Goal: Task Accomplishment & Management: Manage account settings

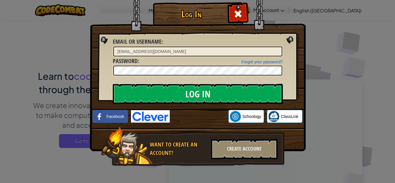
click at [205, 94] on input "Log In" at bounding box center [198, 94] width 170 height 20
click at [183, 89] on input "Log In" at bounding box center [198, 94] width 170 height 20
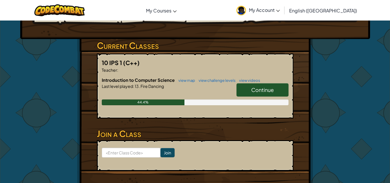
scroll to position [58, 0]
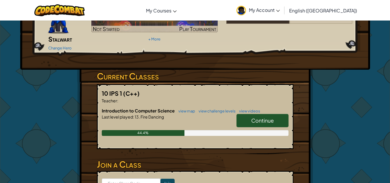
click at [273, 114] on link "Continue" at bounding box center [263, 120] width 52 height 13
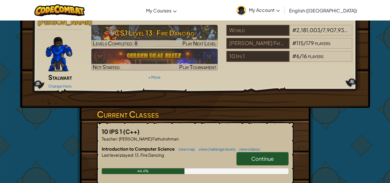
scroll to position [58, 0]
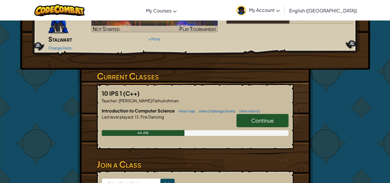
click at [278, 114] on link "Continue" at bounding box center [263, 120] width 52 height 13
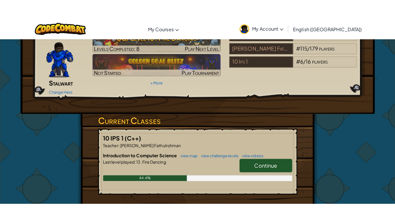
scroll to position [0, 0]
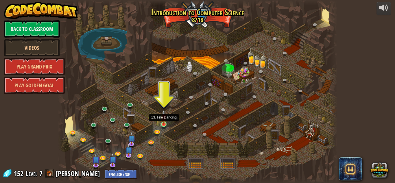
click at [163, 123] on img at bounding box center [164, 117] width 7 height 15
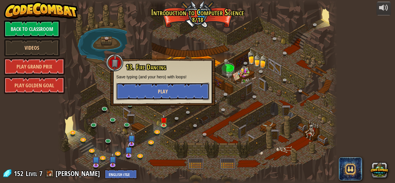
click at [163, 93] on span "Play" at bounding box center [163, 91] width 10 height 7
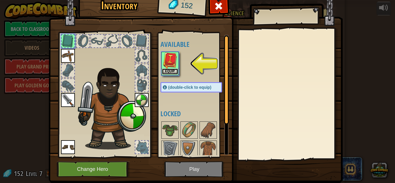
click at [173, 70] on button "Equip" at bounding box center [170, 72] width 16 height 6
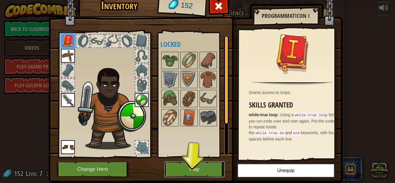
click at [197, 167] on button "Play" at bounding box center [194, 169] width 60 height 16
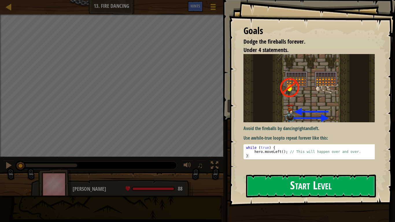
click at [302, 178] on button "Start Level" at bounding box center [311, 186] width 130 height 23
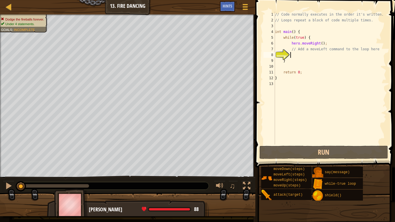
click at [295, 58] on div "// Code normally executes in the order it's written. // Loops repeat a block of…" at bounding box center [330, 84] width 113 height 145
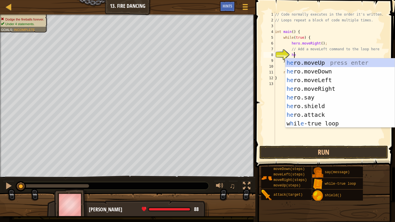
type textarea "hero"
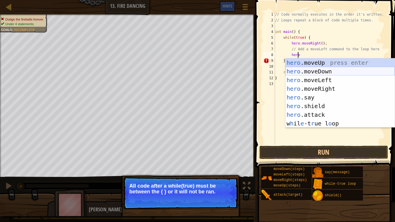
click at [306, 71] on div "hero .moveUp press enter hero .moveDown press enter hero .moveLeft press enter …" at bounding box center [340, 101] width 109 height 87
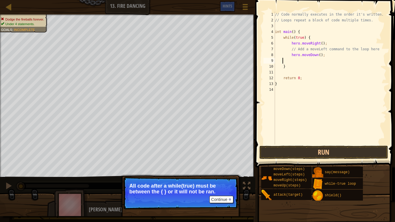
scroll to position [3, 0]
type textarea "h"
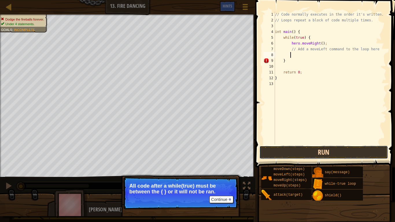
click at [297, 148] on button "Run" at bounding box center [324, 152] width 129 height 13
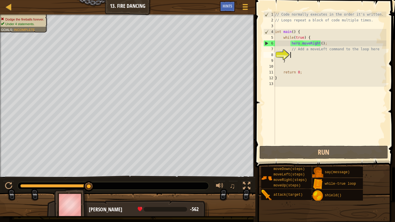
click at [297, 54] on div "// Code normally executes in the order it's written. // Loops repeat a block of…" at bounding box center [330, 84] width 113 height 145
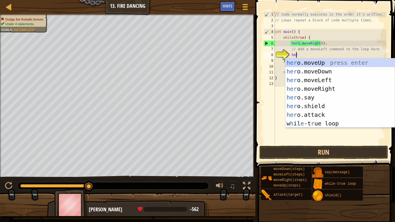
type textarea "hero"
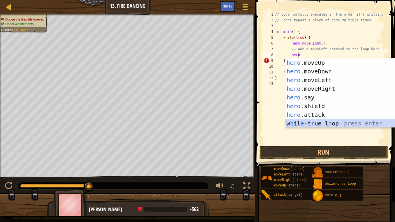
click at [332, 122] on div "hero .moveUp press enter hero .moveDown press enter hero .moveLeft press enter …" at bounding box center [340, 101] width 109 height 87
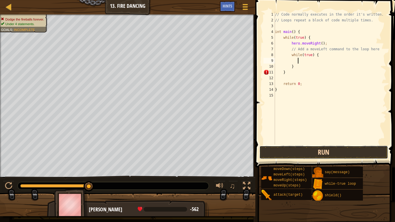
click at [335, 152] on button "Run" at bounding box center [324, 152] width 129 height 13
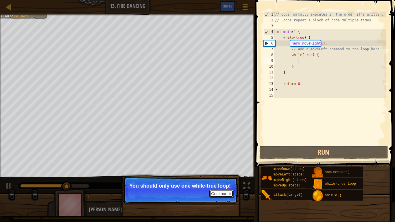
click at [232, 183] on button "Continue" at bounding box center [221, 194] width 24 height 8
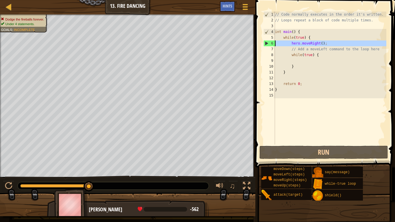
click at [271, 43] on div "6" at bounding box center [269, 44] width 11 height 6
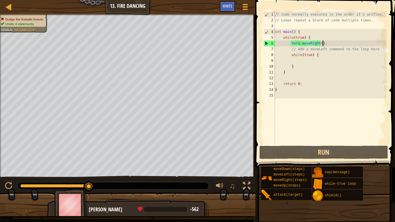
click at [325, 44] on div "// Code normally executes in the order it's written. // Loops repeat a block of…" at bounding box center [330, 84] width 113 height 145
click at [318, 55] on div "// Code normally executes in the order it's written. // Loops repeat a block of…" at bounding box center [330, 84] width 113 height 145
type textarea "while(true) {"
click at [292, 61] on div "// Code normally executes in the order it's written. // Loops repeat a block of…" at bounding box center [330, 84] width 113 height 145
click at [296, 60] on div "// Code normally executes in the order it's written. // Loops repeat a block of…" at bounding box center [330, 84] width 113 height 145
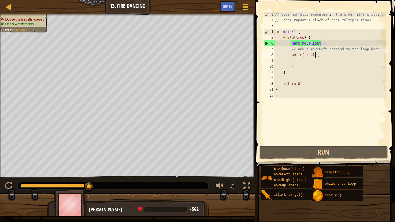
click at [317, 54] on div "// Code normally executes in the order it's written. // Loops repeat a block of…" at bounding box center [330, 84] width 113 height 145
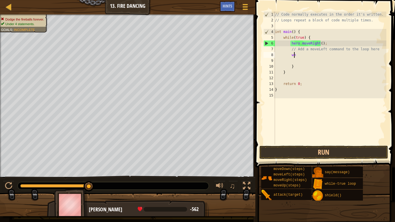
type textarea "w"
type textarea "h"
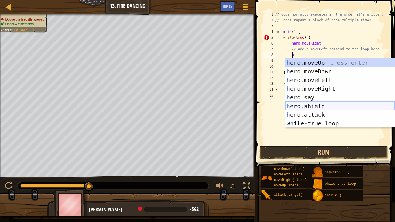
click at [312, 104] on div "h ero.moveUp press enter h ero.moveDown press enter h ero.moveLeft press enter …" at bounding box center [340, 101] width 109 height 87
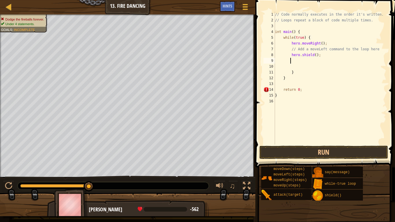
scroll to position [3, 1]
click at [323, 156] on button "Run" at bounding box center [324, 152] width 129 height 13
click at [276, 152] on button "Run" at bounding box center [324, 152] width 129 height 13
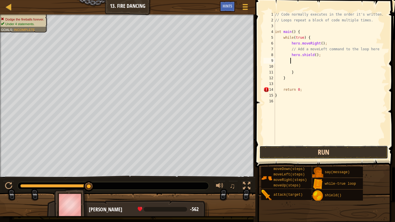
click at [275, 152] on button "Run" at bounding box center [324, 152] width 129 height 13
click at [275, 154] on button "Run" at bounding box center [324, 152] width 129 height 13
click at [267, 157] on button "Run" at bounding box center [324, 152] width 129 height 13
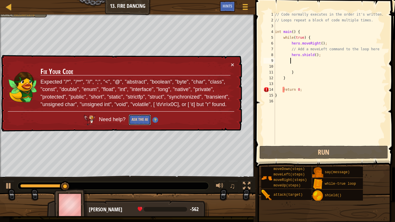
click at [139, 119] on button "Ask the AI" at bounding box center [140, 120] width 22 height 11
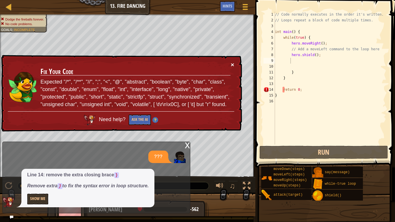
click at [233, 62] on button "×" at bounding box center [232, 65] width 3 height 6
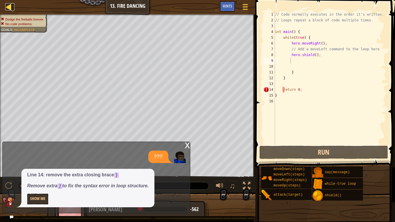
click at [10, 8] on div at bounding box center [8, 6] width 7 height 7
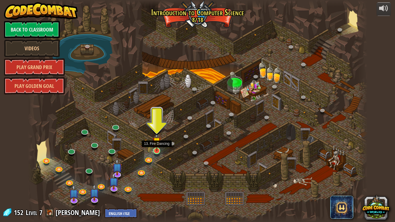
click at [160, 151] on img at bounding box center [156, 142] width 9 height 20
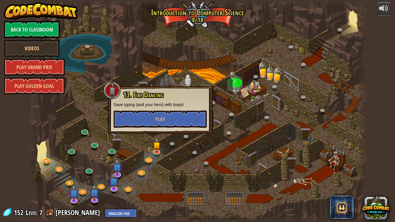
click at [180, 108] on div "13. Fire Dancing Save typing (and your hero) with loops! Play" at bounding box center [160, 109] width 93 height 37
click at [176, 116] on button "Play" at bounding box center [160, 119] width 93 height 17
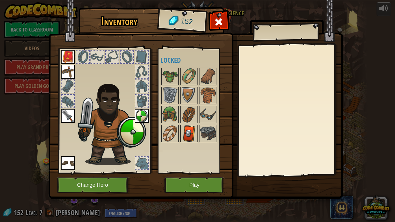
click at [188, 130] on img at bounding box center [189, 134] width 16 height 16
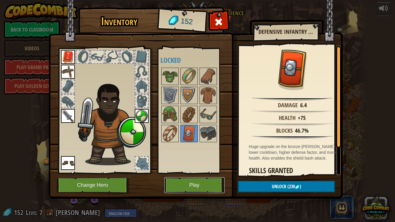
click at [215, 183] on button "Play" at bounding box center [194, 185] width 60 height 16
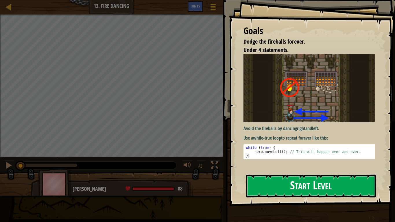
click at [275, 183] on button "Start Level" at bounding box center [311, 186] width 130 height 23
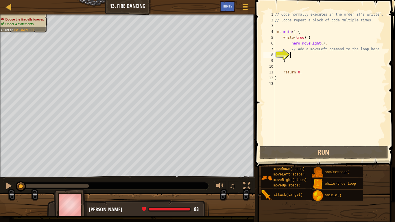
type textarea "H"
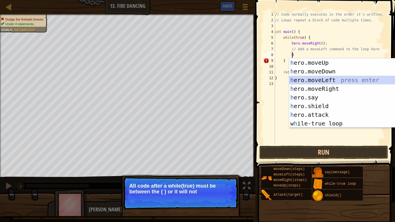
click at [327, 80] on div "h ero.moveUp press enter h ero.moveDown press enter h ero.moveLeft press enter …" at bounding box center [343, 101] width 109 height 87
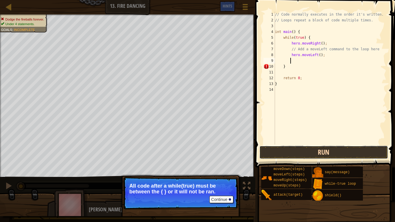
click at [310, 154] on button "Run" at bounding box center [324, 152] width 129 height 13
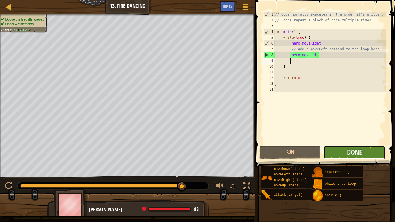
click at [377, 156] on button "Done" at bounding box center [354, 152] width 61 height 13
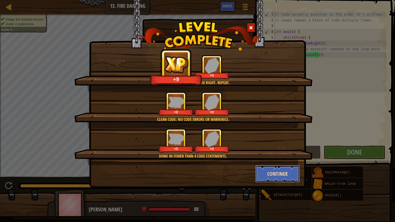
click at [266, 175] on button "Continue" at bounding box center [277, 173] width 45 height 17
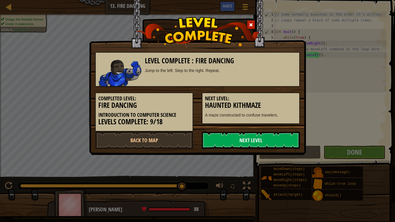
click at [259, 147] on link "Next Level" at bounding box center [251, 140] width 98 height 17
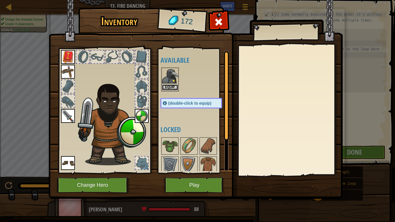
click at [165, 86] on button "Equip" at bounding box center [170, 87] width 16 height 6
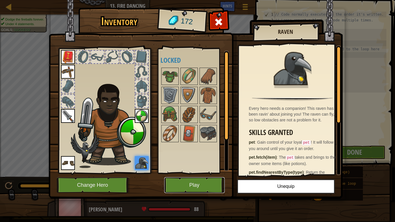
click at [195, 183] on button "Play" at bounding box center [194, 185] width 60 height 16
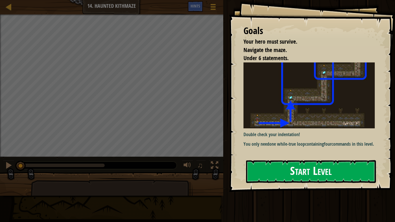
drag, startPoint x: 322, startPoint y: 159, endPoint x: 322, endPoint y: 170, distance: 10.4
click at [322, 165] on div "Goals Your hero must survive. Navigate the maze. Under 6 statements. Double che…" at bounding box center [312, 96] width 166 height 192
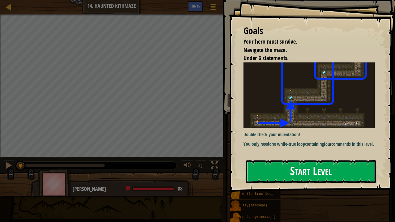
click at [322, 170] on button "Start Level" at bounding box center [311, 171] width 130 height 23
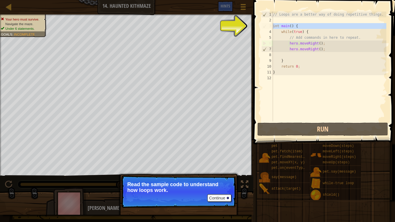
click at [264, 27] on div "3" at bounding box center [267, 26] width 11 height 6
click at [291, 28] on div "// Loops are a better way of doing repetitive things. int main ( ) { while ( tr…" at bounding box center [329, 73] width 115 height 122
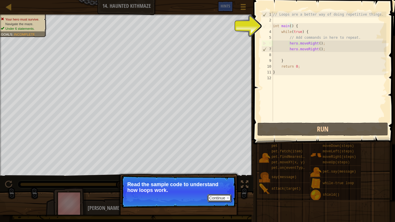
click at [218, 183] on button "Continue" at bounding box center [219, 198] width 24 height 8
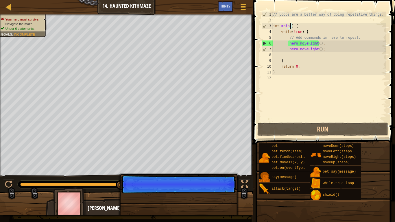
scroll to position [3, 1]
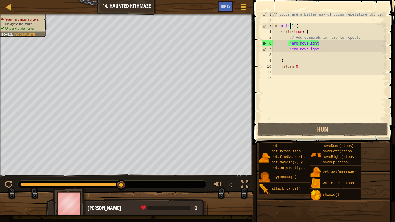
type textarea "int main(l) {"
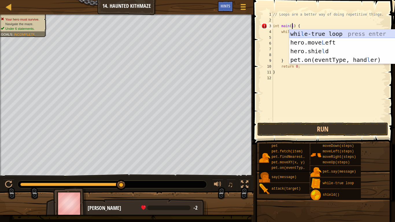
click at [328, 31] on div "whi l e-true loop press enter hero.move L eft press enter hero.[PERSON_NAME] pr…" at bounding box center [343, 56] width 109 height 52
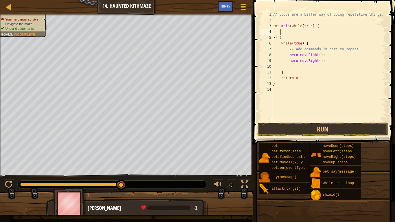
scroll to position [3, 0]
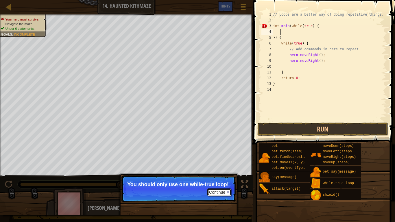
click at [226, 183] on button "Continue" at bounding box center [219, 193] width 24 height 8
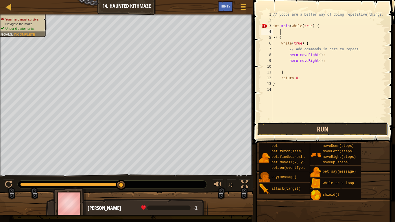
click at [288, 132] on button "Run" at bounding box center [322, 129] width 131 height 13
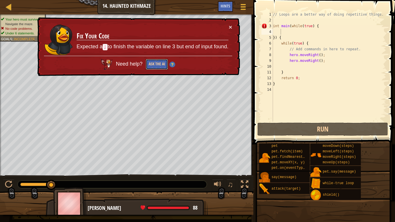
click at [157, 66] on button "Ask the AI" at bounding box center [157, 64] width 22 height 11
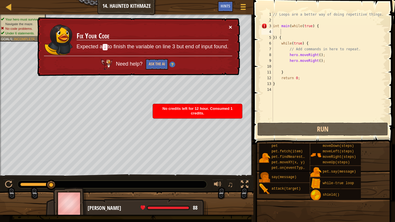
click at [230, 25] on button "×" at bounding box center [230, 27] width 3 height 6
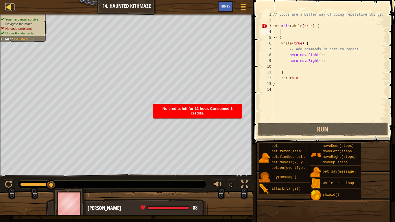
click at [10, 4] on div at bounding box center [8, 6] width 7 height 7
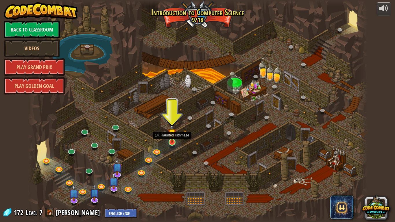
click at [172, 142] on img at bounding box center [172, 133] width 9 height 20
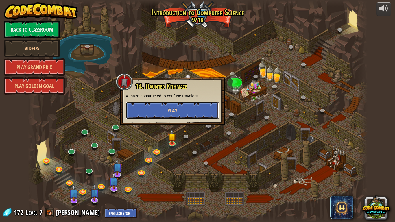
click at [194, 112] on button "Play" at bounding box center [172, 110] width 93 height 17
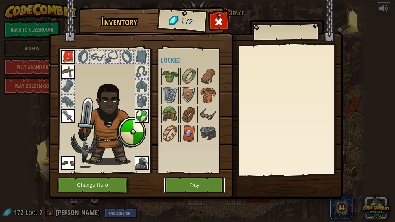
click at [198, 179] on button "Play" at bounding box center [194, 185] width 60 height 16
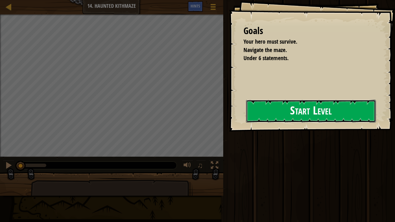
click at [317, 114] on button "Start Level" at bounding box center [311, 111] width 130 height 23
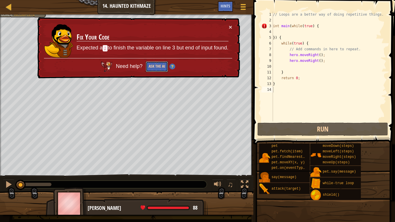
click at [157, 66] on button "Ask the AI" at bounding box center [157, 66] width 22 height 11
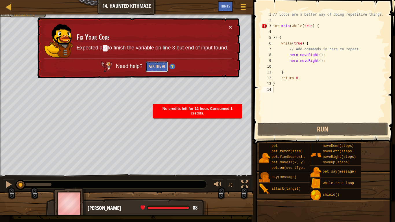
click at [154, 71] on button "Ask the AI" at bounding box center [157, 66] width 22 height 11
click at [229, 26] on button "×" at bounding box center [230, 27] width 3 height 6
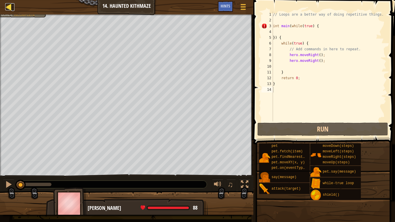
click at [7, 6] on div at bounding box center [8, 6] width 7 height 7
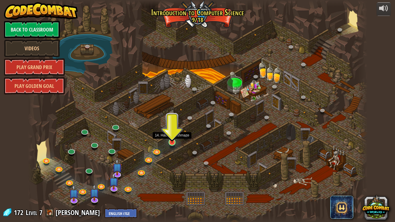
click at [171, 141] on img at bounding box center [172, 133] width 9 height 20
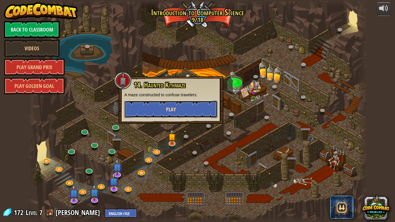
click at [188, 106] on button "Play" at bounding box center [170, 109] width 93 height 17
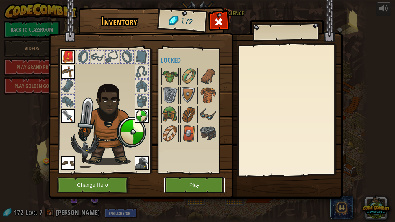
click at [179, 182] on button "Play" at bounding box center [194, 185] width 60 height 16
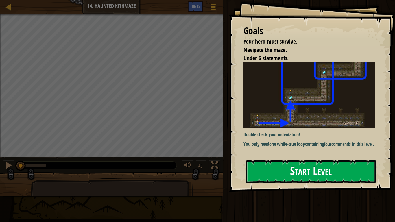
click at [270, 176] on button "Start Level" at bounding box center [311, 171] width 130 height 23
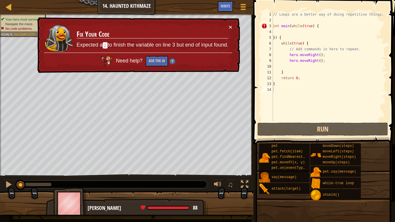
drag, startPoint x: 151, startPoint y: 55, endPoint x: 156, endPoint y: 66, distance: 12.2
click at [151, 56] on div "Need help? Ask the AI" at bounding box center [138, 60] width 188 height 14
click at [154, 65] on button "Ask the AI" at bounding box center [157, 61] width 22 height 11
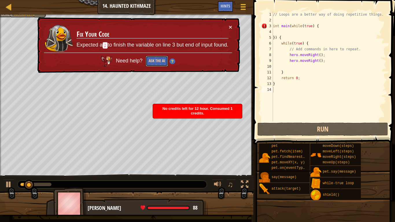
click at [159, 63] on button "Ask the AI" at bounding box center [157, 61] width 22 height 11
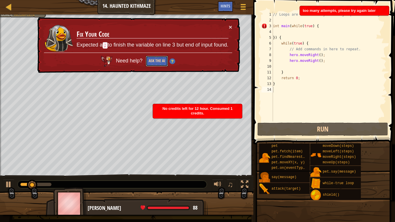
click at [159, 63] on button "Ask the AI" at bounding box center [157, 61] width 22 height 11
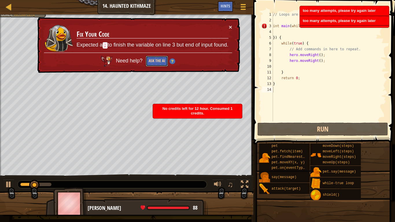
click at [159, 63] on button "Ask the AI" at bounding box center [157, 61] width 22 height 11
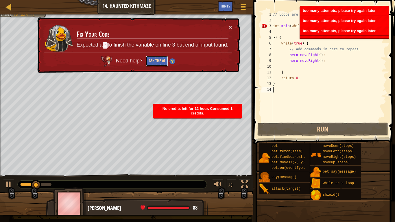
click at [159, 63] on button "Ask the AI" at bounding box center [157, 61] width 22 height 11
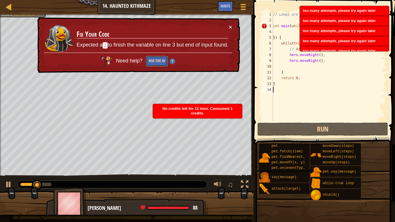
click at [159, 63] on button "Ask the AI" at bounding box center [157, 61] width 22 height 11
click at [160, 63] on button "Ask the AI" at bounding box center [157, 61] width 22 height 11
click at [161, 63] on button "Ask the AI" at bounding box center [157, 61] width 22 height 11
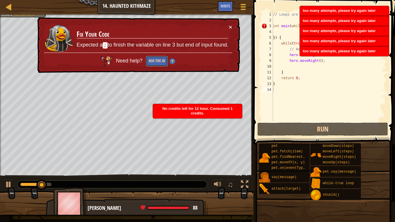
click at [161, 63] on button "Ask the AI" at bounding box center [157, 61] width 22 height 11
click at [162, 64] on button "Ask the AI" at bounding box center [157, 61] width 22 height 11
drag, startPoint x: 162, startPoint y: 64, endPoint x: 170, endPoint y: 67, distance: 8.5
click at [162, 65] on button "Ask the AI" at bounding box center [157, 61] width 22 height 11
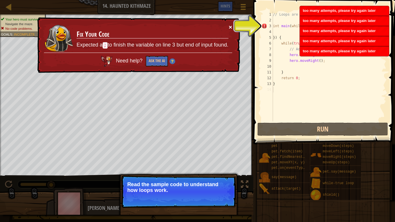
click at [229, 25] on button "×" at bounding box center [230, 27] width 3 height 6
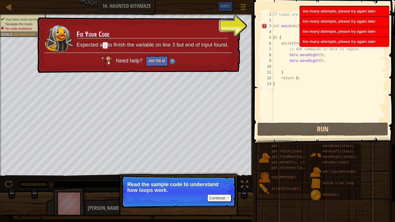
click at [236, 23] on div "× Fix Your Code Expected a ; to finish the variable on line 3 but end of input …" at bounding box center [138, 45] width 204 height 56
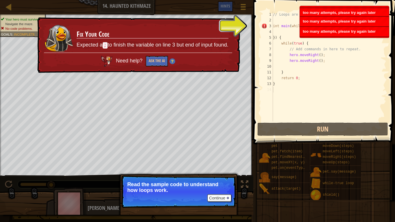
click at [231, 27] on button "×" at bounding box center [230, 27] width 3 height 6
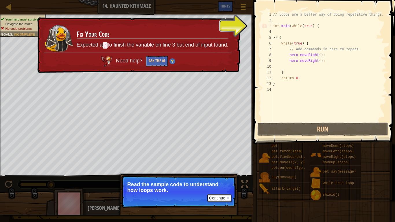
click at [277, 26] on div "// Loops are a better way of doing repetitive things. int main ( while ( true )…" at bounding box center [329, 73] width 115 height 122
click at [310, 26] on div "// Loops are a better way of doing repetitive things. int main ( while ( true )…" at bounding box center [329, 73] width 115 height 122
click at [317, 26] on div "// Loops are a better way of doing repetitive things. int main ( while ( true )…" at bounding box center [329, 73] width 115 height 122
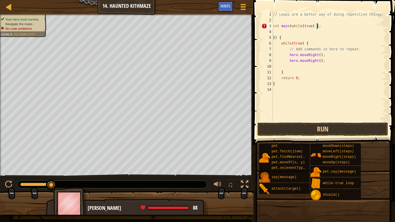
scroll to position [3, 3]
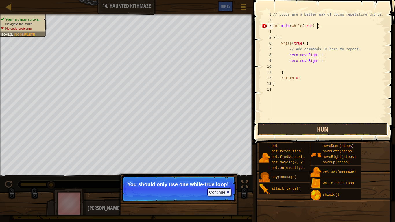
click at [289, 131] on button "Run" at bounding box center [322, 129] width 131 height 13
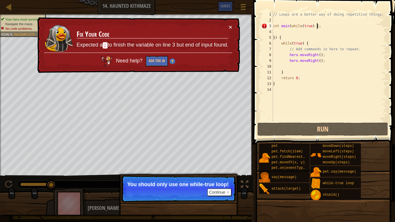
click at [314, 27] on div "// Loops are a better way of doing repetitive things. int main ( while ( true )…" at bounding box center [329, 73] width 115 height 122
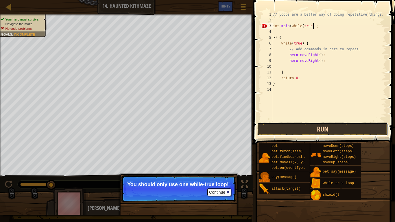
click at [306, 131] on button "Run" at bounding box center [322, 129] width 131 height 13
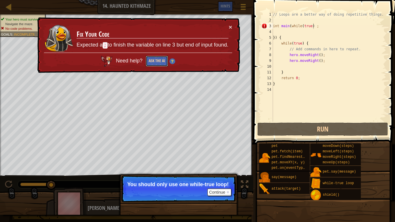
click at [155, 66] on button "Ask the AI" at bounding box center [157, 61] width 22 height 11
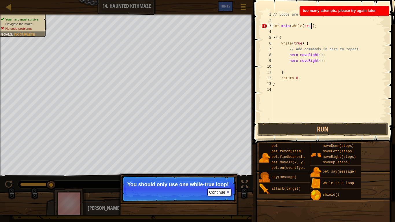
scroll to position [3, 0]
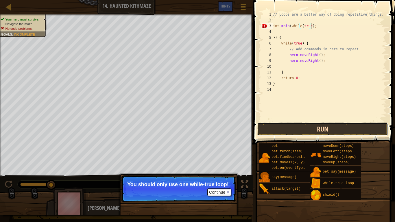
click at [331, 130] on button "Run" at bounding box center [322, 129] width 131 height 13
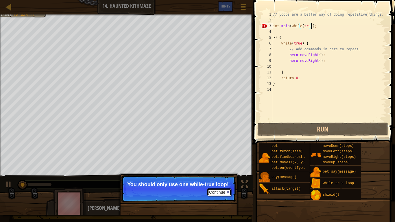
click at [221, 183] on button "Continue" at bounding box center [219, 193] width 24 height 8
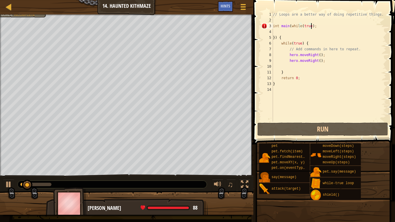
scroll to position [3, 3]
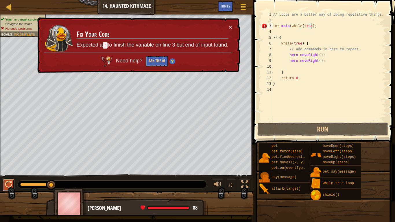
click at [9, 181] on div at bounding box center [9, 185] width 8 height 8
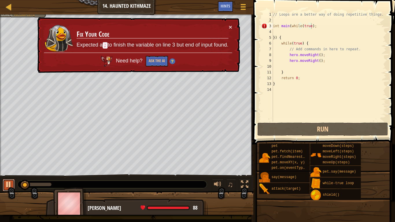
click at [8, 182] on div at bounding box center [9, 185] width 8 height 8
click at [239, 9] on button "Game Menu" at bounding box center [243, 8] width 15 height 14
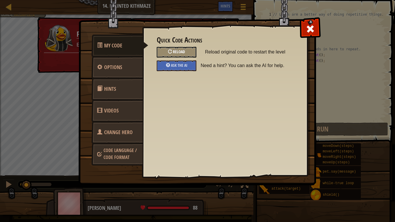
click at [178, 53] on span "Reload" at bounding box center [179, 51] width 12 height 5
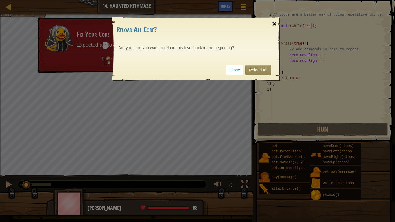
click at [274, 23] on div "×" at bounding box center [274, 24] width 13 height 17
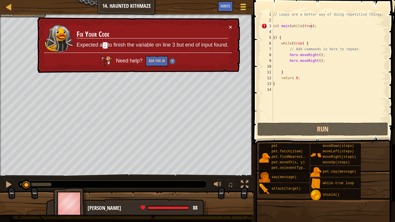
click at [246, 7] on div at bounding box center [243, 7] width 8 height 8
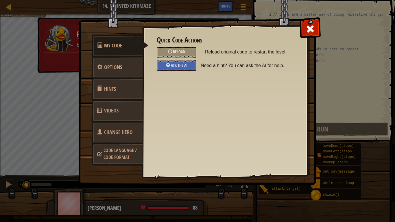
click at [113, 84] on link "Hints" at bounding box center [116, 89] width 51 height 23
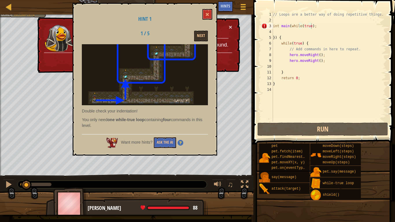
click at [209, 21] on div "Hint 1 1 / 5 Next Double check your indentation! You only need one while-true l…" at bounding box center [145, 79] width 145 height 153
click at [211, 14] on button at bounding box center [208, 14] width 10 height 11
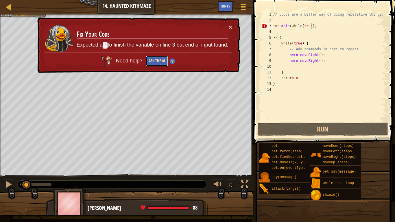
click at [151, 62] on button "Ask the AI" at bounding box center [157, 61] width 22 height 11
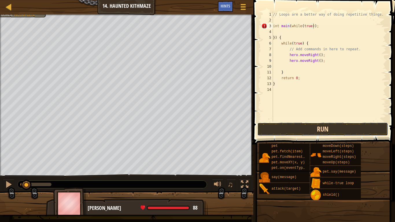
click at [296, 131] on button "Run" at bounding box center [322, 129] width 131 height 13
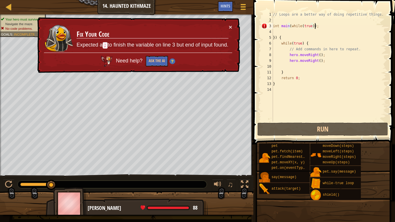
click at [317, 27] on div "// Loops are a better way of doing repetitive things. int main ( while ( true )…" at bounding box center [329, 73] width 115 height 122
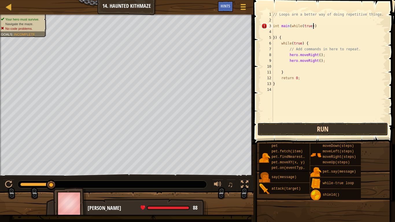
click at [316, 131] on button "Run" at bounding box center [322, 129] width 131 height 13
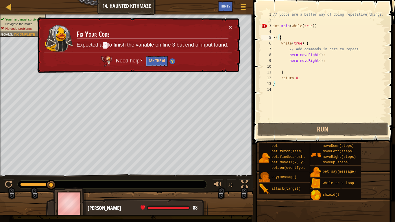
click at [282, 38] on div "// Loops are a better way of doing repetitive things. int main ( while ( true )…" at bounding box center [329, 73] width 115 height 122
click at [275, 37] on div "// Loops are a better way of doing repetitive things. int main ( while ( true )…" at bounding box center [329, 73] width 115 height 122
click at [278, 36] on div "// Loops are a better way of doing repetitive things. int main ( while ( true )…" at bounding box center [329, 73] width 115 height 122
click at [276, 36] on div "// Loops are a better way of doing repetitive things. int main ( while ( true )…" at bounding box center [329, 73] width 115 height 122
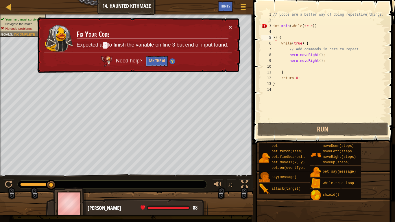
click at [276, 37] on div "// Loops are a better way of doing repetitive things. int main ( while ( true )…" at bounding box center [329, 73] width 115 height 122
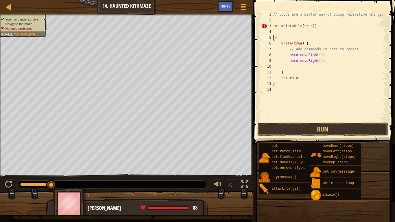
scroll to position [3, 0]
click at [328, 127] on button "Run" at bounding box center [322, 129] width 131 height 13
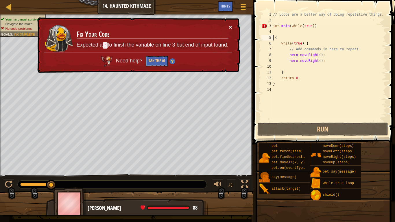
click at [232, 26] on button "×" at bounding box center [231, 28] width 4 height 6
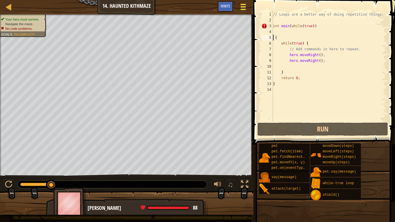
click at [240, 7] on div at bounding box center [243, 7] width 8 height 8
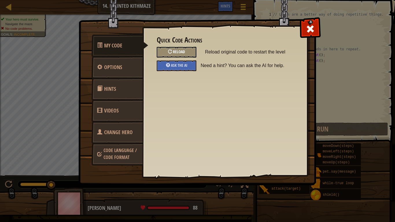
click at [183, 50] on span "Reload" at bounding box center [179, 51] width 12 height 5
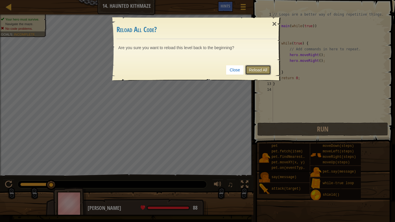
click at [262, 68] on link "Reload All" at bounding box center [258, 70] width 26 height 10
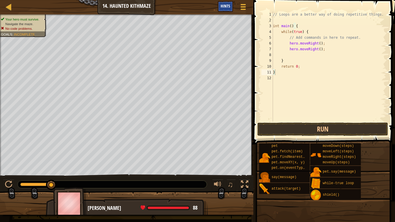
click at [227, 3] on div "Hints" at bounding box center [225, 6] width 15 height 11
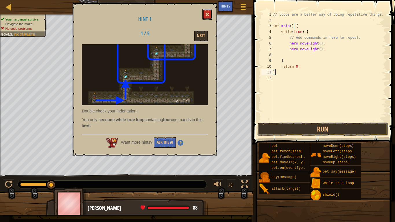
click at [207, 12] on button at bounding box center [208, 14] width 10 height 11
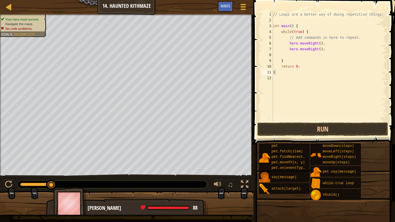
click at [290, 26] on div "// Loops are a better way of doing repetitive things. int main ( ) { while ( tr…" at bounding box center [329, 73] width 115 height 122
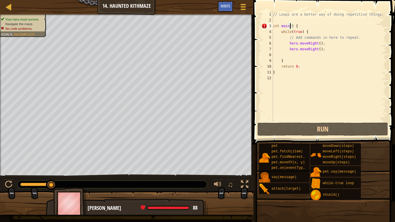
type textarea "int main(w) {"
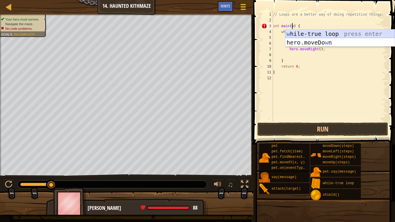
click at [328, 31] on div "w [PERSON_NAME]-true loop press enter hero.moveDo w n press enter" at bounding box center [340, 47] width 109 height 35
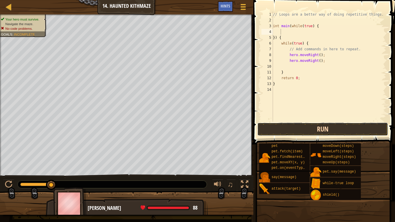
click at [318, 132] on button "Run" at bounding box center [322, 129] width 131 height 13
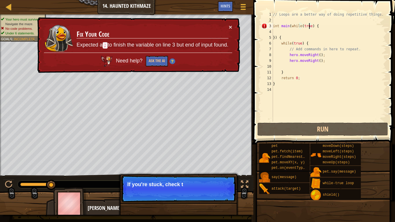
click at [310, 26] on div "// Loops are a better way of doing repetitive things. int main ( while ( true )…" at bounding box center [329, 73] width 115 height 122
click at [247, 9] on div at bounding box center [243, 7] width 8 height 8
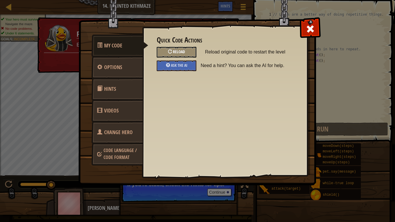
click at [172, 51] on div "Reload" at bounding box center [177, 52] width 40 height 11
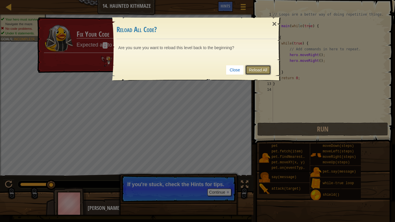
click at [254, 70] on link "Reload All" at bounding box center [258, 70] width 26 height 10
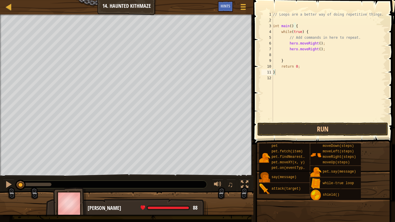
type textarea "}"
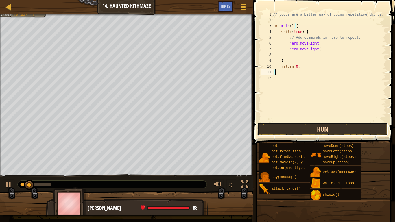
click at [286, 124] on button "Run" at bounding box center [322, 129] width 131 height 13
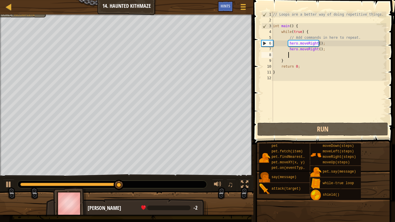
click at [290, 53] on div "// Loops are a better way of doing repetitive things. int main ( ) { while ( tr…" at bounding box center [329, 73] width 115 height 122
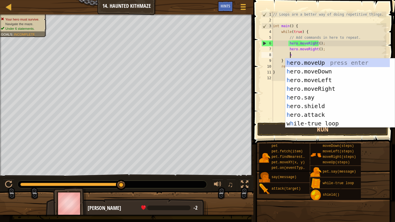
type textarea "he"
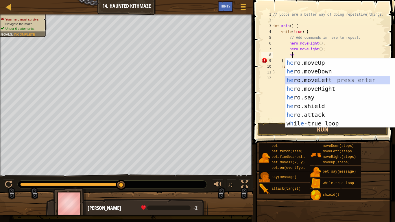
click at [332, 78] on div "he ro.moveUp press enter he ro.moveDown press enter he ro.moveLeft press enter …" at bounding box center [338, 101] width 104 height 87
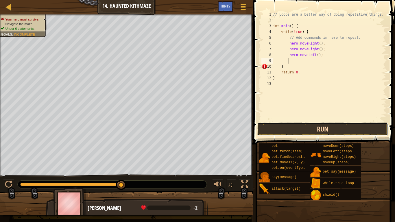
click at [350, 132] on button "Run" at bounding box center [322, 129] width 131 height 13
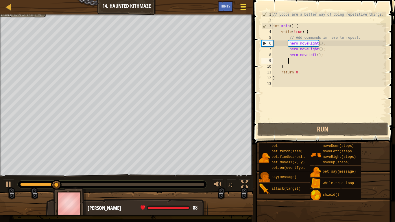
click at [240, 8] on div at bounding box center [243, 7] width 8 height 8
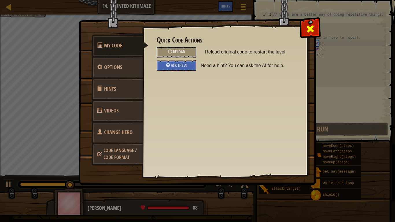
click at [313, 31] on span at bounding box center [310, 28] width 9 height 9
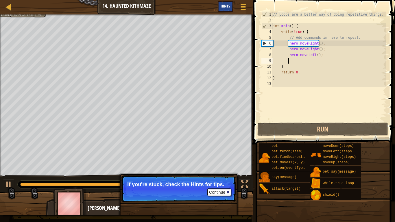
click at [220, 4] on div "Hints" at bounding box center [225, 6] width 15 height 11
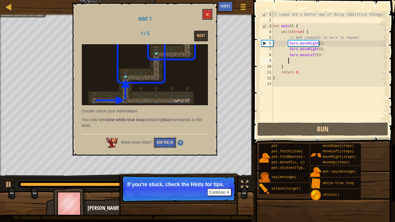
click at [169, 141] on button "Ask the AI" at bounding box center [165, 142] width 22 height 11
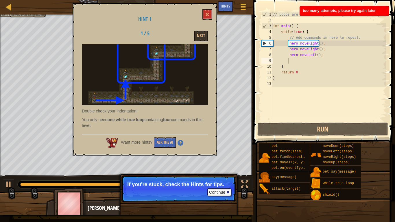
click at [183, 145] on img at bounding box center [181, 143] width 6 height 6
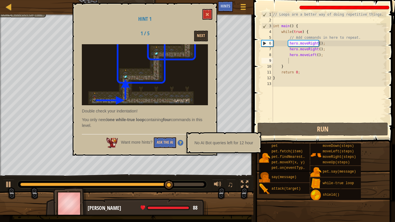
click at [186, 124] on p "You only need one while-true loop containing four commands in this level." at bounding box center [145, 123] width 126 height 12
click at [195, 34] on button "Next" at bounding box center [201, 36] width 14 height 11
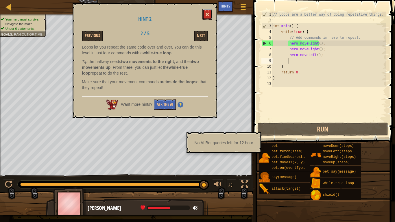
click at [208, 11] on button at bounding box center [208, 14] width 10 height 11
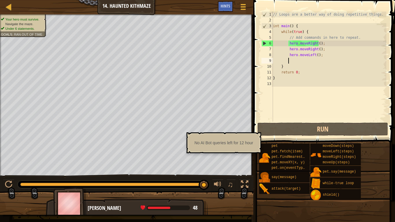
click at [289, 62] on div "// Loops are a better way of doing repetitive things. int main ( ) { while ( tr…" at bounding box center [329, 73] width 115 height 122
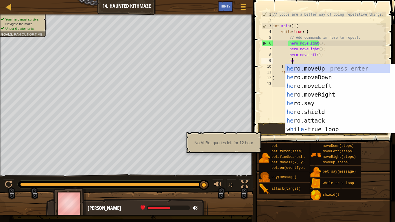
type textarea "hero"
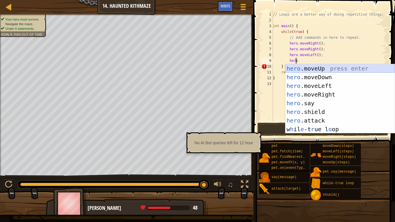
click at [330, 69] on div "hero .moveUp press enter hero .moveDown press enter hero .moveLeft press enter …" at bounding box center [340, 107] width 109 height 87
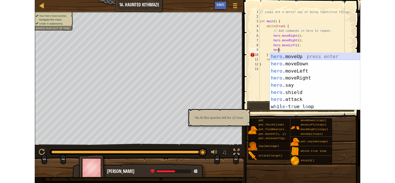
scroll to position [3, 1]
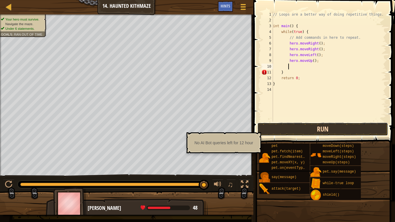
click at [322, 133] on button "Run" at bounding box center [322, 129] width 131 height 13
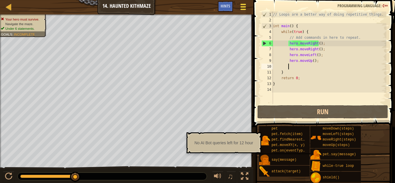
click at [240, 7] on div at bounding box center [243, 7] width 8 height 8
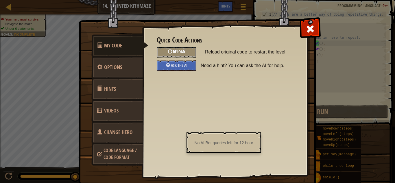
click at [185, 49] on div "Reload" at bounding box center [177, 52] width 40 height 11
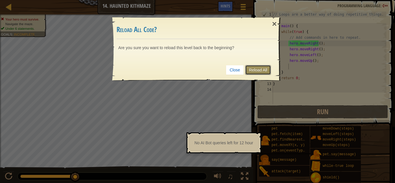
click at [254, 71] on link "Reload All" at bounding box center [258, 70] width 26 height 10
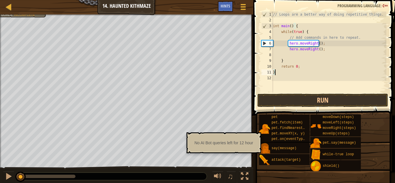
scroll to position [3, 0]
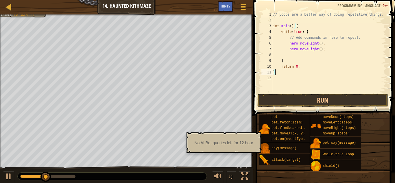
click at [290, 28] on div "// Loops are a better way of doing repetitive things. int main ( ) { while ( tr…" at bounding box center [329, 58] width 115 height 93
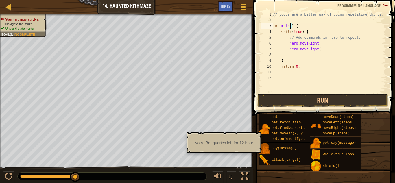
type textarea "int main(w) {"
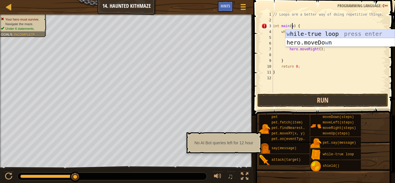
click at [309, 34] on div "w [PERSON_NAME]-true loop press enter hero.moveDo w n press enter" at bounding box center [340, 47] width 109 height 35
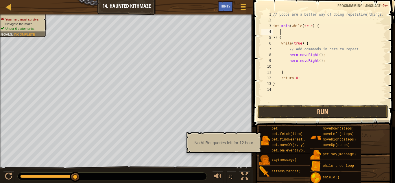
scroll to position [3, 0]
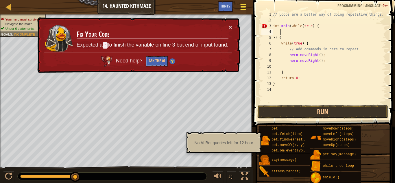
click at [240, 4] on div at bounding box center [243, 7] width 8 height 8
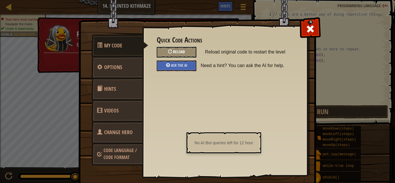
click at [185, 53] on div "Reload" at bounding box center [177, 52] width 40 height 11
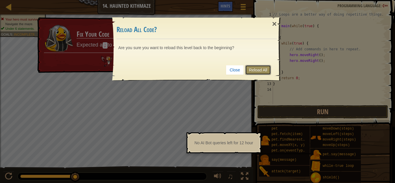
click at [262, 71] on link "Reload All" at bounding box center [258, 70] width 26 height 10
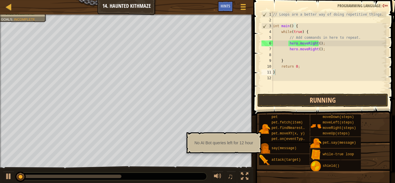
scroll to position [3, 0]
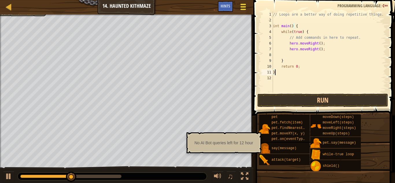
click at [244, 8] on div at bounding box center [243, 7] width 8 height 8
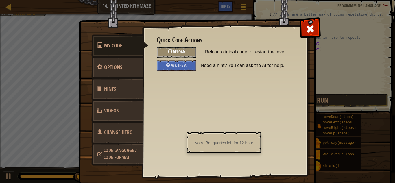
click at [180, 49] on div "Reload" at bounding box center [177, 52] width 40 height 11
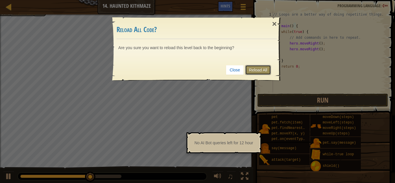
click at [258, 69] on link "Reload All" at bounding box center [258, 70] width 26 height 10
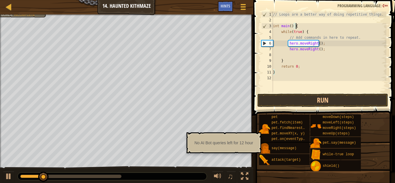
click at [296, 27] on div "// Loops are a better way of doing repetitive things. int main ( ) { while ( tr…" at bounding box center [329, 58] width 115 height 93
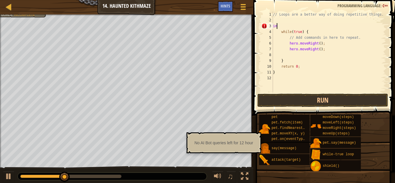
type textarea "i"
type textarea "w"
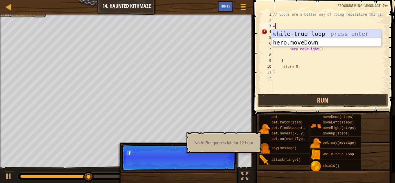
click at [302, 36] on div "w [PERSON_NAME]-true loop press enter hero.moveDo w n press enter" at bounding box center [326, 47] width 109 height 35
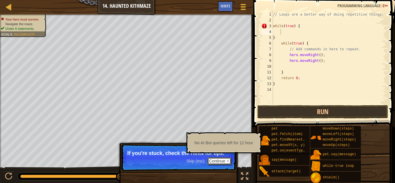
click at [222, 161] on button "Continue" at bounding box center [219, 161] width 24 height 8
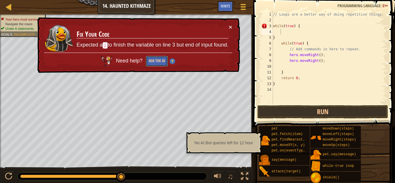
click at [154, 62] on button "Ask the AI" at bounding box center [157, 61] width 22 height 11
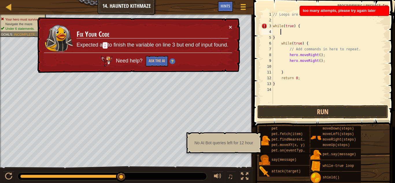
click at [301, 25] on div "// Loops are a better way of doing repetitive things. while ( true ) { } while …" at bounding box center [329, 64] width 115 height 104
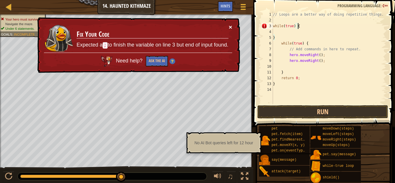
click at [229, 26] on button "×" at bounding box center [230, 27] width 3 height 6
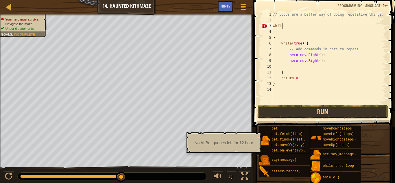
type textarea "w"
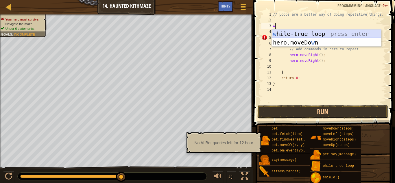
click at [317, 33] on div "w [PERSON_NAME]-true loop press enter hero.moveDo w n press enter" at bounding box center [326, 47] width 109 height 35
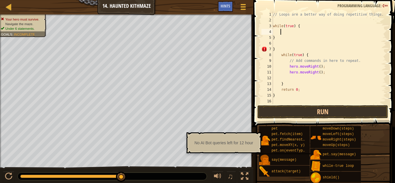
click at [308, 27] on div "// Loops are a better way of doing repetitive things. while ( true ) { } } whil…" at bounding box center [329, 64] width 115 height 104
type textarea "w"
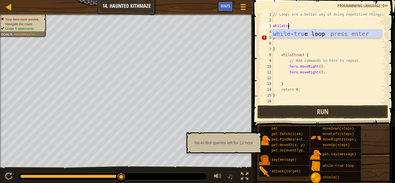
scroll to position [3, 1]
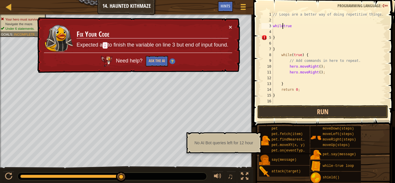
click at [282, 26] on div "// Loops are a better way of doing repetitive things. whiletrue } } while ( tru…" at bounding box center [329, 64] width 115 height 104
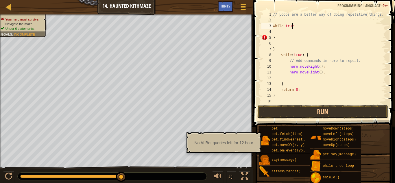
click at [292, 26] on div "// Loops are a better way of doing repetitive things. while true } } while ( tr…" at bounding box center [329, 64] width 115 height 104
type textarea "w"
click at [247, 7] on button "Game Menu" at bounding box center [243, 8] width 15 height 14
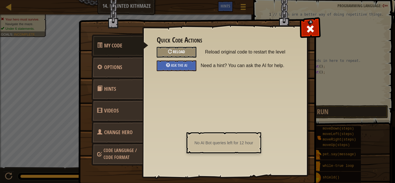
click at [182, 47] on div "Reload" at bounding box center [177, 52] width 40 height 11
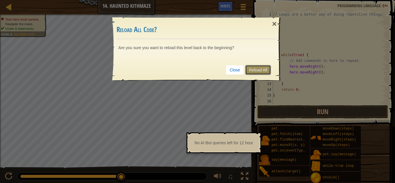
click at [260, 69] on link "Reload All" at bounding box center [258, 70] width 26 height 10
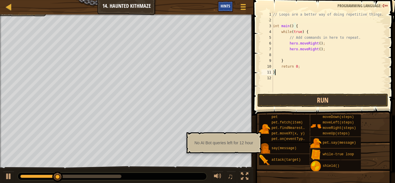
click at [225, 7] on span "Hints" at bounding box center [226, 5] width 10 height 5
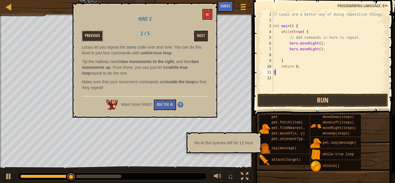
click at [87, 36] on button "Previous" at bounding box center [92, 36] width 21 height 11
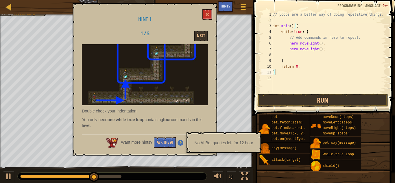
click at [247, 145] on div "No AI Bot queries left for 12 hour" at bounding box center [223, 142] width 67 height 11
type textarea "// Add commands in here to repeat."
click at [317, 36] on div "// Loops are a better way of doing repetitive things. int main ( ) { while ( tr…" at bounding box center [329, 58] width 115 height 93
click at [288, 55] on div "// Loops are a better way of doing repetitive things. int main ( ) { while ( tr…" at bounding box center [329, 58] width 115 height 93
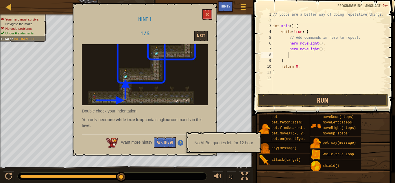
click at [237, 142] on div "No AI Bot queries left for 12 hour" at bounding box center [223, 142] width 67 height 11
click at [184, 140] on div "Want more hints? Ask the AI" at bounding box center [145, 141] width 126 height 14
click at [200, 36] on button "Next" at bounding box center [201, 36] width 14 height 11
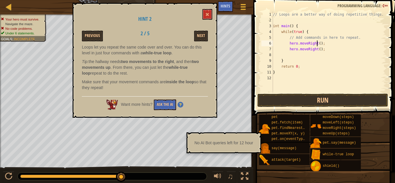
click at [317, 43] on div "// Loops are a better way of doing repetitive things. int main ( ) { while ( tr…" at bounding box center [329, 58] width 115 height 93
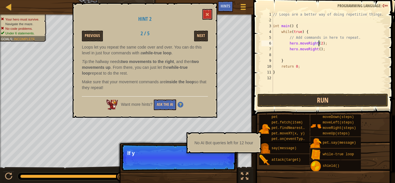
type textarea "hero.moveRight();"
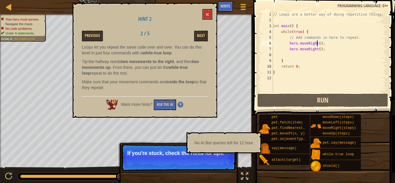
click at [295, 55] on div "// Loops are a better way of doing repetitive things. int main ( ) { while ( tr…" at bounding box center [329, 58] width 115 height 93
type textarea "h"
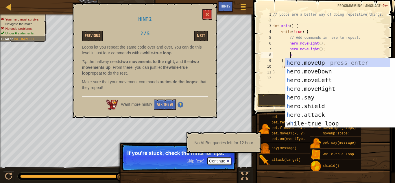
scroll to position [3, 1]
click at [298, 59] on div "h ero.moveUp press enter h ero.moveDown press enter h ero.moveLeft press enter …" at bounding box center [340, 101] width 109 height 87
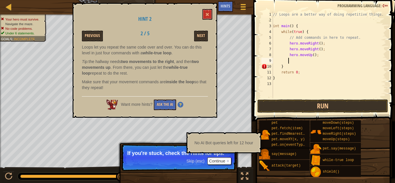
scroll to position [3, 1]
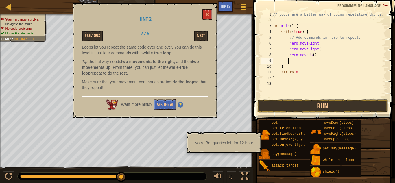
type textarea "h"
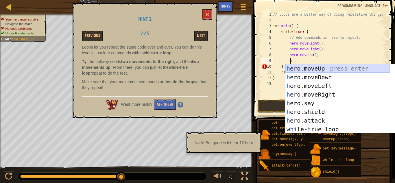
click at [336, 65] on div "h ero.moveUp press enter h ero.moveDown press enter h ero.moveLeft press enter …" at bounding box center [338, 107] width 104 height 87
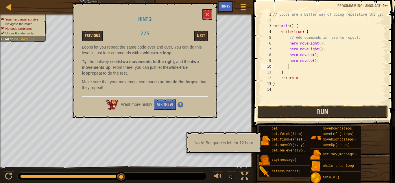
click at [322, 112] on button "Run" at bounding box center [322, 111] width 131 height 13
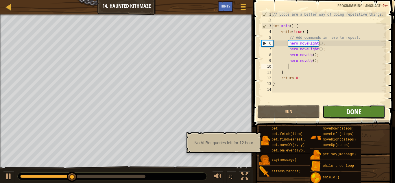
click at [358, 110] on span "Done" at bounding box center [354, 111] width 15 height 9
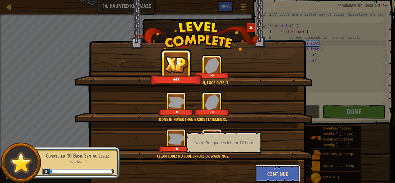
click at [279, 169] on button "Continue" at bounding box center [277, 173] width 45 height 17
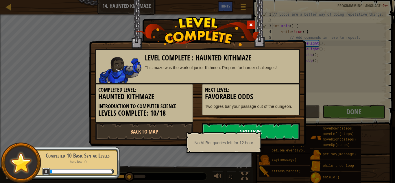
drag, startPoint x: 261, startPoint y: 124, endPoint x: 257, endPoint y: 131, distance: 8.2
click at [262, 125] on link "Next Level" at bounding box center [251, 131] width 98 height 17
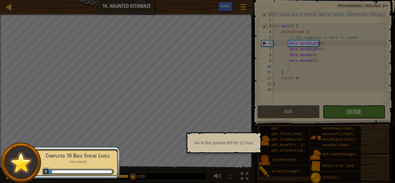
click at [260, 134] on div "No AI Bot queries left for 12 hour" at bounding box center [224, 143] width 74 height 21
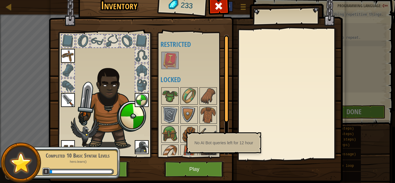
click at [168, 57] on img at bounding box center [170, 60] width 16 height 16
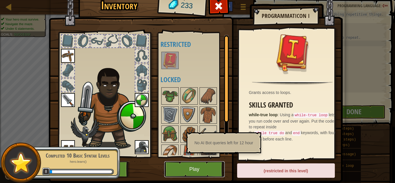
click at [187, 165] on button "Play" at bounding box center [194, 169] width 60 height 16
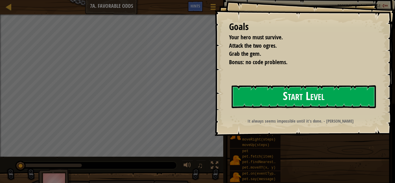
click at [310, 94] on button "Start Level" at bounding box center [304, 96] width 144 height 23
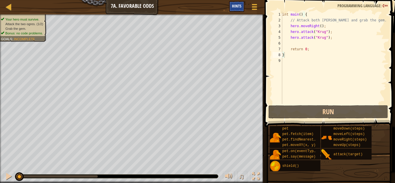
click at [240, 9] on div "Hints" at bounding box center [236, 6] width 15 height 11
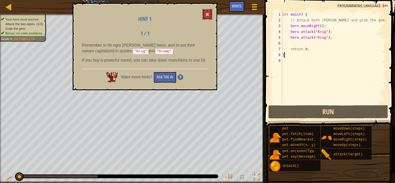
click at [210, 10] on button at bounding box center [208, 14] width 10 height 11
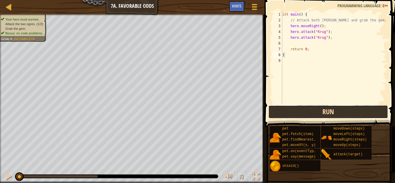
click at [311, 108] on button "Run" at bounding box center [328, 111] width 120 height 13
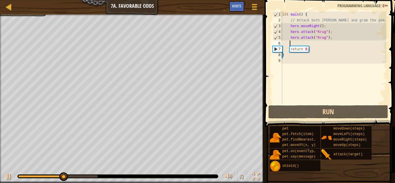
click at [291, 43] on div "int main ( ) { // Attack both [PERSON_NAME] and grab the gem. hero . moveRight …" at bounding box center [333, 64] width 105 height 104
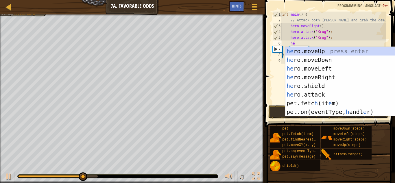
type textarea "hero"
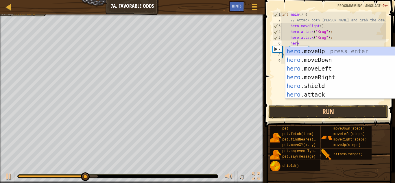
scroll to position [3, 1]
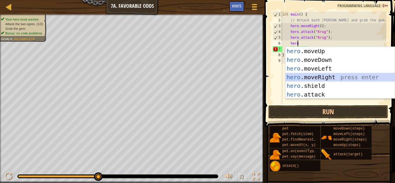
click at [330, 77] on div "hero .moveUp press enter hero .moveDown press enter hero .moveLeft press enter …" at bounding box center [340, 81] width 109 height 69
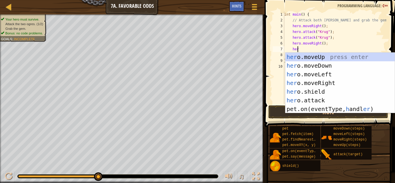
type textarea "hero"
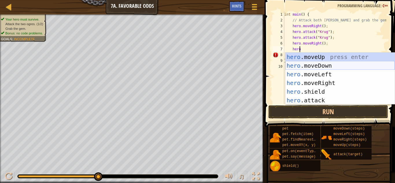
click at [324, 63] on div "hero .moveUp press enter hero .moveDown press enter hero .moveLeft press enter …" at bounding box center [340, 87] width 109 height 69
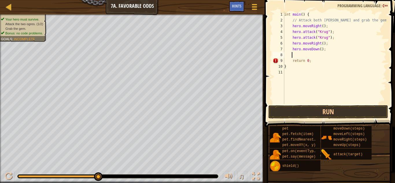
scroll to position [3, 0]
click at [323, 51] on div "int main ( ) { // Attack both [PERSON_NAME] and grab the gem. hero . moveRight …" at bounding box center [334, 64] width 103 height 104
type textarea "h"
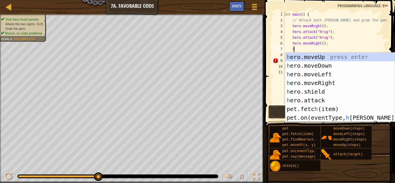
type textarea "he"
click at [332, 55] on div "he ro.moveUp press enter he ro.moveDown press enter he ro.moveLeft press enter …" at bounding box center [340, 96] width 109 height 87
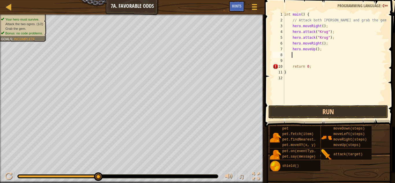
scroll to position [3, 0]
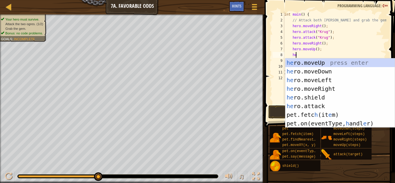
type textarea "hero"
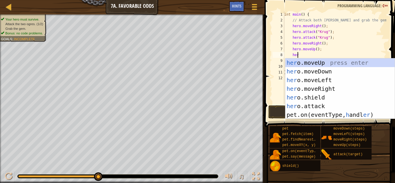
scroll to position [3, 1]
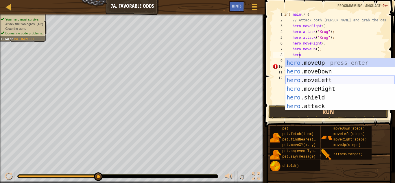
click at [318, 80] on div "hero .moveUp press enter hero .moveDown press enter hero .moveLeft press enter …" at bounding box center [340, 92] width 109 height 69
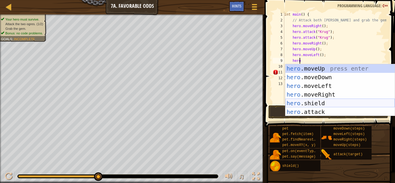
click at [320, 109] on div "hero .moveUp press enter hero .moveDown press enter hero .moveLeft press enter …" at bounding box center [340, 98] width 109 height 69
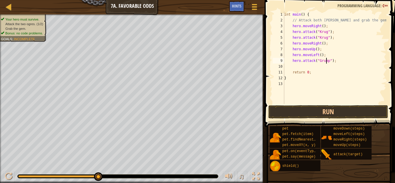
scroll to position [3, 3]
type textarea "hero.attack("Grump");"
click at [339, 113] on button "Run" at bounding box center [328, 111] width 120 height 13
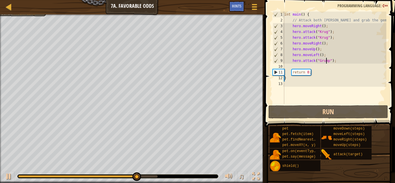
click at [307, 65] on div "int main ( ) { // Attack both [PERSON_NAME] and grab the gem. hero . moveRight …" at bounding box center [334, 64] width 103 height 104
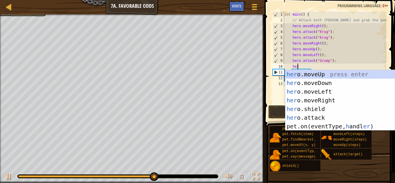
type textarea "hero"
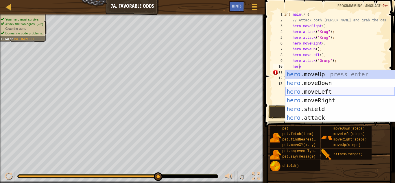
drag, startPoint x: 310, startPoint y: 89, endPoint x: 317, endPoint y: 102, distance: 14.9
click at [310, 92] on div "hero .moveUp press enter hero .moveDown press enter hero .moveLeft press enter …" at bounding box center [340, 104] width 109 height 69
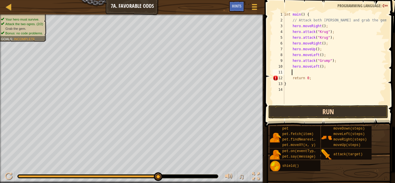
scroll to position [3, 0]
click at [326, 115] on button "Run" at bounding box center [328, 111] width 120 height 13
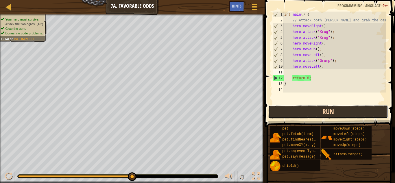
click at [331, 111] on button "Run" at bounding box center [328, 111] width 120 height 13
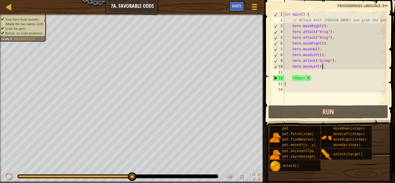
click at [324, 67] on div "int main ( ) { // Attack both [PERSON_NAME] and grab the gem. hero . moveRight …" at bounding box center [334, 64] width 103 height 104
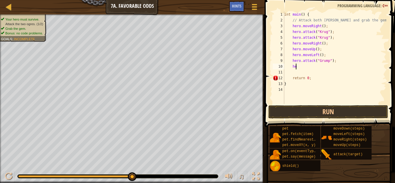
type textarea "h"
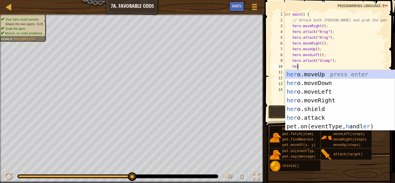
scroll to position [3, 1]
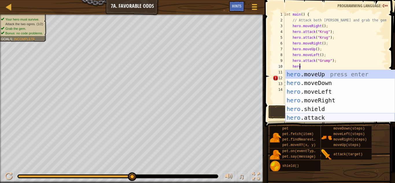
click at [331, 115] on div "hero .moveUp press enter hero .moveDown press enter hero .moveLeft press enter …" at bounding box center [340, 104] width 109 height 69
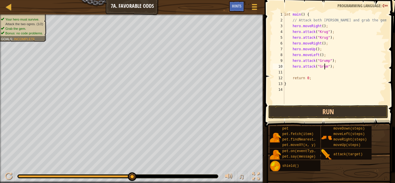
type textarea "hero.attack("Grump");"
click at [312, 73] on div "int main ( ) { // Attack both [PERSON_NAME] and grab the gem. hero . moveRight …" at bounding box center [334, 64] width 103 height 104
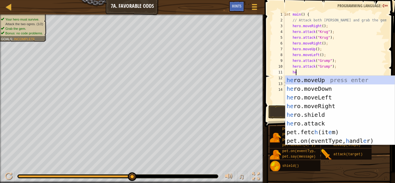
type textarea "hero"
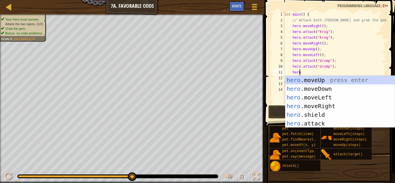
scroll to position [3, 1]
click at [323, 100] on div "hero .moveUp press enter hero .moveDown press enter hero .moveLeft press enter …" at bounding box center [340, 110] width 109 height 69
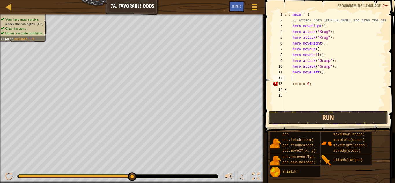
scroll to position [3, 0]
click at [338, 117] on button "Run" at bounding box center [328, 117] width 120 height 13
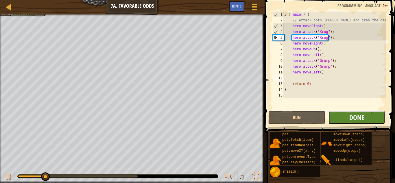
click at [343, 119] on button "Done" at bounding box center [356, 117] width 57 height 13
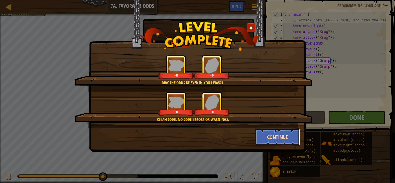
click at [276, 140] on button "Continue" at bounding box center [277, 136] width 45 height 17
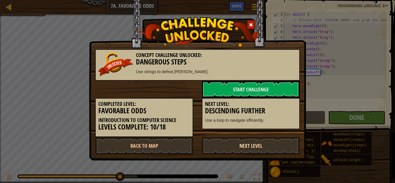
click at [261, 140] on link "Next Level" at bounding box center [251, 145] width 98 height 17
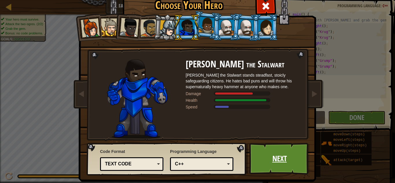
click at [272, 153] on link "Next" at bounding box center [279, 159] width 60 height 32
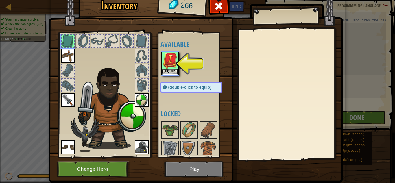
click at [169, 72] on button "Equip" at bounding box center [170, 72] width 16 height 6
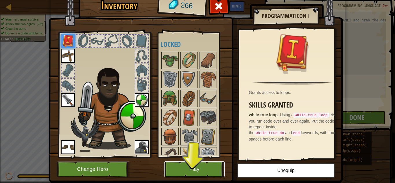
click at [202, 167] on button "Play" at bounding box center [194, 169] width 60 height 16
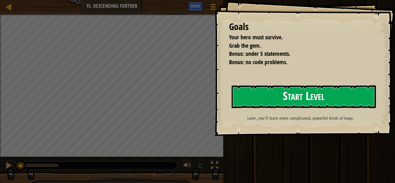
click at [295, 100] on button "Start Level" at bounding box center [304, 96] width 144 height 23
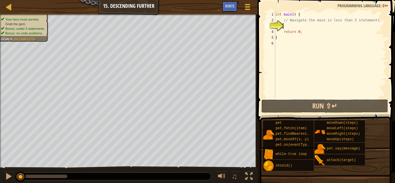
click at [284, 26] on div "int main ( ) { // Navigate the maze in less than 5 statements. return 0 ; }" at bounding box center [330, 61] width 112 height 98
click at [237, 9] on div "Hints" at bounding box center [229, 6] width 15 height 11
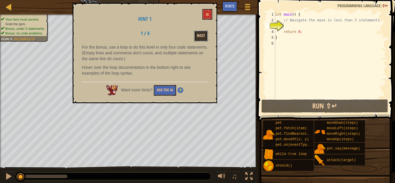
click at [203, 38] on button "Next" at bounding box center [201, 36] width 14 height 11
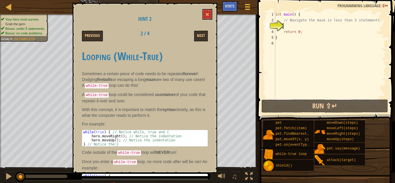
click at [288, 25] on div "int main ( ) { // Navigate the maze in less than 5 statements. return 0 ; }" at bounding box center [330, 61] width 112 height 98
type textarea "w"
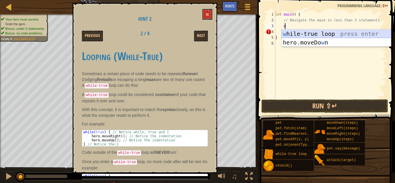
click at [321, 31] on div "w [PERSON_NAME]-true loop press enter hero.moveDo w n press enter" at bounding box center [336, 47] width 109 height 35
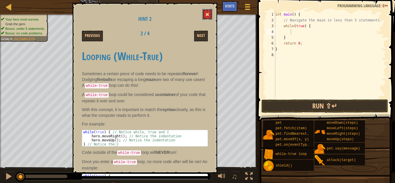
click at [207, 15] on span at bounding box center [207, 14] width 4 height 4
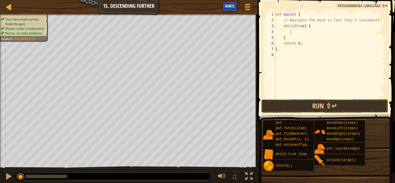
click at [231, 6] on span "Hints" at bounding box center [230, 5] width 10 height 5
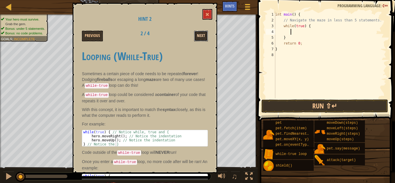
click at [199, 38] on button "Next" at bounding box center [201, 36] width 14 height 11
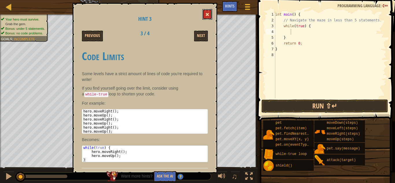
click at [207, 13] on span at bounding box center [207, 14] width 4 height 4
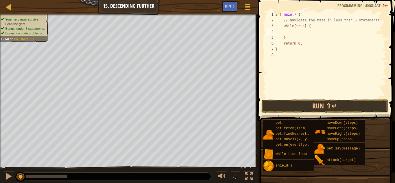
click at [282, 33] on div "int main ( ) { // Navigate the maze in less than 5 statements. while ( true ) {…" at bounding box center [330, 61] width 112 height 98
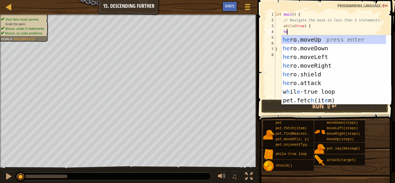
type textarea "hero"
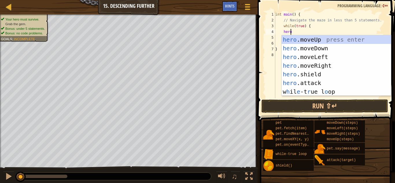
scroll to position [3, 1]
click at [323, 62] on div "hero .moveUp press enter hero .moveDown press enter hero .moveLeft press enter …" at bounding box center [336, 74] width 109 height 78
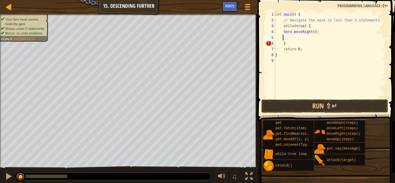
scroll to position [3, 1]
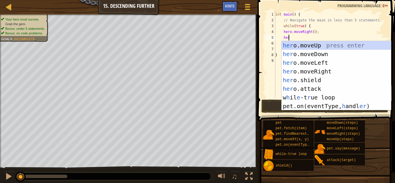
type textarea "hero"
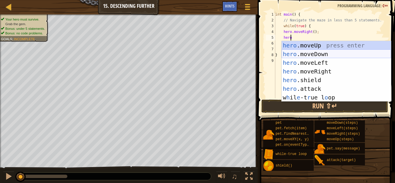
click at [323, 54] on div "hero .moveUp press enter hero .moveDown press enter hero .moveLeft press enter …" at bounding box center [336, 80] width 109 height 78
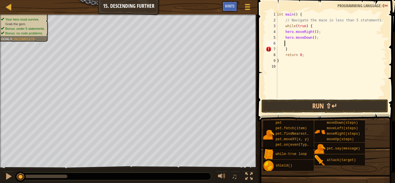
scroll to position [3, 1]
click at [310, 103] on button "Run ⇧↵" at bounding box center [325, 106] width 127 height 13
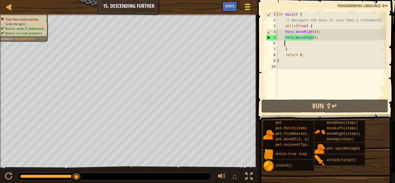
click at [245, 9] on span at bounding box center [247, 9] width 5 height 1
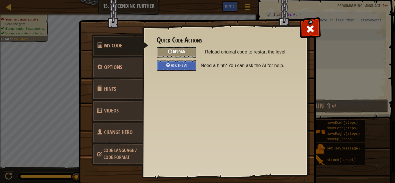
click at [181, 51] on span "Reload" at bounding box center [179, 51] width 12 height 5
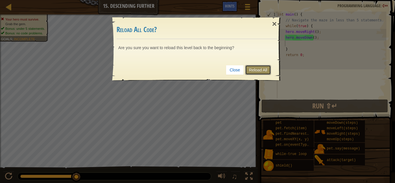
click at [251, 70] on link "Reload All" at bounding box center [258, 70] width 26 height 10
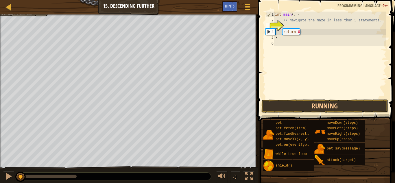
scroll to position [3, 0]
click at [288, 27] on div "int main ( ) { // Navigate the maze in less than 5 statements. return 0 ; }" at bounding box center [330, 61] width 113 height 98
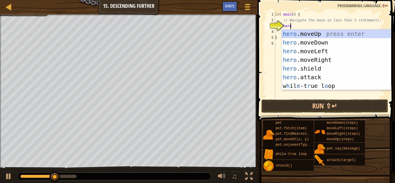
scroll to position [3, 1]
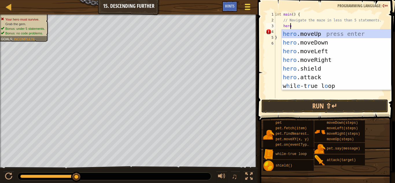
type textarea "hero"
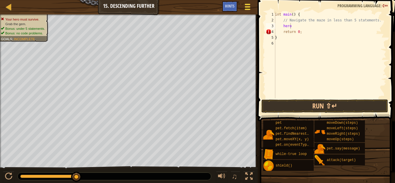
click at [245, 3] on div at bounding box center [248, 7] width 8 height 8
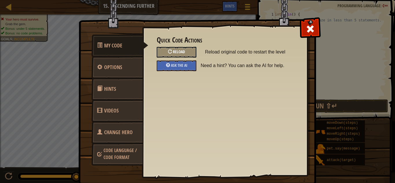
click at [177, 52] on span "Reload" at bounding box center [179, 51] width 12 height 5
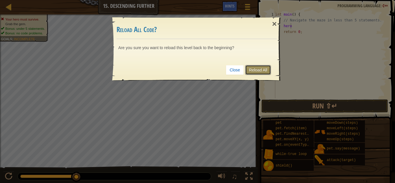
click at [255, 69] on link "Reload All" at bounding box center [258, 70] width 26 height 10
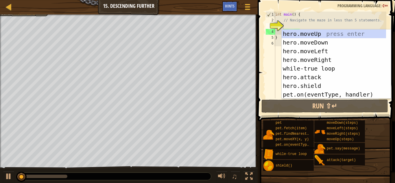
scroll to position [3, 0]
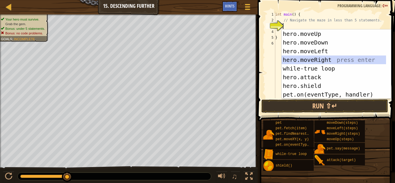
click at [327, 58] on div "hero.moveUp press enter hero.moveDown press enter hero.moveLeft press enter her…" at bounding box center [334, 73] width 104 height 87
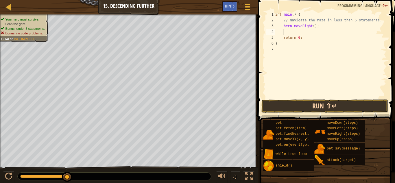
type textarea "h"
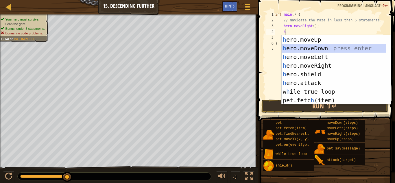
drag, startPoint x: 309, startPoint y: 51, endPoint x: 308, endPoint y: 72, distance: 21.1
click at [309, 53] on div "h ero.moveUp press enter h ero.moveDown press enter h ero.moveLeft press enter …" at bounding box center [334, 78] width 104 height 87
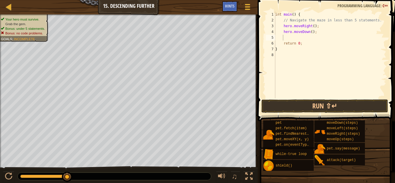
click at [311, 113] on span at bounding box center [327, 52] width 142 height 138
click at [309, 103] on button "Run ⇧↵" at bounding box center [325, 106] width 127 height 13
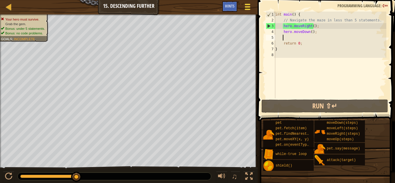
click at [245, 6] on span at bounding box center [247, 6] width 5 height 1
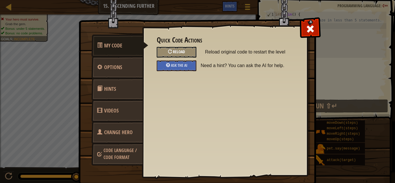
click at [181, 52] on span "Reload" at bounding box center [179, 51] width 12 height 5
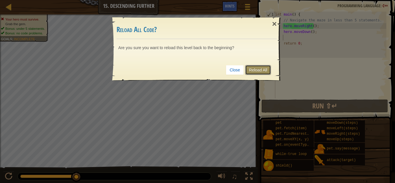
click at [262, 66] on link "Reload All" at bounding box center [258, 70] width 26 height 10
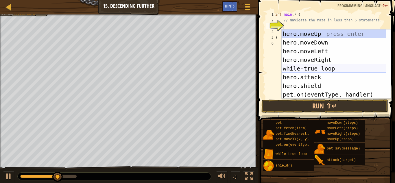
click at [310, 69] on div "hero.moveUp press enter hero.moveDown press enter hero.moveLeft press enter her…" at bounding box center [334, 73] width 104 height 87
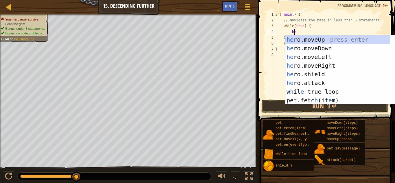
scroll to position [3, 1]
type textarea "hero"
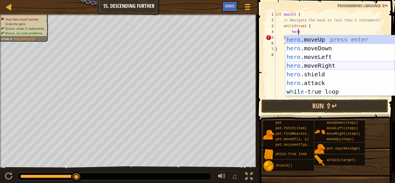
click at [312, 65] on div "hero .moveUp press enter hero .moveDown press enter hero .moveLeft press enter …" at bounding box center [340, 74] width 109 height 78
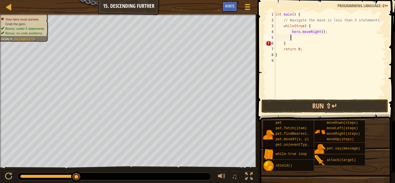
scroll to position [3, 1]
click at [314, 102] on button "Run ⇧↵" at bounding box center [325, 106] width 127 height 13
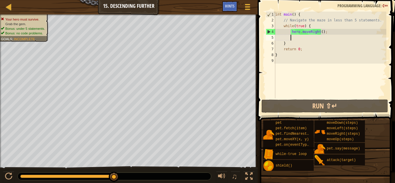
type textarea "h"
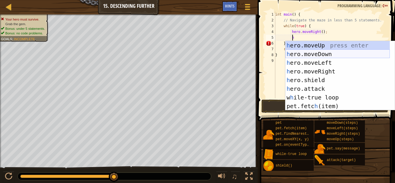
click at [329, 52] on div "h ero.moveUp press enter h ero.moveDown press enter h ero.moveLeft press enter …" at bounding box center [338, 84] width 104 height 87
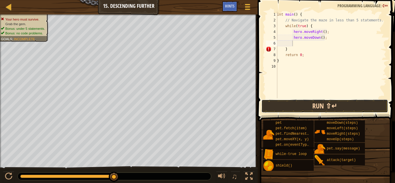
click at [333, 109] on button "Run ⇧↵" at bounding box center [325, 106] width 127 height 13
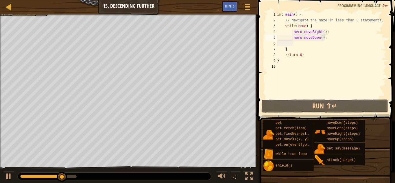
click at [325, 38] on div "int main ( ) { // Navigate the maze in less than 5 statements. while ( true ) {…" at bounding box center [331, 61] width 111 height 98
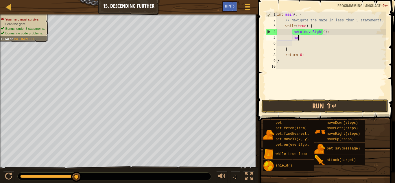
type textarea "h"
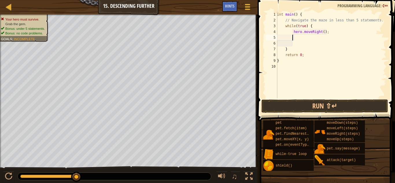
click at [302, 25] on div "int main ( ) { // Navigate the maze in less than 5 statements. while ( true ) {…" at bounding box center [331, 61] width 111 height 98
click at [303, 26] on div "int main ( ) { // Navigate the maze in less than 5 statements. while ( true ) {…" at bounding box center [331, 61] width 111 height 98
type textarea "while(w) {"
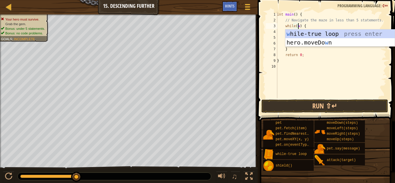
scroll to position [3, 2]
click at [308, 34] on div "w [PERSON_NAME]-true loop press enter hero.moveDo w n press enter" at bounding box center [340, 47] width 109 height 35
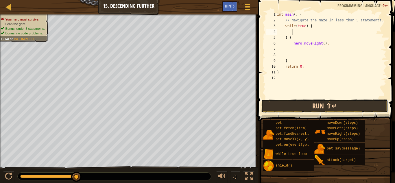
click at [314, 106] on button "Run ⇧↵" at bounding box center [325, 106] width 127 height 13
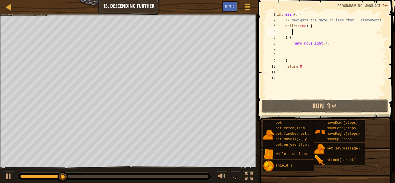
type textarea "h"
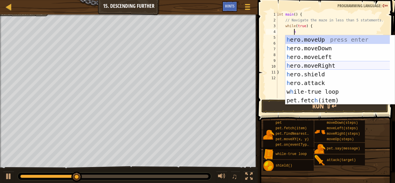
click at [296, 65] on div "h ero.moveUp press enter h ero.moveDown press enter h ero.moveLeft press enter …" at bounding box center [340, 78] width 109 height 87
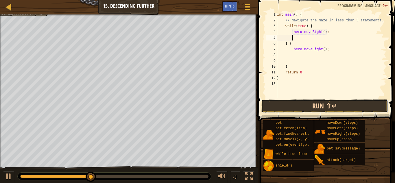
click at [312, 103] on button "Run ⇧↵" at bounding box center [325, 106] width 127 height 13
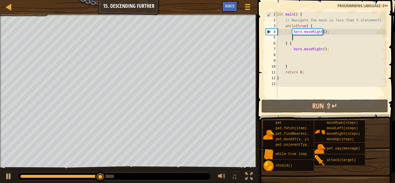
type textarea "h"
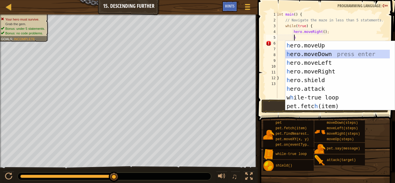
click at [320, 53] on div "h ero.moveUp press enter h ero.moveDown press enter h ero.moveLeft press enter …" at bounding box center [338, 84] width 104 height 87
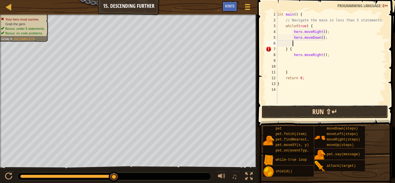
click at [338, 113] on button "Run ⇧↵" at bounding box center [325, 111] width 127 height 13
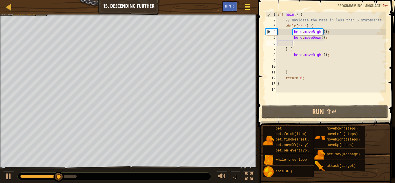
click at [249, 7] on span at bounding box center [247, 6] width 5 height 1
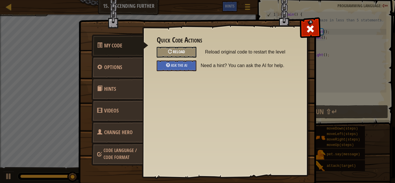
click at [179, 54] on span "Reload" at bounding box center [179, 51] width 12 height 5
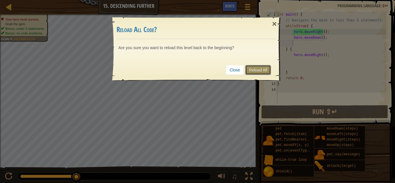
click at [262, 67] on link "Reload All" at bounding box center [258, 70] width 26 height 10
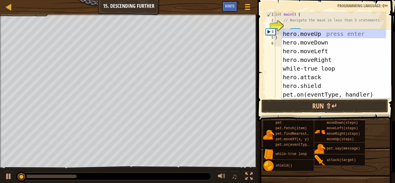
scroll to position [3, 0]
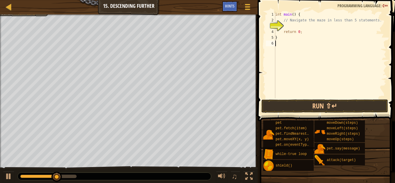
click at [276, 62] on div "int main ( ) { // Navigate the maze in less than 5 statements. return 0 ; }" at bounding box center [330, 61] width 112 height 98
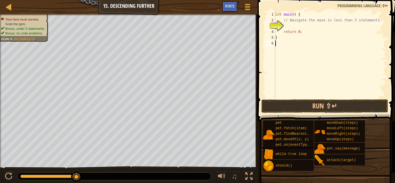
click at [286, 27] on div "int main ( ) { // Navigate the maze in less than 5 statements. return 0 ; }" at bounding box center [330, 61] width 112 height 98
paste textarea "hero.moveDown(1)"
type textarea "hero.moveDown(1)"
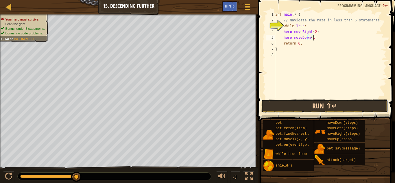
click at [314, 108] on button "Run ⇧↵" at bounding box center [325, 106] width 127 height 13
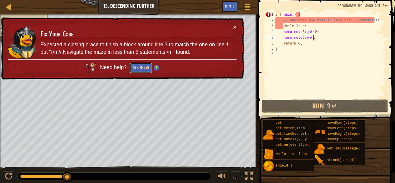
click at [141, 67] on button "Ask the AI" at bounding box center [141, 67] width 22 height 11
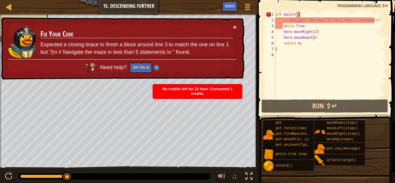
click at [235, 25] on button "×" at bounding box center [234, 27] width 3 height 6
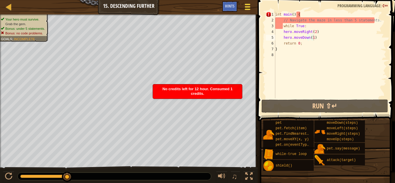
drag, startPoint x: 245, startPoint y: 7, endPoint x: 246, endPoint y: 10, distance: 3.3
click at [246, 10] on div at bounding box center [248, 7] width 8 height 8
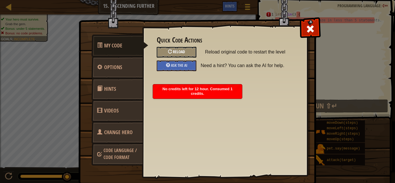
click at [174, 49] on span "Reload" at bounding box center [179, 51] width 12 height 5
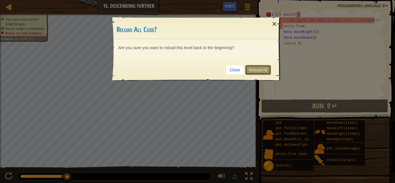
click at [258, 67] on link "Reload All" at bounding box center [258, 70] width 26 height 10
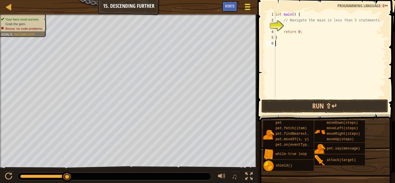
click at [247, 9] on span at bounding box center [247, 9] width 5 height 1
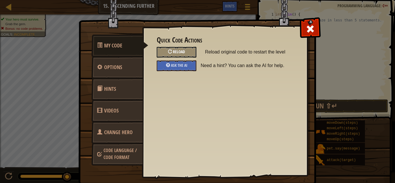
click at [182, 49] on div "Reload" at bounding box center [177, 52] width 40 height 11
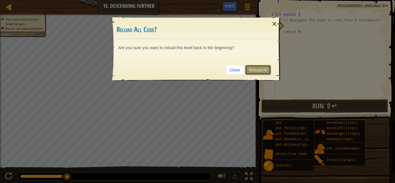
click at [263, 69] on link "Reload All" at bounding box center [258, 70] width 26 height 10
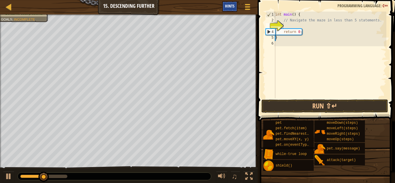
click at [229, 2] on div "Hints" at bounding box center [229, 6] width 15 height 11
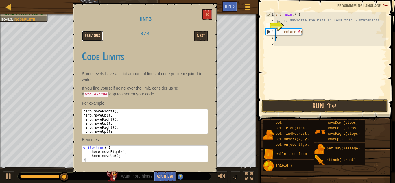
click at [93, 32] on button "Previous" at bounding box center [92, 36] width 21 height 11
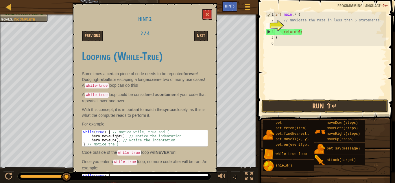
click at [93, 32] on button "Previous" at bounding box center [92, 36] width 21 height 11
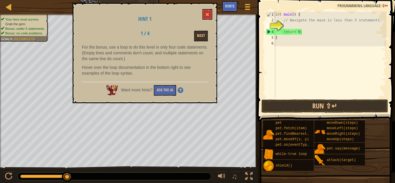
click at [93, 32] on div "1 / 4 Next" at bounding box center [145, 36] width 135 height 11
click at [203, 16] on button at bounding box center [208, 14] width 10 height 11
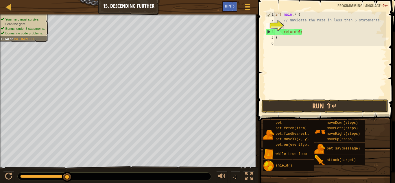
click at [285, 28] on div "int main ( ) { // Navigate the maze in less than 5 statements. return 0 ; }" at bounding box center [330, 61] width 112 height 98
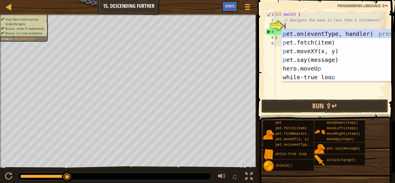
scroll to position [3, 0]
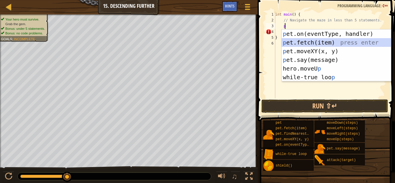
click at [316, 39] on div "p et.on(eventType, handler) press enter p et.fetch(item) press enter p et.moveX…" at bounding box center [336, 64] width 109 height 69
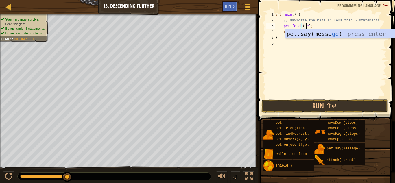
scroll to position [3, 3]
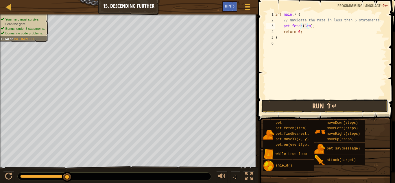
click at [328, 106] on button "Run ⇧↵" at bounding box center [325, 106] width 127 height 13
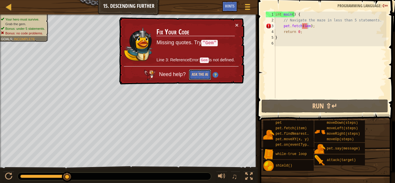
click at [196, 75] on button "Ask the AI" at bounding box center [200, 74] width 22 height 11
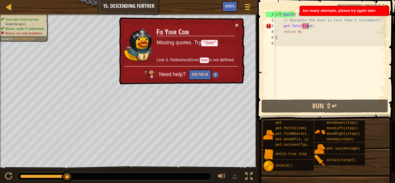
click at [237, 25] on button "×" at bounding box center [236, 25] width 3 height 6
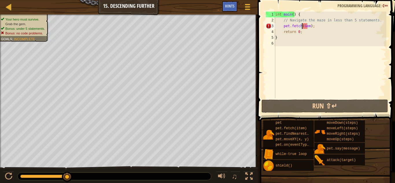
click at [302, 27] on div "int main ( ) { // Navigate the maze in less than 5 statements. pet . fetch ( Ge…" at bounding box center [330, 61] width 112 height 98
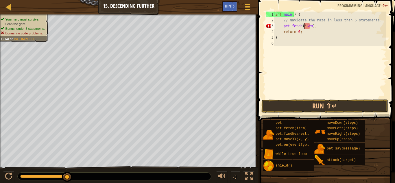
scroll to position [3, 2]
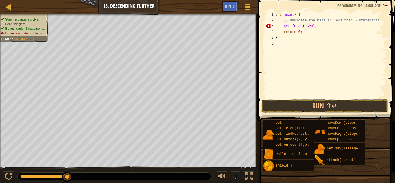
click at [310, 27] on div "int main ( ) { // Navigate the maze in less than 5 statements. pet . fetch ( " …" at bounding box center [330, 61] width 112 height 98
type textarea "pet.fetch("Gem");"
click at [345, 107] on button "Run ⇧↵" at bounding box center [325, 106] width 127 height 13
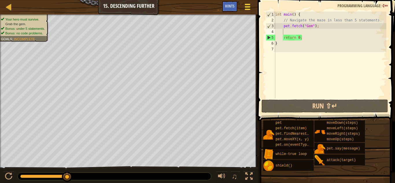
click at [248, 10] on span at bounding box center [247, 9] width 5 height 1
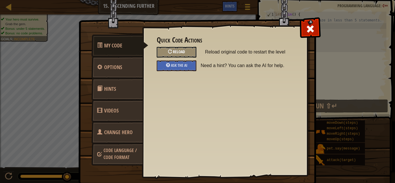
click at [168, 53] on div at bounding box center [170, 51] width 4 height 4
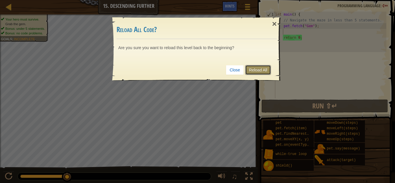
click at [256, 69] on link "Reload All" at bounding box center [258, 70] width 26 height 10
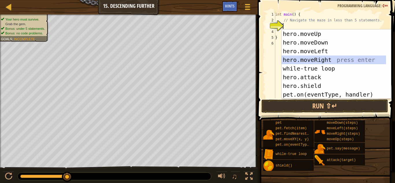
click at [318, 61] on div "hero.moveUp press enter hero.moveDown press enter hero.moveLeft press enter her…" at bounding box center [336, 73] width 109 height 87
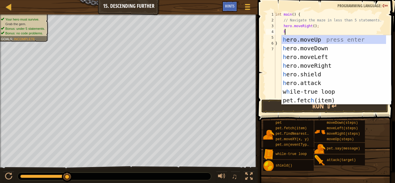
type textarea "he"
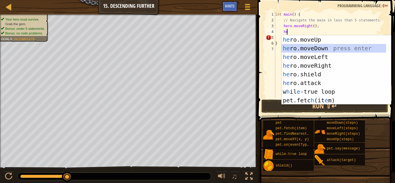
click at [352, 47] on div "he ro.moveUp press enter he ro.moveDown press enter he ro.moveLeft press enter …" at bounding box center [334, 78] width 104 height 87
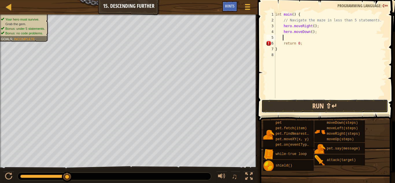
click at [316, 107] on button "Run ⇧↵" at bounding box center [325, 106] width 127 height 13
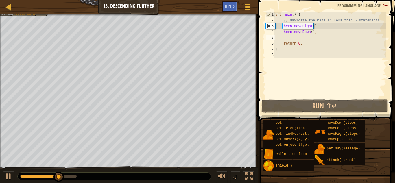
click at [317, 36] on div "int main ( ) { // Navigate the maze in less than 5 statements. hero . moveRight…" at bounding box center [330, 61] width 112 height 98
click at [316, 35] on div "int main ( ) { // Navigate the maze in less than 5 statements. hero . moveRight…" at bounding box center [330, 61] width 112 height 98
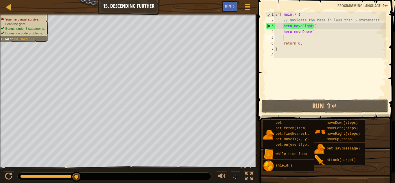
click at [315, 33] on div "int main ( ) { // Navigate the maze in less than 5 statements. hero . moveRight…" at bounding box center [330, 61] width 112 height 98
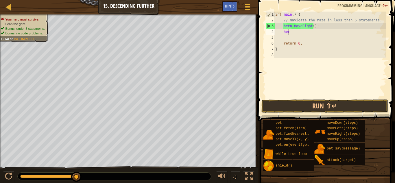
type textarea "h"
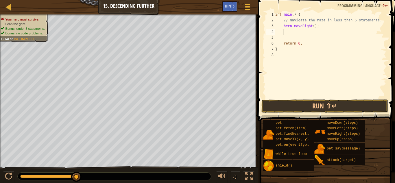
click at [310, 27] on div "int main ( ) { // Navigate the maze in less than 5 statements. hero . moveRight…" at bounding box center [330, 61] width 112 height 98
click at [311, 27] on div "int main ( ) { // Navigate the maze in less than 5 statements. hero . moveRight…" at bounding box center [330, 61] width 112 height 98
type textarea "hero.moveRight(2);"
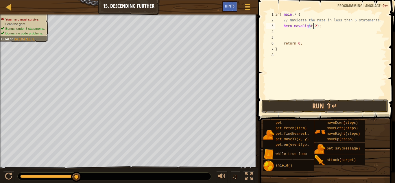
click at [295, 32] on div "int main ( ) { // Navigate the maze in less than 5 statements. hero . moveRight…" at bounding box center [330, 61] width 112 height 98
type textarea "h"
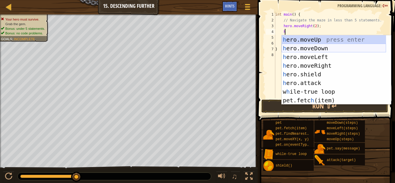
click at [304, 49] on div "h ero.moveUp press enter h ero.moveDown press enter h ero.moveLeft press enter …" at bounding box center [334, 78] width 104 height 87
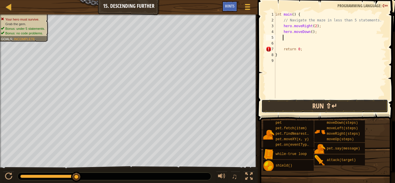
click at [314, 103] on button "Run ⇧↵" at bounding box center [325, 106] width 127 height 13
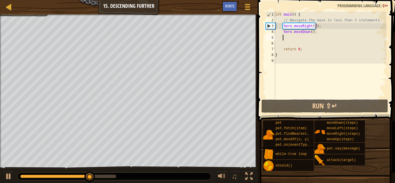
click at [280, 38] on div "int main ( ) { // Navigate the maze in less than 5 statements. hero . moveRight…" at bounding box center [330, 61] width 112 height 98
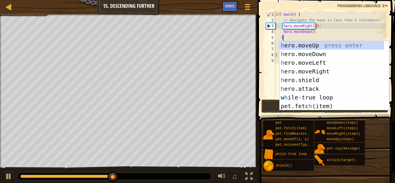
type textarea "he"
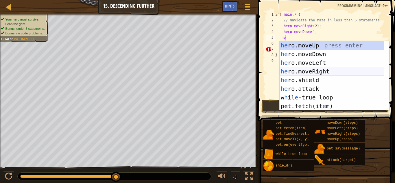
click at [315, 72] on div "he ro.moveUp press enter he ro.moveDown press enter he ro.moveLeft press enter …" at bounding box center [332, 84] width 104 height 87
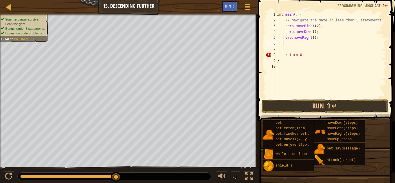
scroll to position [3, 0]
click at [312, 40] on div "int main ( ) { // Navigate the maze in less than 5 statements. hero . moveRight…" at bounding box center [331, 61] width 111 height 98
type textarea "hero.moveRight(2);"
click at [302, 47] on div "int main ( ) { // Navigate the maze in less than 5 statements. hero . moveRight…" at bounding box center [331, 61] width 111 height 98
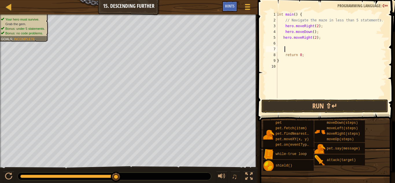
scroll to position [3, 0]
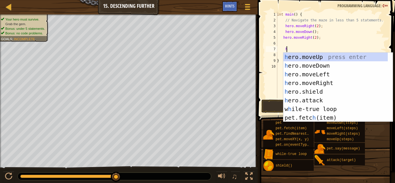
type textarea "he"
click at [306, 64] on div "he ro.moveUp press enter he ro.moveDown press enter he ro.moveLeft press enter …" at bounding box center [336, 96] width 104 height 87
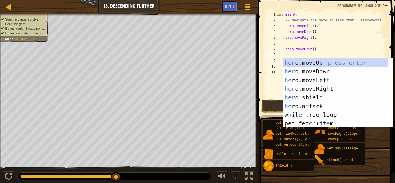
type textarea "her"
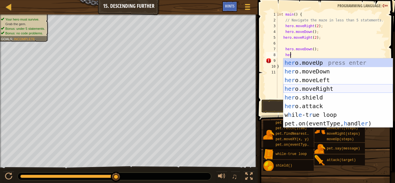
click at [306, 87] on div "her o.moveUp press enter her o.moveDown press enter her o.moveLeft press enter …" at bounding box center [338, 101] width 109 height 87
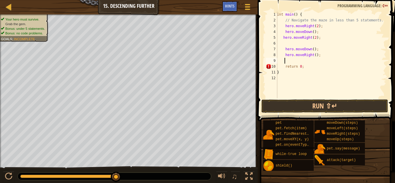
scroll to position [3, 0]
click at [313, 56] on div "int main ( ) { // Navigate the maze in less than 5 statements. hero . moveRight…" at bounding box center [331, 61] width 111 height 98
type textarea "hero.moveRight(2);"
click at [318, 103] on button "Run ⇧↵" at bounding box center [325, 106] width 127 height 13
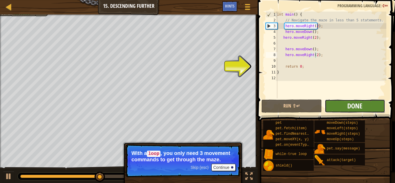
click at [352, 106] on span "Done" at bounding box center [354, 105] width 15 height 9
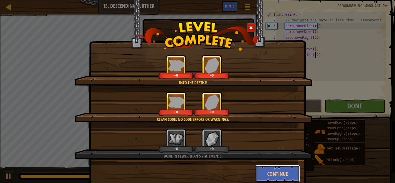
drag, startPoint x: 265, startPoint y: 168, endPoint x: 256, endPoint y: 172, distance: 9.5
click at [265, 168] on button "Continue" at bounding box center [277, 173] width 45 height 17
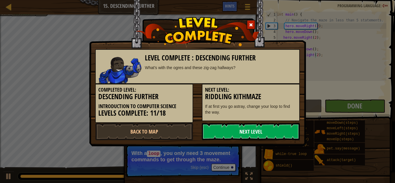
click at [241, 130] on link "Next Level" at bounding box center [251, 131] width 98 height 17
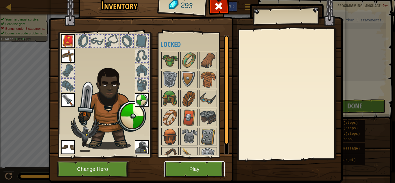
click at [183, 172] on button "Play" at bounding box center [194, 169] width 60 height 16
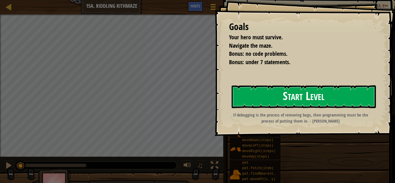
click at [262, 97] on button "Start Level" at bounding box center [304, 96] width 144 height 23
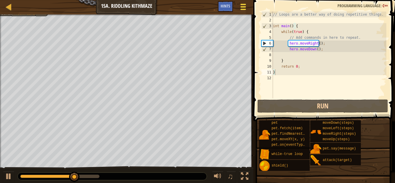
click at [245, 10] on span at bounding box center [243, 9] width 5 height 1
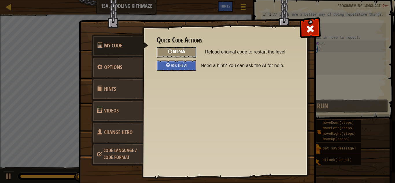
click at [184, 52] on div "Reload" at bounding box center [177, 52] width 40 height 11
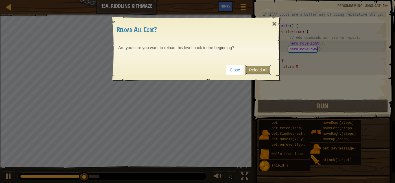
click at [266, 70] on link "Reload All" at bounding box center [258, 70] width 26 height 10
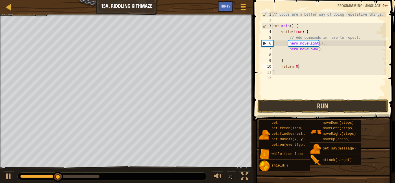
click at [306, 67] on div "// Loops are a better way of doing repetitive things. int main ( ) { while ( tr…" at bounding box center [329, 61] width 115 height 98
type textarea "r"
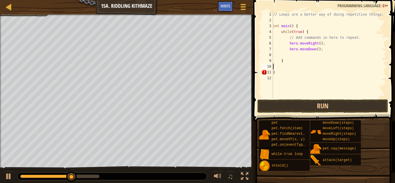
type textarea "}"
type textarea "h"
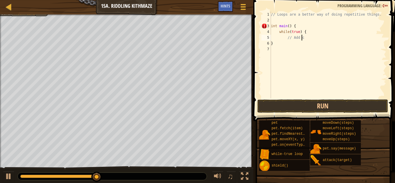
type textarea "/"
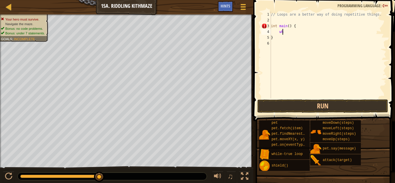
type textarea "w"
type textarea "i"
click at [282, 36] on div "// Loops are a better way of doing repetitive things. }" at bounding box center [328, 61] width 117 height 98
click at [281, 33] on div "// Loops are a better way of doing repetitive things. }" at bounding box center [328, 61] width 117 height 98
type textarea "}"
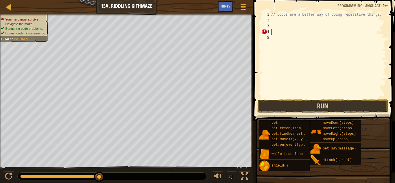
click at [276, 20] on div "// Loops are a better way of doing repetitive things." at bounding box center [328, 61] width 117 height 98
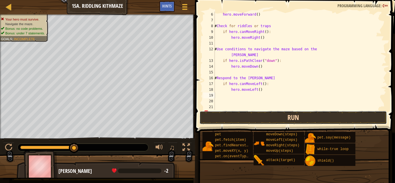
click at [320, 121] on button "Run" at bounding box center [293, 117] width 187 height 13
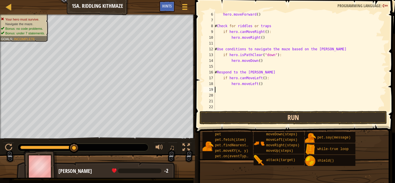
scroll to position [17, 0]
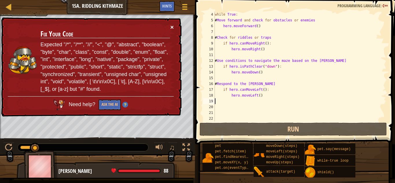
click at [173, 28] on button "×" at bounding box center [171, 27] width 3 height 6
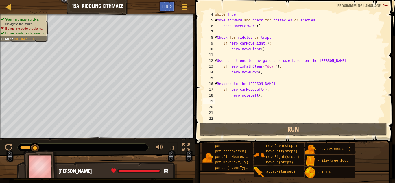
scroll to position [0, 0]
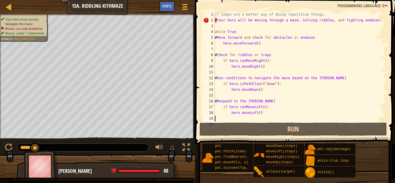
click at [376, 23] on div "// Loops are a better way of doing repetitive things. # Your hero will be movin…" at bounding box center [298, 73] width 168 height 122
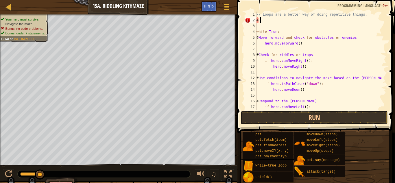
type textarea "#"
click at [326, 118] on button "Run" at bounding box center [314, 117] width 147 height 13
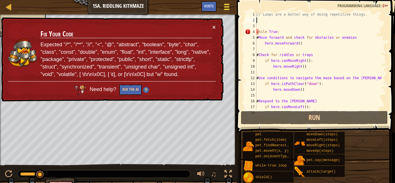
click at [233, 5] on button "Game Menu" at bounding box center [226, 8] width 15 height 14
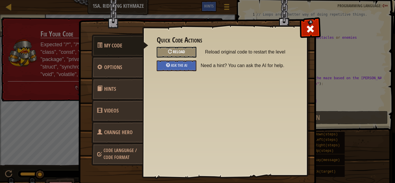
click at [177, 56] on div "Reload" at bounding box center [177, 52] width 40 height 11
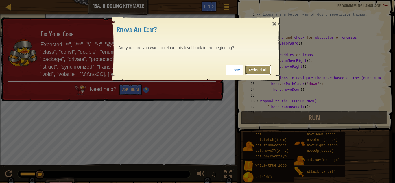
click at [257, 67] on link "Reload All" at bounding box center [258, 70] width 26 height 10
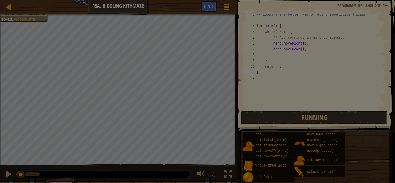
type textarea "}"
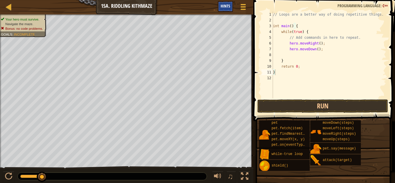
click at [223, 10] on div "Hints" at bounding box center [225, 6] width 15 height 11
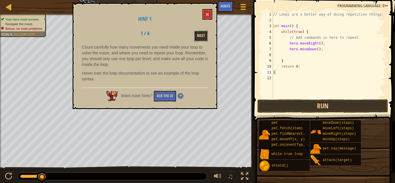
click at [196, 40] on button "Next" at bounding box center [201, 36] width 14 height 11
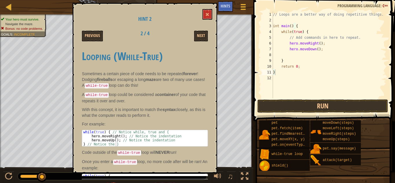
click at [214, 18] on div "Hint 2 Previous 2 / 4 Next Looping (While-True) Sometimes a certain piece of co…" at bounding box center [145, 88] width 145 height 170
click at [206, 16] on span at bounding box center [207, 14] width 4 height 4
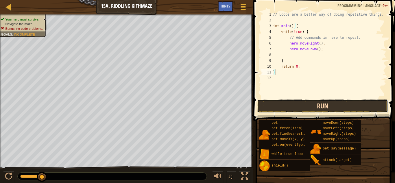
click at [330, 104] on button "Run" at bounding box center [322, 106] width 131 height 13
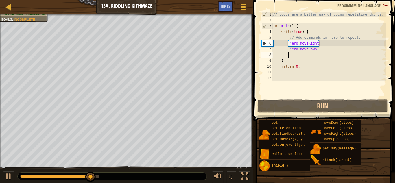
click at [291, 56] on div "// Loops are a better way of doing repetitive things. int main ( ) { while ( tr…" at bounding box center [329, 61] width 115 height 98
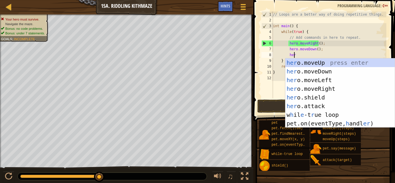
type textarea "hero"
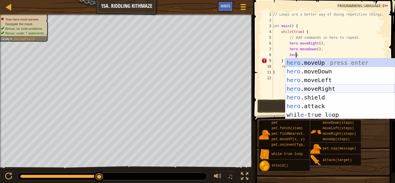
click at [330, 85] on div "hero .moveUp press enter hero .moveDown press enter hero .moveLeft press enter …" at bounding box center [340, 97] width 109 height 78
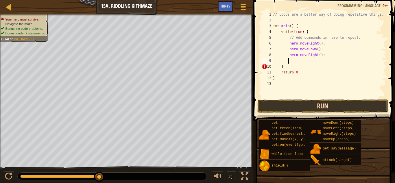
scroll to position [3, 1]
click at [332, 110] on button "Run" at bounding box center [322, 106] width 131 height 13
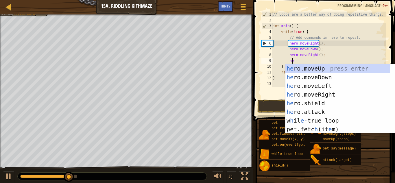
type textarea "hero"
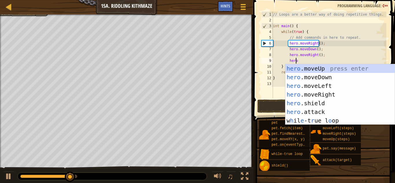
scroll to position [3, 2]
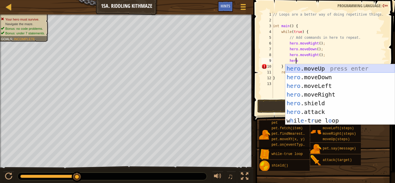
click at [339, 68] on div "hero .moveUp press enter hero .moveDown press enter hero .moveLeft press enter …" at bounding box center [340, 103] width 109 height 78
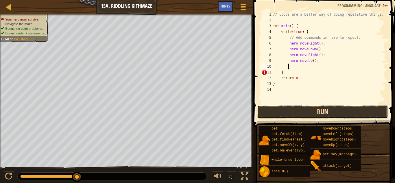
click at [333, 114] on button "Run" at bounding box center [322, 111] width 131 height 13
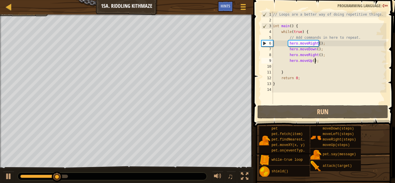
click at [316, 59] on div "// Loops are a better way of doing repetitive things. int main ( ) { while ( tr…" at bounding box center [329, 64] width 115 height 104
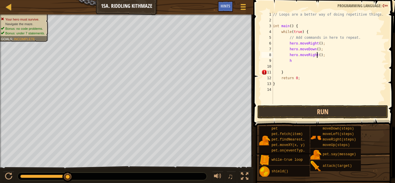
click at [317, 58] on div "// Loops are a better way of doing repetitive things. int main ( ) { while ( tr…" at bounding box center [329, 64] width 115 height 104
click at [296, 62] on div "// Loops are a better way of doing repetitive things. int main ( ) { while ( tr…" at bounding box center [329, 64] width 115 height 104
type textarea "he"
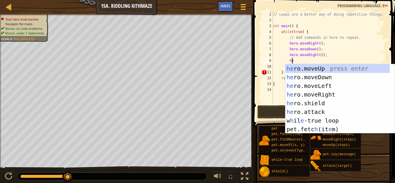
scroll to position [3, 1]
click at [303, 68] on div "he ro.moveUp press enter he ro.moveDown press enter he ro.moveLeft press enter …" at bounding box center [338, 107] width 104 height 87
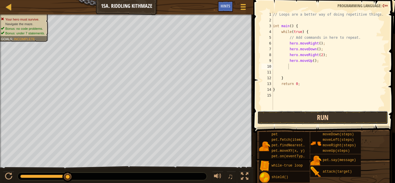
click at [302, 114] on button "Run" at bounding box center [322, 117] width 131 height 13
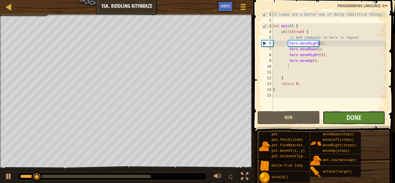
click at [336, 117] on button "Done" at bounding box center [354, 117] width 62 height 13
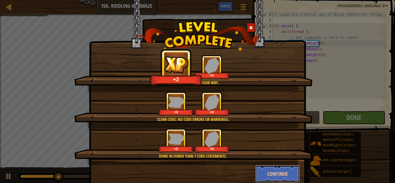
drag, startPoint x: 269, startPoint y: 177, endPoint x: 67, endPoint y: 168, distance: 201.8
click at [271, 177] on button "Continue" at bounding box center [277, 173] width 45 height 17
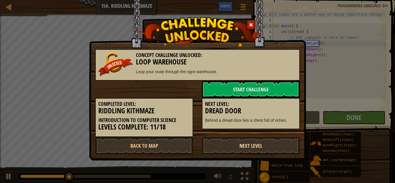
click at [253, 149] on link "Next Level" at bounding box center [251, 145] width 98 height 17
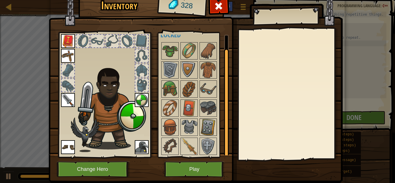
scroll to position [10, 0]
click at [173, 143] on img at bounding box center [170, 146] width 16 height 16
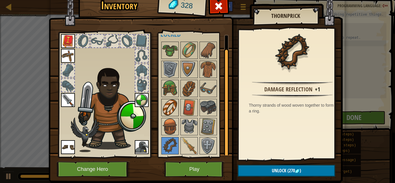
click at [175, 111] on img at bounding box center [170, 108] width 16 height 16
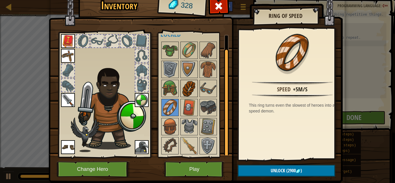
click at [192, 96] on img at bounding box center [189, 88] width 16 height 16
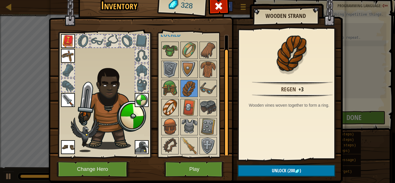
click at [166, 110] on img at bounding box center [170, 108] width 16 height 16
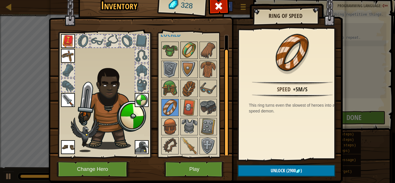
click at [187, 58] on img at bounding box center [189, 50] width 16 height 16
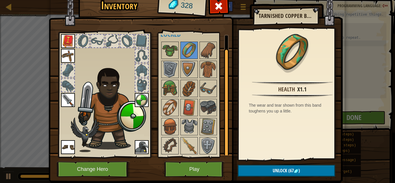
drag, startPoint x: 194, startPoint y: 63, endPoint x: 196, endPoint y: 65, distance: 3.1
click at [196, 65] on div "Available Equip Equip Equip Equip Equip Equip (double-click to equip) Locked" at bounding box center [197, 95] width 73 height 121
click at [212, 105] on img at bounding box center [208, 108] width 16 height 16
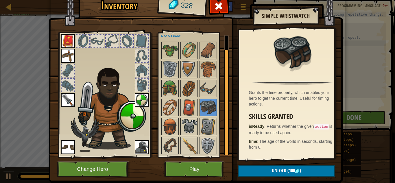
click at [181, 118] on div at bounding box center [189, 126] width 17 height 17
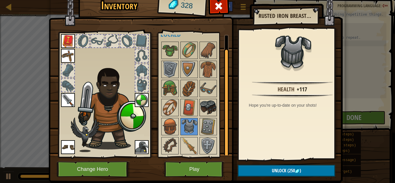
click at [205, 110] on img at bounding box center [208, 108] width 16 height 16
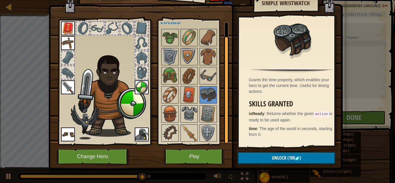
scroll to position [16, 0]
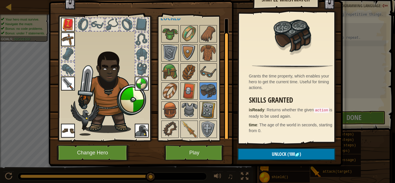
click at [204, 119] on div at bounding box center [208, 110] width 17 height 17
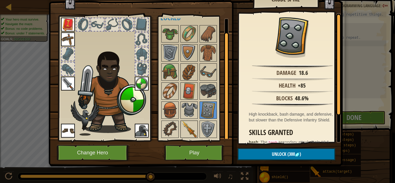
click at [194, 125] on img at bounding box center [189, 129] width 16 height 16
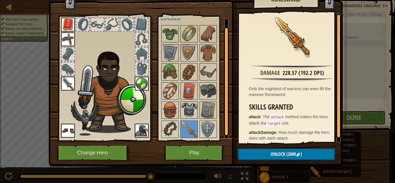
scroll to position [0, 0]
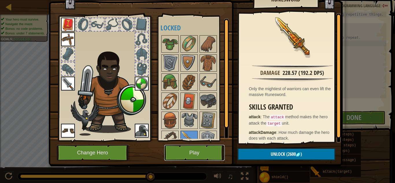
click at [189, 147] on button "Play" at bounding box center [194, 153] width 60 height 16
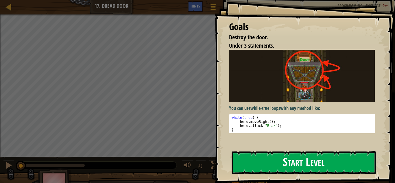
drag, startPoint x: 294, startPoint y: 157, endPoint x: 294, endPoint y: 161, distance: 4.3
click at [294, 161] on button "Start Level" at bounding box center [304, 162] width 144 height 23
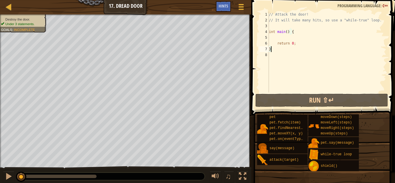
click at [280, 40] on div "// Attack the door! // It will take many hits, so use a "while-true" loop. int …" at bounding box center [327, 58] width 119 height 93
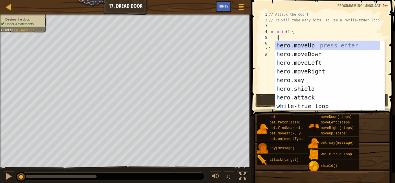
scroll to position [3, 0]
click at [323, 82] on div "h ero.moveUp press enter h ero.moveDown press enter h ero.moveLeft press enter …" at bounding box center [327, 84] width 104 height 87
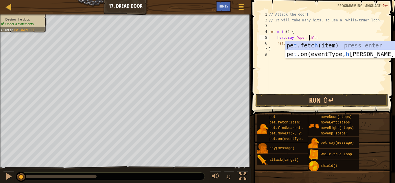
scroll to position [3, 3]
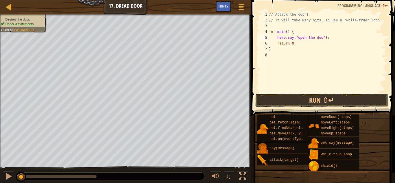
type textarea "hero.say("open the door");"
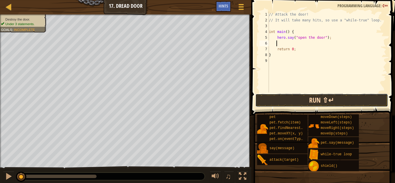
click at [312, 95] on button "Run ⇧↵" at bounding box center [321, 100] width 133 height 13
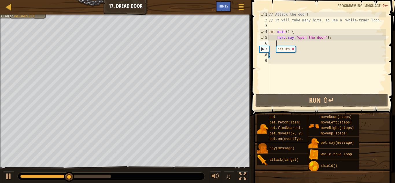
click at [311, 43] on div "// Attack the door! // It will take many hits, so use a "while-true" loop. int …" at bounding box center [327, 58] width 119 height 93
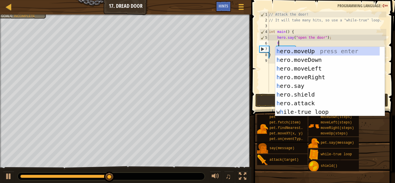
scroll to position [3, 1]
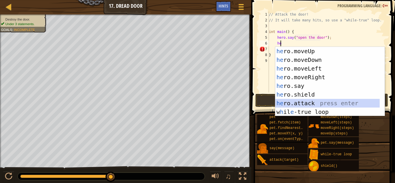
click at [320, 101] on div "he ro.moveUp press enter he ro.moveDown press enter he ro.moveLeft press enter …" at bounding box center [327, 90] width 104 height 87
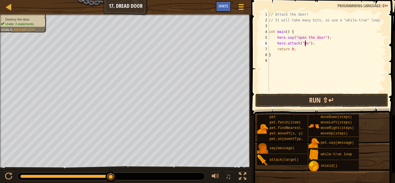
type textarea "hero.attack("Door");"
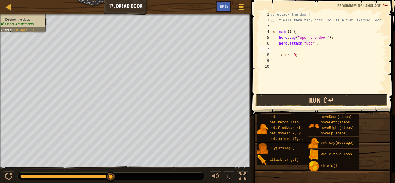
click at [311, 100] on button "Run ⇧↵" at bounding box center [321, 100] width 133 height 13
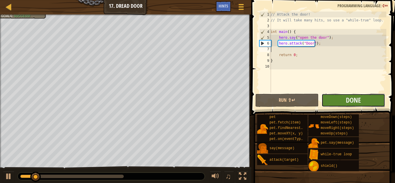
click at [332, 102] on button "Done" at bounding box center [353, 100] width 63 height 13
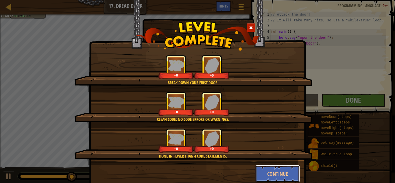
drag, startPoint x: 275, startPoint y: 166, endPoint x: 275, endPoint y: 170, distance: 4.1
click at [275, 170] on button "Continue" at bounding box center [277, 173] width 45 height 17
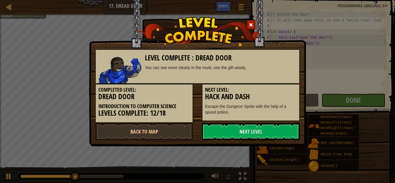
click at [275, 170] on div "Level Complete : Dread Door You can see more clearly in the murk; use the gift …" at bounding box center [197, 91] width 395 height 183
click at [273, 134] on link "Next Level" at bounding box center [251, 131] width 98 height 17
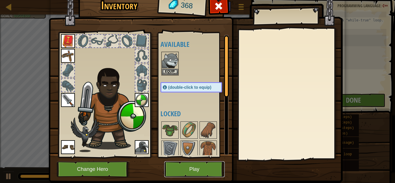
click at [180, 172] on button "Play" at bounding box center [194, 169] width 60 height 16
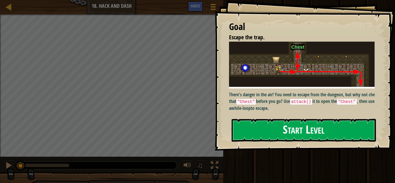
click at [330, 128] on button "Start Level" at bounding box center [304, 130] width 144 height 23
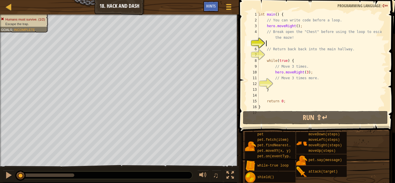
click at [268, 42] on div "int main ( ) { // You can write code before a loop. hero . moveRight ( ) ; // B…" at bounding box center [319, 67] width 124 height 110
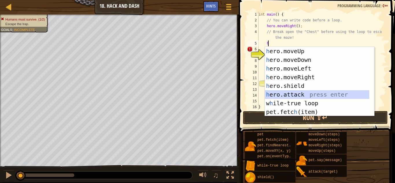
click at [290, 93] on div "h ero.moveUp press enter h ero.moveDown press enter h ero.moveLeft press enter …" at bounding box center [317, 90] width 104 height 87
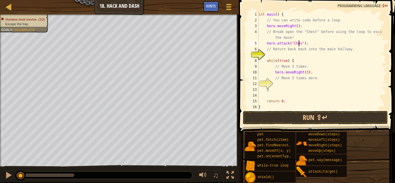
type textarea "hero.attack("Chest");"
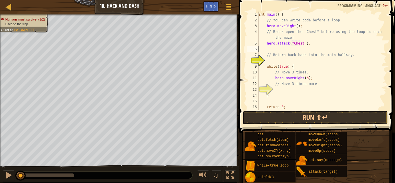
scroll to position [3, 0]
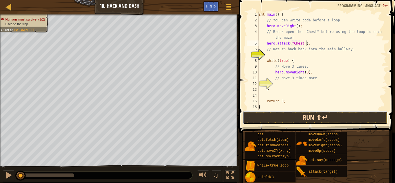
click at [303, 114] on button "Run ⇧↵" at bounding box center [315, 117] width 145 height 13
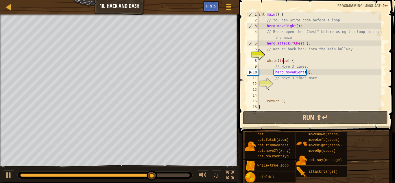
click at [283, 59] on div "int main ( ) { // You can write code before a loop. hero . moveRight ( ) ; // B…" at bounding box center [319, 67] width 124 height 110
click at [259, 58] on div "7" at bounding box center [253, 55] width 12 height 6
click at [273, 51] on div "int main ( ) { // You can write code before a loop. hero . moveRight ( ) ; // B…" at bounding box center [319, 67] width 124 height 110
type textarea "// Return back back into the main hallway."
click at [271, 57] on div "int main ( ) { // You can write code before a loop. hero . moveRight ( ) ; // B…" at bounding box center [319, 67] width 124 height 110
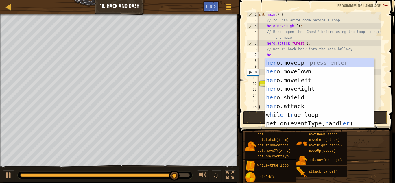
type textarea "hero"
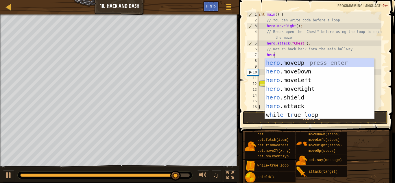
scroll to position [3, 1]
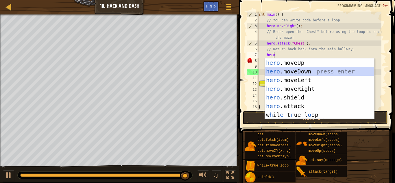
drag, startPoint x: 282, startPoint y: 69, endPoint x: 297, endPoint y: 95, distance: 29.6
click at [282, 69] on div "hero .moveUp press enter hero .moveDown press enter hero .moveLeft press enter …" at bounding box center [319, 97] width 109 height 78
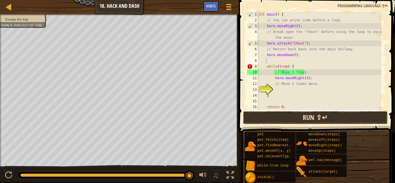
click at [305, 120] on button "Run ⇧↵" at bounding box center [315, 117] width 145 height 13
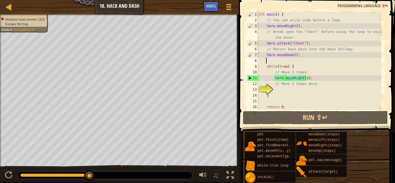
click at [287, 90] on div "int main ( ) { // You can write code before a loop. hero . moveRight ( ) ; // B…" at bounding box center [319, 67] width 124 height 110
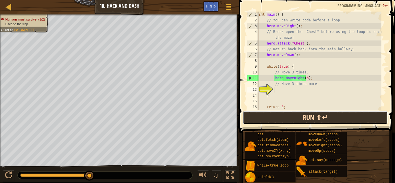
click at [281, 117] on button "Run ⇧↵" at bounding box center [315, 117] width 145 height 13
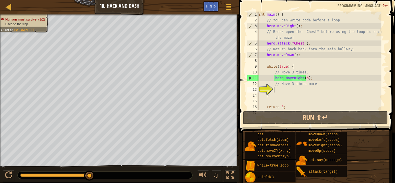
click at [275, 63] on div "int main ( ) { // You can write code before a loop. hero . moveRight ( ) ; // B…" at bounding box center [319, 67] width 124 height 110
click at [275, 91] on div "int main ( ) { // You can write code before a loop. hero . moveRight ( ) ; // B…" at bounding box center [319, 67] width 124 height 110
click at [309, 78] on div "int main ( ) { // You can write code before a loop. hero . moveRight ( ) ; // B…" at bounding box center [319, 67] width 124 height 110
type textarea "hero.moveRight(3);"
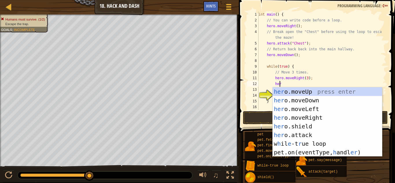
scroll to position [3, 1]
type textarea "hero"
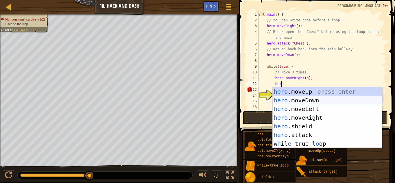
click at [321, 102] on div "hero .moveUp press enter hero .moveDown press enter hero .moveLeft press enter …" at bounding box center [327, 126] width 109 height 78
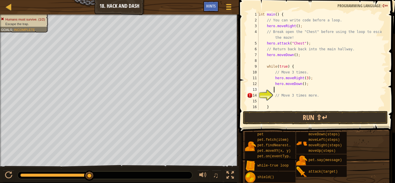
scroll to position [3, 1]
click at [299, 86] on div "int main ( ) { // You can write code before a loop. hero . moveRight ( ) ; // B…" at bounding box center [319, 67] width 124 height 110
click at [300, 84] on div "int main ( ) { // You can write code before a loop. hero . moveRight ( ) ; // B…" at bounding box center [319, 67] width 124 height 110
type textarea "hero.moveDown(3);"
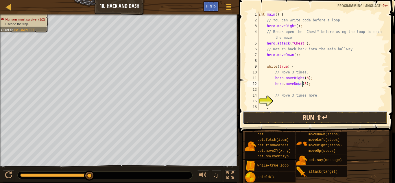
click at [290, 122] on button "Run ⇧↵" at bounding box center [315, 117] width 145 height 13
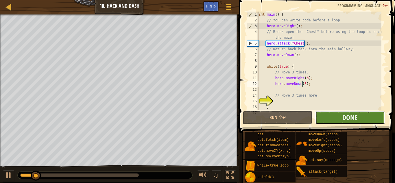
click at [328, 121] on button "Done" at bounding box center [349, 117] width 69 height 13
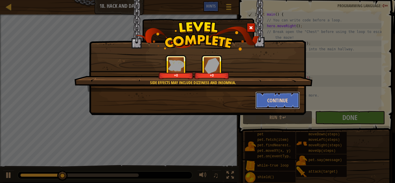
click at [269, 96] on button "Continue" at bounding box center [277, 100] width 45 height 17
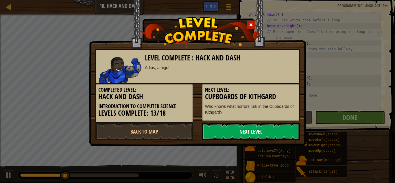
click at [256, 131] on link "Next Level" at bounding box center [251, 131] width 98 height 17
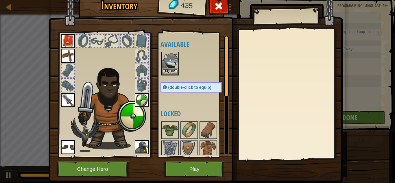
click at [167, 68] on img at bounding box center [170, 60] width 16 height 16
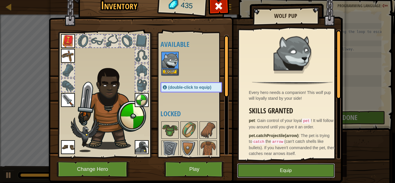
click at [293, 171] on button "Equip" at bounding box center [286, 170] width 98 height 14
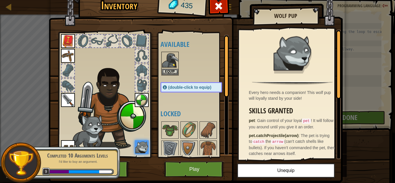
click at [172, 48] on h4 "Available" at bounding box center [197, 45] width 73 height 8
drag, startPoint x: 170, startPoint y: 51, endPoint x: 172, endPoint y: 59, distance: 7.9
click at [171, 57] on div "Available Equip Equip Equip Equip Equip Equip Equip (double-click to equip) Loc…" at bounding box center [197, 95] width 73 height 121
click at [172, 59] on img at bounding box center [170, 60] width 16 height 16
click at [174, 60] on img at bounding box center [170, 60] width 16 height 16
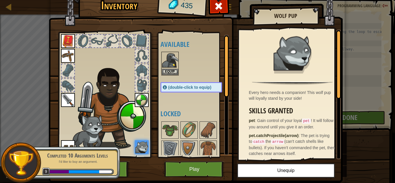
click at [161, 166] on img at bounding box center [196, 78] width 294 height 210
click at [173, 166] on button "Play" at bounding box center [194, 169] width 60 height 16
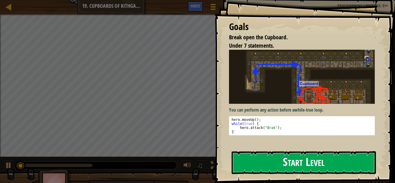
click at [275, 161] on button "Start Level" at bounding box center [304, 162] width 144 height 23
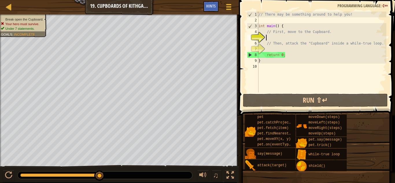
click at [268, 39] on div "// There may be something around to help you! int main ( ) { // First, move to …" at bounding box center [321, 58] width 129 height 93
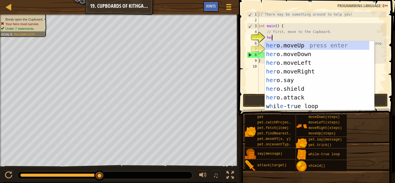
type textarea "hero"
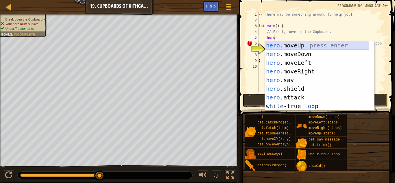
click at [301, 46] on div "hero .moveUp press enter hero .moveDown press enter hero .moveLeft press enter …" at bounding box center [317, 84] width 104 height 87
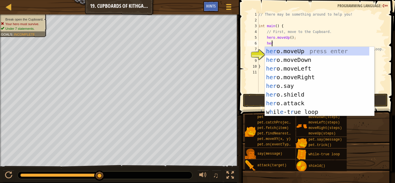
type textarea "hero"
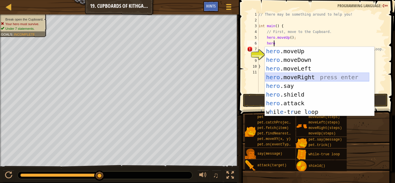
click at [309, 77] on div "hero .moveUp press enter hero .moveDown press enter hero .moveLeft press enter …" at bounding box center [317, 90] width 104 height 87
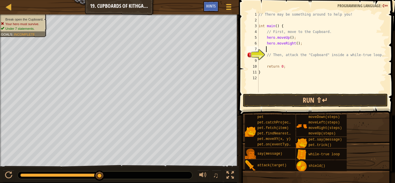
click at [295, 44] on div "// There may be something around to help you! int main ( ) { // First, move to …" at bounding box center [321, 58] width 129 height 93
type textarea "hero.moveRight(2);"
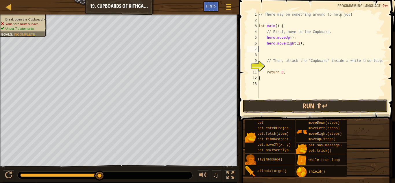
scroll to position [3, 0]
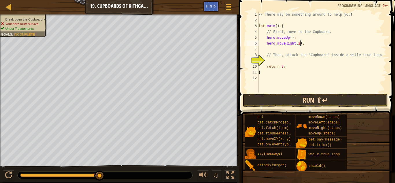
type textarea "hero.moveRight(2);"
click at [294, 97] on button "Run ⇧↵" at bounding box center [315, 100] width 145 height 13
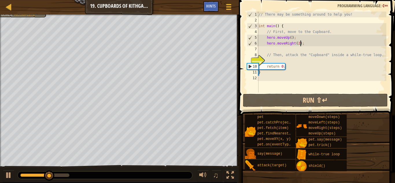
click at [286, 50] on div "// There may be something around to help you! int main ( ) { // First, move to …" at bounding box center [321, 58] width 129 height 93
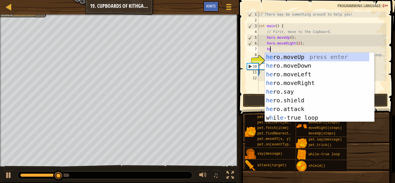
type textarea "hero"
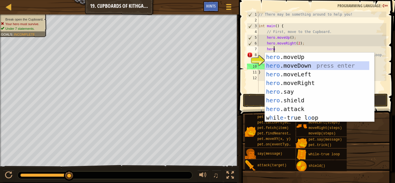
click at [294, 67] on div "hero .moveUp press enter hero .moveDown press enter hero .moveLeft press enter …" at bounding box center [317, 96] width 104 height 87
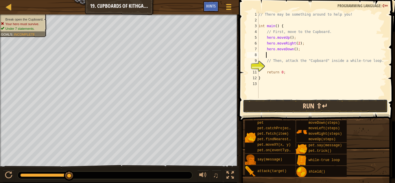
click at [294, 102] on button "Run ⇧↵" at bounding box center [315, 106] width 145 height 13
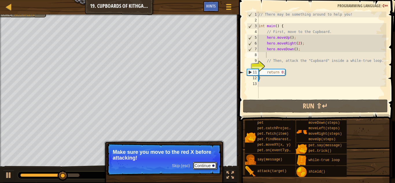
click at [199, 165] on button "Continue" at bounding box center [205, 166] width 24 height 8
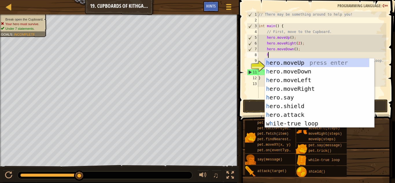
scroll to position [3, 1]
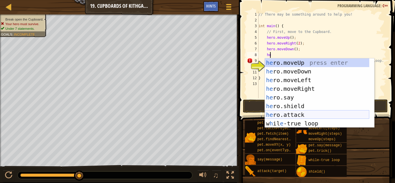
click at [275, 114] on div "he ro.moveUp press enter he ro.moveDown press enter he ro.moveLeft press enter …" at bounding box center [317, 101] width 104 height 87
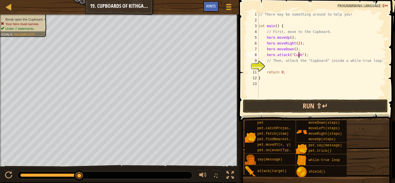
scroll to position [3, 3]
type textarea "hero.attack("Cupboard");"
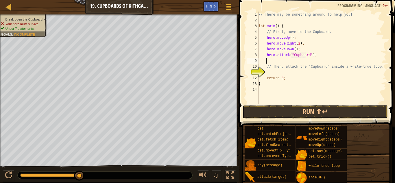
scroll to position [3, 0]
click at [313, 111] on button "Run ⇧↵" at bounding box center [315, 111] width 145 height 13
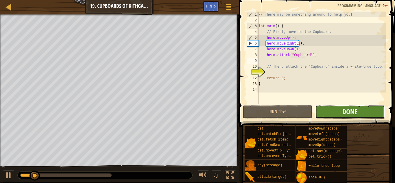
click at [323, 115] on button "Done" at bounding box center [349, 111] width 69 height 13
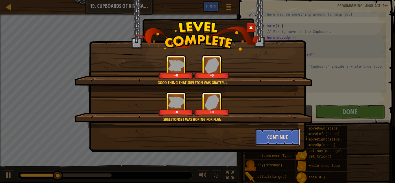
click at [272, 140] on button "Continue" at bounding box center [277, 136] width 45 height 17
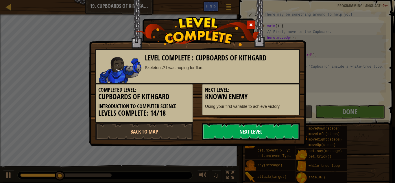
click at [253, 135] on link "Next Level" at bounding box center [251, 131] width 98 height 17
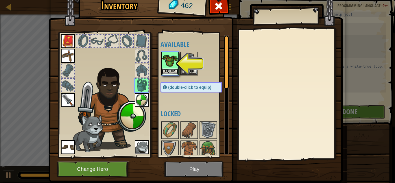
click at [170, 71] on button "Equip" at bounding box center [170, 72] width 16 height 6
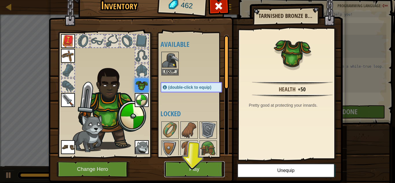
click at [195, 168] on button "Play" at bounding box center [194, 169] width 60 height 16
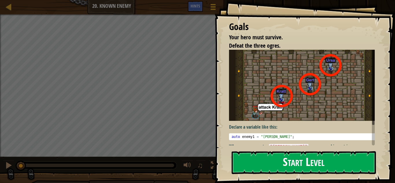
click at [273, 162] on button "Start Level" at bounding box center [304, 162] width 144 height 23
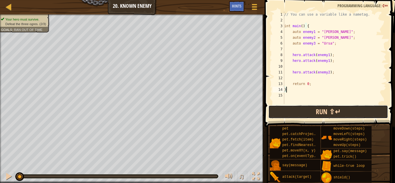
click at [336, 110] on button "Run ⇧↵" at bounding box center [328, 111] width 120 height 13
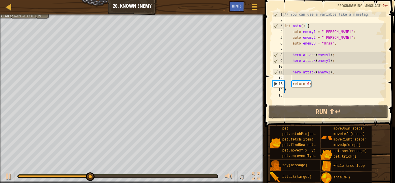
click at [299, 80] on div "// You can use a variable like a nametag. int main ( ) { auto enemy1 = " [PERSO…" at bounding box center [334, 64] width 103 height 104
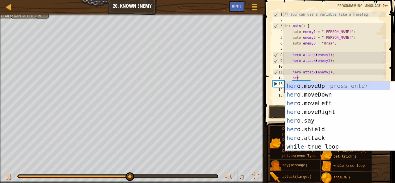
scroll to position [3, 1]
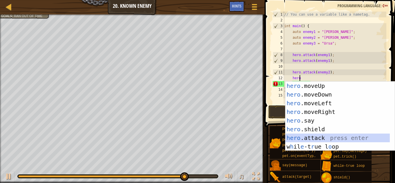
click at [339, 137] on div "hero .moveUp press enter hero .moveDown press enter hero .moveLeft press enter …" at bounding box center [338, 125] width 104 height 87
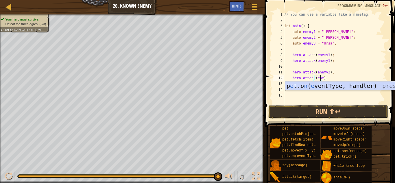
scroll to position [3, 3]
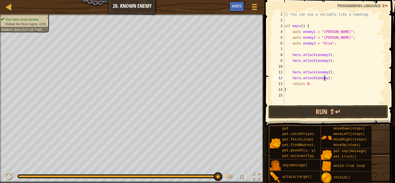
type textarea "hero.attack(enemy3);"
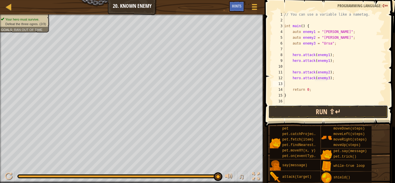
click at [360, 113] on button "Run ⇧↵" at bounding box center [328, 111] width 120 height 13
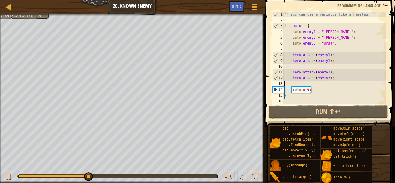
click at [319, 84] on div "// You can use a variable like a nametag. int main ( ) { auto enemy1 = " [PERSO…" at bounding box center [334, 64] width 103 height 104
click at [292, 84] on div "// You can use a variable like a nametag. int main ( ) { auto enemy1 = " [PERSO…" at bounding box center [334, 64] width 103 height 104
click at [300, 83] on div "// You can use a variable like a nametag. int main ( ) { auto enemy1 = " [PERSO…" at bounding box center [334, 64] width 103 height 104
click at [294, 83] on div "// You can use a variable like a nametag. int main ( ) { auto enemy1 = " [PERSO…" at bounding box center [334, 64] width 103 height 104
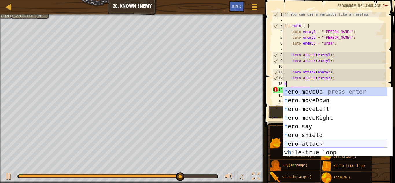
click at [333, 142] on div "h ero.moveUp press enter h ero.moveDown press enter h ero.moveLeft press enter …" at bounding box center [337, 130] width 109 height 87
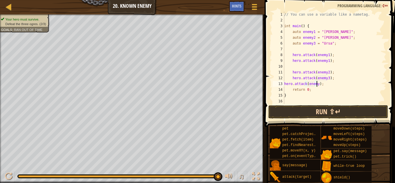
scroll to position [3, 3]
type textarea "hero.attack(enemy3);"
click at [327, 110] on button "Run ⇧↵" at bounding box center [328, 111] width 120 height 13
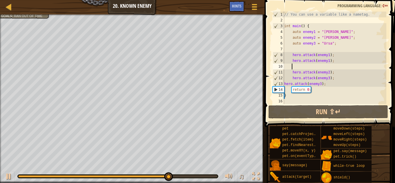
click at [296, 65] on div "// You can use a variable like a nametag. int main ( ) { auto enemy1 = " [PERSO…" at bounding box center [334, 64] width 103 height 104
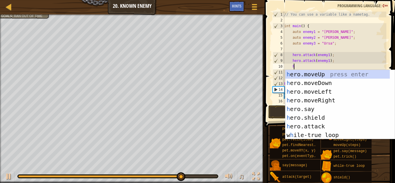
scroll to position [3, 1]
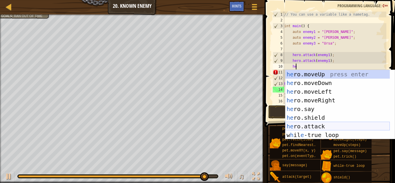
click at [332, 124] on div "he ro.moveUp press enter he ro.moveDown press enter he ro.moveLeft press enter …" at bounding box center [338, 113] width 104 height 87
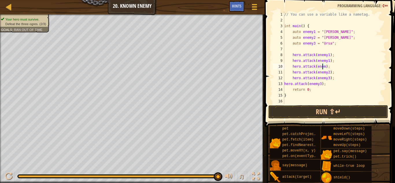
scroll to position [3, 3]
type textarea "hero.attack(enemy2);"
drag, startPoint x: 366, startPoint y: 116, endPoint x: 365, endPoint y: 112, distance: 4.2
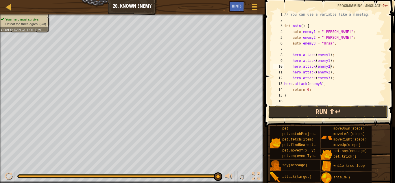
click at [366, 116] on button "Run ⇧↵" at bounding box center [328, 111] width 120 height 13
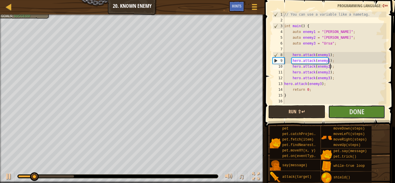
click at [365, 111] on button "Done" at bounding box center [356, 111] width 57 height 13
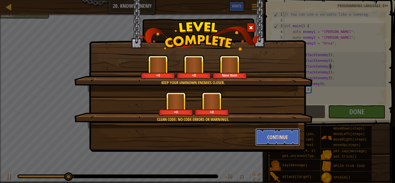
click at [277, 134] on button "Continue" at bounding box center [277, 136] width 45 height 17
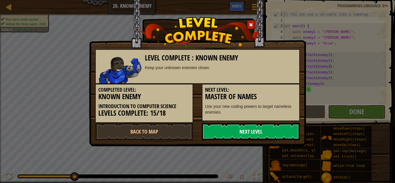
click at [251, 132] on link "Next Level" at bounding box center [251, 131] width 98 height 17
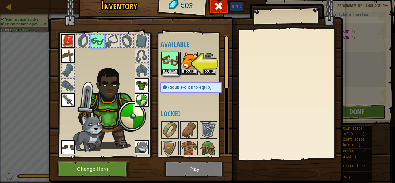
click at [169, 70] on button "Equip" at bounding box center [170, 72] width 16 height 6
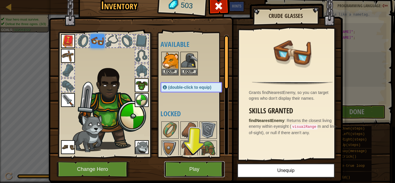
click at [207, 165] on button "Play" at bounding box center [194, 169] width 60 height 16
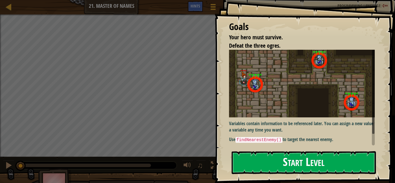
click at [259, 108] on div "Goals Your hero must survive. Defeat the three ogres. Variables contain informa…" at bounding box center [305, 91] width 181 height 183
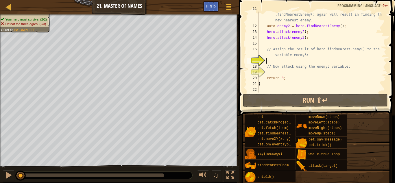
scroll to position [75, 0]
click at [265, 47] on div "// Now that enemy1 is defeated, calling hero .findNearestEnemy() again will res…" at bounding box center [319, 58] width 124 height 104
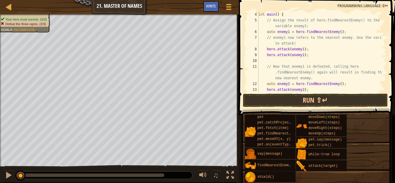
scroll to position [17, 0]
click at [300, 94] on button "Run ⇧↵" at bounding box center [315, 100] width 145 height 13
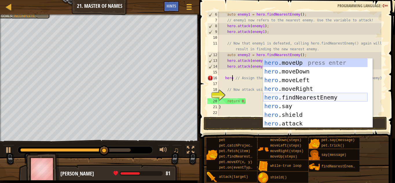
scroll to position [29, 0]
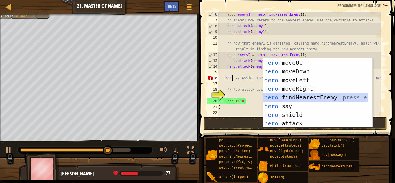
click at [297, 96] on div "hero .moveUp press enter hero .moveDown press enter hero .moveLeft press enter …" at bounding box center [315, 101] width 104 height 87
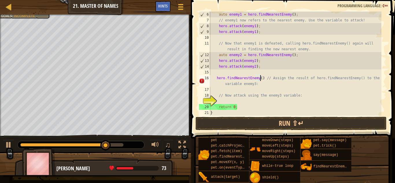
scroll to position [35, 0]
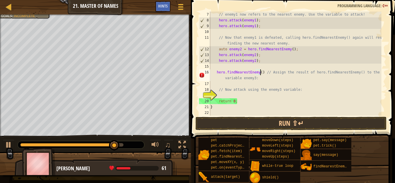
click at [225, 80] on div "// enemy1 now refers to the nearest enemy. Use the variable to attack! hero . a…" at bounding box center [295, 70] width 172 height 116
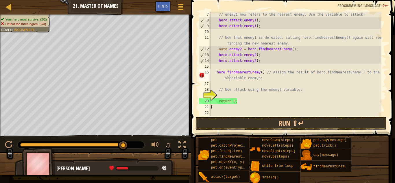
scroll to position [3, 14]
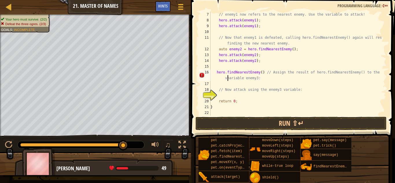
type textarea "hero.findNearestEnemy() // Assign the result of hero.findNearestEnemy() to the …"
click at [222, 87] on div "// enemy1 now refers to the nearest enemy. Use the variable to attack! hero . a…" at bounding box center [295, 70] width 172 height 116
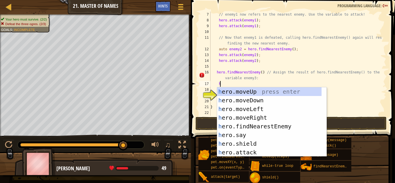
type textarea "he"
click at [260, 148] on div "he ro.moveUp press enter he ro.moveDown press enter he ro.moveLeft press enter …" at bounding box center [269, 130] width 104 height 87
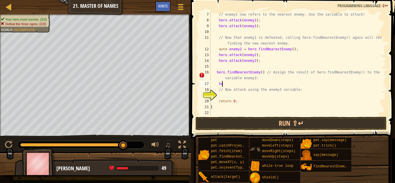
scroll to position [3, 0]
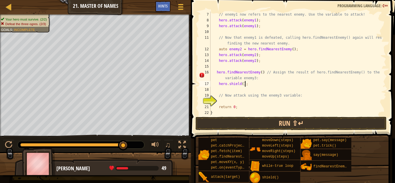
click at [244, 82] on div "// enemy1 now refers to the nearest enemy. Use the variable to attack! hero . a…" at bounding box center [295, 70] width 172 height 116
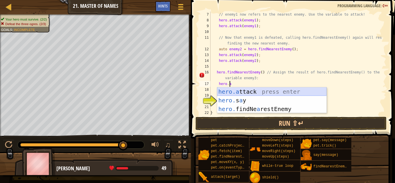
click at [240, 92] on div "hero.a ttack press enter hero. s a y press enter hero. findNe a restEnemy press…" at bounding box center [271, 108] width 109 height 43
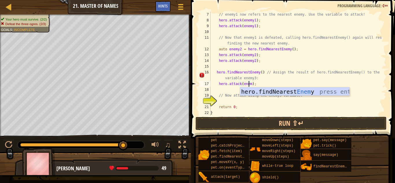
scroll to position [3, 3]
type textarea "hero.attack(enemy3);"
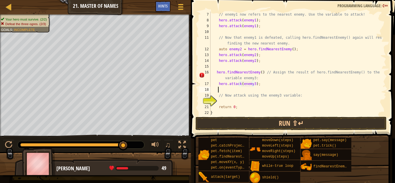
click at [240, 92] on div "// enemy1 now refers to the nearest enemy. Use the variable to attack! hero . a…" at bounding box center [295, 70] width 172 height 116
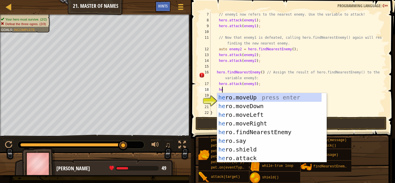
scroll to position [3, 1]
click at [250, 154] on div "hero .moveUp press enter hero .moveDown press enter hero .moveLeft press enter …" at bounding box center [269, 136] width 104 height 87
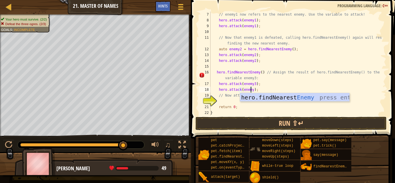
scroll to position [3, 3]
type textarea "hero.attack(enemy3);"
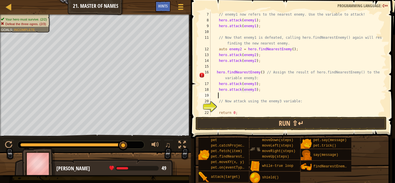
scroll to position [3, 0]
click at [254, 124] on button "Run ⇧↵" at bounding box center [291, 123] width 191 height 13
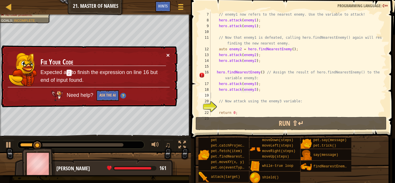
click at [168, 56] on button "×" at bounding box center [167, 55] width 3 height 6
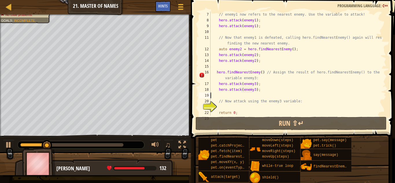
click at [215, 96] on div "// enemy1 now refers to the nearest enemy. Use the variable to attack! hero . a…" at bounding box center [295, 70] width 172 height 116
click at [262, 71] on div "// enemy1 now refers to the nearest enemy. Use the variable to attack! hero . a…" at bounding box center [295, 70] width 172 height 116
click at [261, 76] on div "// enemy1 now refers to the nearest enemy. Use the variable to attack! hero . a…" at bounding box center [295, 70] width 172 height 116
click at [260, 73] on div "// enemy1 now refers to the nearest enemy. Use the variable to attack! hero . a…" at bounding box center [295, 70] width 172 height 116
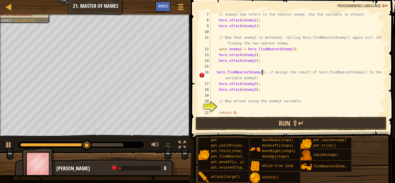
scroll to position [3, 4]
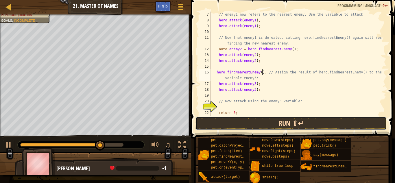
click at [356, 125] on button "Run ⇧↵" at bounding box center [291, 123] width 191 height 13
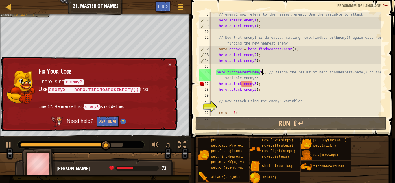
click at [215, 72] on div "// enemy1 now refers to the nearest enemy. Use the variable to attack! hero . a…" at bounding box center [295, 70] width 172 height 116
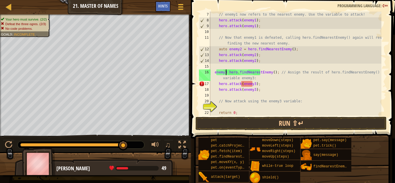
scroll to position [3, 1]
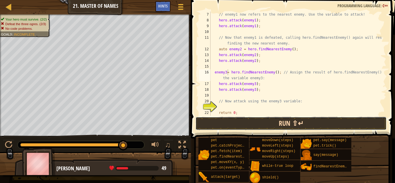
click at [242, 122] on button "Run ⇧↵" at bounding box center [291, 123] width 191 height 13
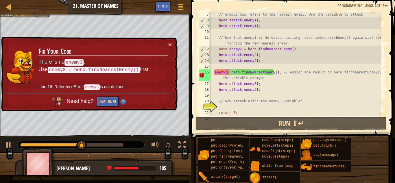
click at [226, 74] on div "// enemy1 now refers to the nearest enemy. Use the variable to attack! hero . a…" at bounding box center [295, 70] width 172 height 116
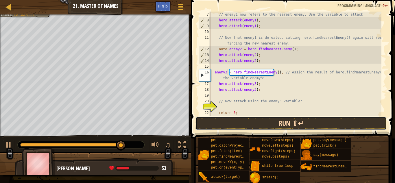
click at [247, 123] on button "Run ⇧↵" at bounding box center [291, 123] width 191 height 13
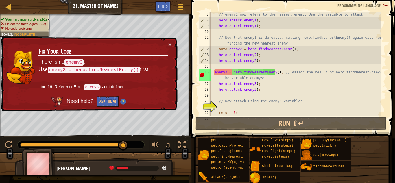
drag, startPoint x: 164, startPoint y: 42, endPoint x: 162, endPoint y: 45, distance: 3.5
click at [162, 45] on td "Fix Your Code There is no enemy3 . Use enemy3 = hero.findNearestEnemy() first. …" at bounding box center [103, 67] width 130 height 52
click at [172, 45] on button "×" at bounding box center [169, 44] width 3 height 6
drag, startPoint x: 228, startPoint y: 49, endPoint x: 212, endPoint y: 47, distance: 16.0
click at [213, 48] on div "// enemy1 now refers to the nearest enemy. Use the variable to attack! hero . a…" at bounding box center [295, 70] width 172 height 116
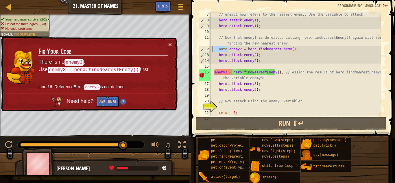
click at [211, 56] on div "// enemy1 now refers to the nearest enemy. Use the variable to attack! hero . a…" at bounding box center [295, 70] width 172 height 116
drag, startPoint x: 217, startPoint y: 50, endPoint x: 291, endPoint y: 50, distance: 74.1
click at [291, 50] on div "// enemy1 now refers to the nearest enemy. Use the variable to attack! hero . a…" at bounding box center [295, 70] width 172 height 116
click at [279, 73] on div "// enemy1 now refers to the nearest enemy. Use the variable to attack! hero . a…" at bounding box center [295, 70] width 172 height 116
click at [277, 73] on div "// enemy1 now refers to the nearest enemy. Use the variable to attack! hero . a…" at bounding box center [295, 70] width 172 height 116
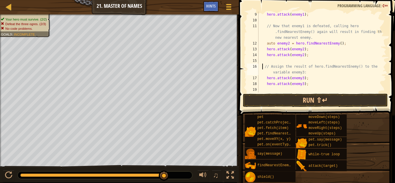
scroll to position [58, 0]
paste textarea "auto enemy2 = hero.findNearestEnemy();"
click at [292, 69] on div "hero . attack ( enemy1 ) ; // Now that enemy1 is defeated, calling hero .findNe…" at bounding box center [319, 58] width 124 height 93
click at [372, 75] on div "hero . attack ( enemy1 ) ; // Now that enemy1 is defeated, calling hero .findNe…" at bounding box center [319, 58] width 124 height 93
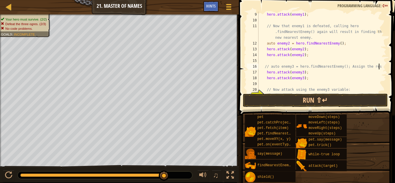
click at [269, 66] on div "hero . attack ( enemy1 ) ; // Now that enemy1 is defeated, calling hero .findNe…" at bounding box center [319, 58] width 124 height 93
click at [367, 66] on div "hero . attack ( enemy1 ) ; // Now that enemy1 is defeated, calling hero .findNe…" at bounding box center [319, 58] width 124 height 93
click at [376, 67] on div "hero . attack ( enemy1 ) ; // Now that enemy1 is defeated, calling hero .findNe…" at bounding box center [319, 58] width 124 height 93
type textarea "auto enemy3 = hero.findNearestEnemy();"
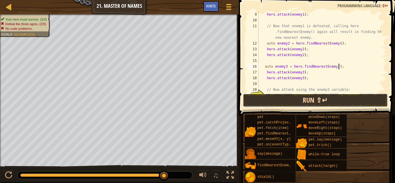
click at [360, 101] on button "Run ⇧↵" at bounding box center [315, 100] width 145 height 13
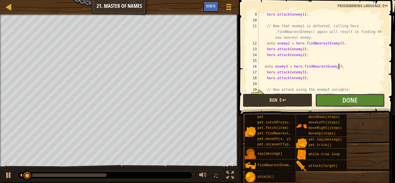
click at [360, 101] on button "Done" at bounding box center [349, 100] width 69 height 13
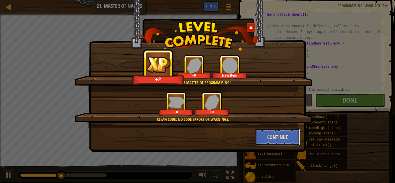
click at [270, 132] on button "Continue" at bounding box center [277, 136] width 45 height 17
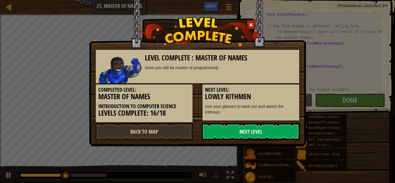
click at [273, 139] on link "Next Level" at bounding box center [251, 131] width 98 height 17
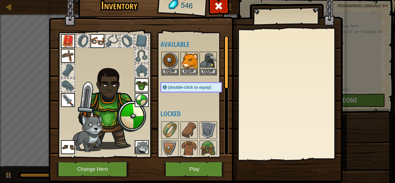
click at [186, 62] on img at bounding box center [189, 60] width 16 height 16
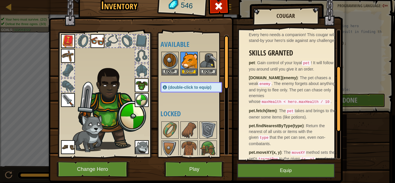
scroll to position [116, 0]
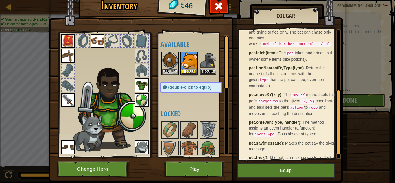
click at [167, 63] on img at bounding box center [170, 60] width 16 height 16
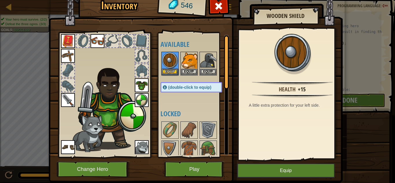
click at [141, 100] on img at bounding box center [142, 100] width 14 height 14
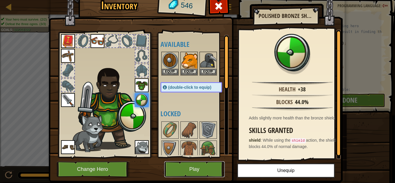
click at [197, 169] on button "Play" at bounding box center [194, 169] width 60 height 16
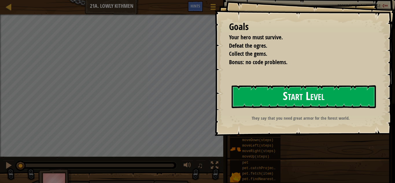
drag, startPoint x: 291, startPoint y: 99, endPoint x: 284, endPoint y: 97, distance: 7.6
click at [289, 99] on button "Start Level" at bounding box center [304, 96] width 144 height 23
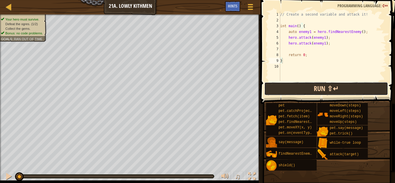
click at [303, 93] on button "Run ⇧↵" at bounding box center [326, 88] width 124 height 13
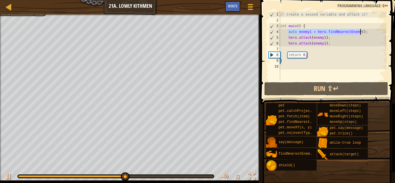
drag, startPoint x: 288, startPoint y: 32, endPoint x: 360, endPoint y: 32, distance: 71.8
click at [360, 32] on div "// Create a second variable and attack it! int main ( ) { auto enemy1 = hero . …" at bounding box center [332, 52] width 107 height 81
paste textarea "auto enemy2"
type textarea "auto enemy2 = hero.findNearestEnemy();"
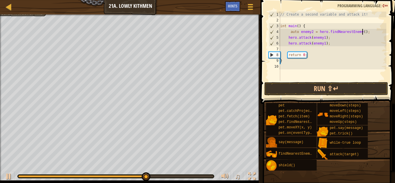
click at [290, 49] on div "// Create a second variable and attack it! int main ( ) { auto enemy2 = hero . …" at bounding box center [332, 52] width 107 height 81
paste textarea "auto enemy2 = hero.findNearestEnemy();"
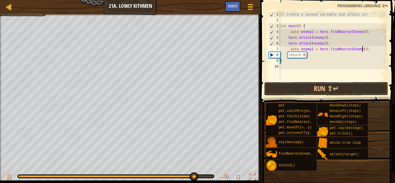
click at [310, 51] on div "// Create a second variable and attack it! int main ( ) { auto enemy2 = hero . …" at bounding box center [332, 52] width 107 height 81
click at [310, 50] on div "// Create a second variable and attack it! int main ( ) { auto enemy2 = hero . …" at bounding box center [332, 52] width 107 height 81
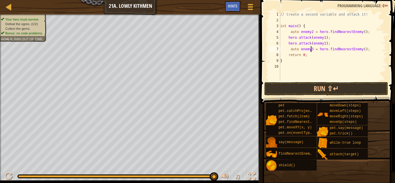
scroll to position [3, 2]
click at [310, 92] on button "Run ⇧↵" at bounding box center [326, 88] width 124 height 13
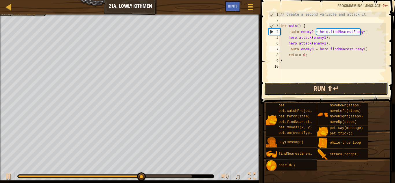
click at [313, 88] on button "Run ⇧↵" at bounding box center [326, 88] width 124 height 13
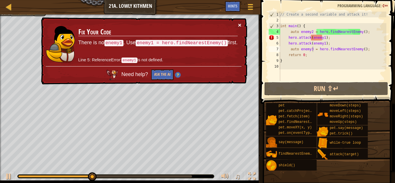
click at [241, 22] on button "×" at bounding box center [239, 25] width 3 height 6
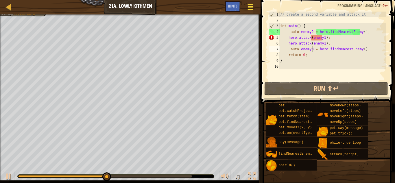
click at [249, 7] on span at bounding box center [250, 6] width 5 height 1
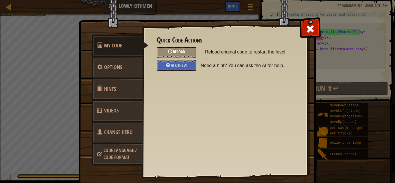
click at [179, 49] on span "Reload" at bounding box center [179, 51] width 12 height 5
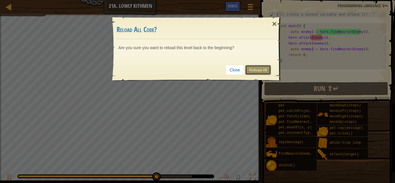
click at [258, 71] on link "Reload All" at bounding box center [258, 70] width 26 height 10
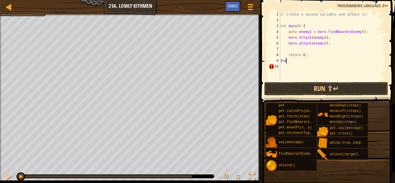
scroll to position [3, 0]
type textarea "}"
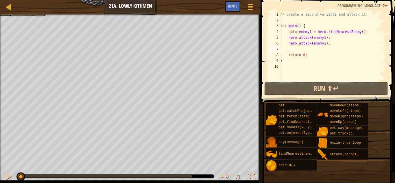
click at [297, 48] on div "// Create a second variable and attack it! int main ( ) { auto enemy1 = hero . …" at bounding box center [332, 52] width 107 height 81
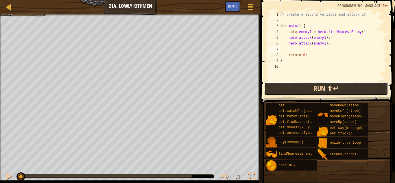
click at [328, 89] on button "Run ⇧↵" at bounding box center [326, 88] width 124 height 13
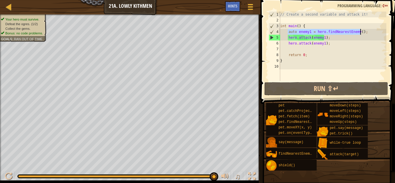
drag, startPoint x: 288, startPoint y: 31, endPoint x: 360, endPoint y: 31, distance: 72.9
click at [360, 31] on div "// Create a second variable and attack it! int main ( ) { auto enemy1 = hero . …" at bounding box center [332, 52] width 107 height 81
paste textarea "auto enemy2"
type textarea "auto enemy2 = hero.findNearestEnemy();"
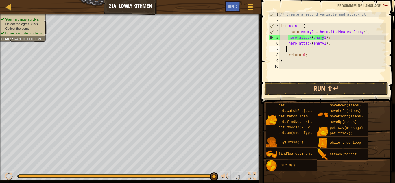
click at [286, 48] on div "// Create a second variable and attack it! int main ( ) { auto enemy2 = hero . …" at bounding box center [332, 52] width 107 height 81
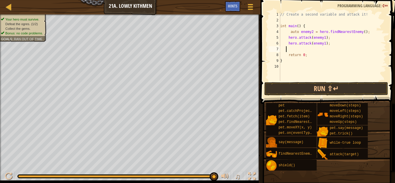
paste textarea "auto enemy2 = hero.findNearestEnemy();"
click at [309, 49] on div "// Create a second variable and attack it! int main ( ) { auto enemy2 = hero . …" at bounding box center [332, 52] width 107 height 81
drag, startPoint x: 312, startPoint y: 30, endPoint x: 310, endPoint y: 33, distance: 3.6
click at [312, 29] on div "// Create a second variable and attack it! int main ( ) { auto enemy2 = hero . …" at bounding box center [332, 52] width 107 height 81
click at [310, 33] on div "// Create a second variable and attack it! int main ( ) { auto enemy2 = hero . …" at bounding box center [332, 52] width 107 height 81
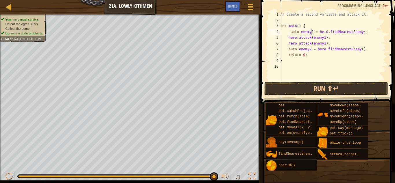
scroll to position [3, 2]
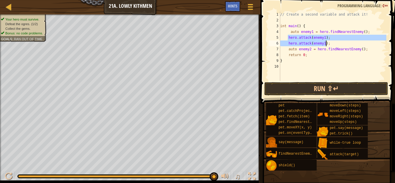
drag, startPoint x: 289, startPoint y: 38, endPoint x: 327, endPoint y: 43, distance: 38.4
click at [327, 43] on div "// Create a second variable and attack it! int main ( ) { auto enemy1 = hero . …" at bounding box center [332, 52] width 107 height 81
paste textarea "auto enemy2 = hero.findNearestEnemy("
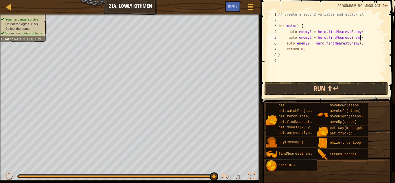
click at [299, 47] on div "// Create a second variable and attack it! int main ( ) { auto enemy1 = hero . …" at bounding box center [331, 52] width 109 height 81
click at [309, 45] on div "// Create a second variable and attack it! int main ( ) { auto enemy1 = hero . …" at bounding box center [331, 52] width 109 height 81
type textarea "auto enemy2 = hero.findNearestEnemy();"
click at [359, 43] on div "// Create a second variable and attack it! int main ( ) { auto enemy1 = hero . …" at bounding box center [331, 52] width 109 height 81
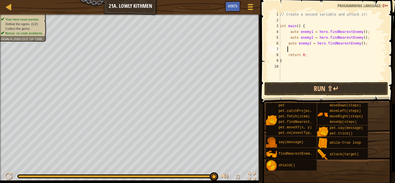
scroll to position [3, 0]
paste textarea "auto enemy2 = hero.findNearestEnemy();"
type textarea "a"
click at [247, 9] on div at bounding box center [250, 7] width 8 height 8
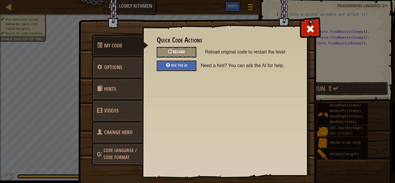
click at [174, 52] on span "Reload" at bounding box center [179, 51] width 12 height 5
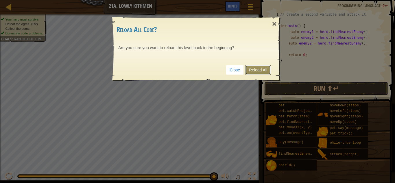
click at [252, 72] on link "Reload All" at bounding box center [258, 70] width 26 height 10
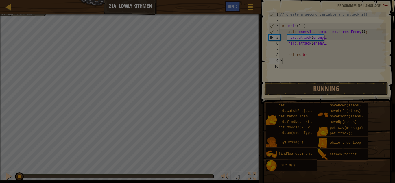
type textarea "}"
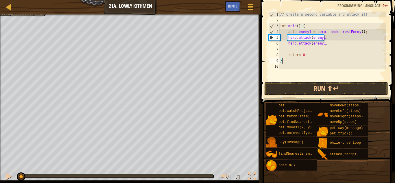
scroll to position [3, 0]
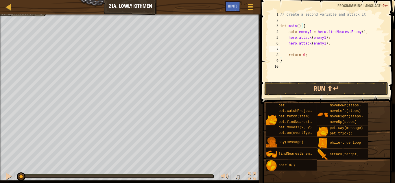
click at [297, 49] on div "// Create a second variable and attack it! int main ( ) { auto enemy1 = hero . …" at bounding box center [332, 52] width 107 height 81
drag, startPoint x: 289, startPoint y: 32, endPoint x: 360, endPoint y: 33, distance: 71.2
click at [360, 33] on div "// Create a second variable and attack it! int main ( ) { auto enemy1 = hero . …" at bounding box center [332, 52] width 107 height 81
type textarea "auto enemy2 = hero.findNearestEnemy();"
click at [289, 51] on div "// Create a second variable and attack it! int main ( ) { auto enemy2 = hero . …" at bounding box center [332, 52] width 107 height 81
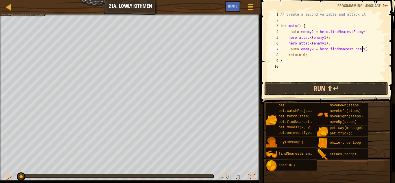
click at [311, 51] on div "// Create a second variable and attack it! int main ( ) { auto enemy2 = hero . …" at bounding box center [332, 52] width 107 height 81
click at [310, 32] on div "// Create a second variable and attack it! int main ( ) { auto enemy2 = hero . …" at bounding box center [332, 52] width 107 height 81
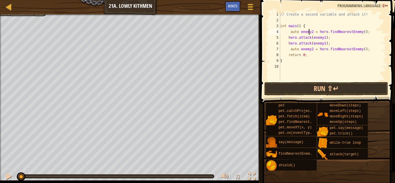
click at [311, 32] on div "// Create a second variable and attack it! int main ( ) { auto enemy2 = hero . …" at bounding box center [332, 52] width 107 height 81
click at [296, 53] on div "// Create a second variable and attack it! int main ( ) { auto enemy1 = hero . …" at bounding box center [332, 52] width 107 height 81
click at [367, 50] on div "// Create a second variable and attack it! int main ( ) { auto enemy1 = hero . …" at bounding box center [332, 52] width 107 height 81
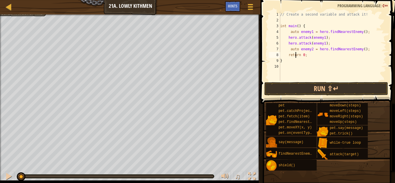
type textarea "auto enemy2 = hero.findNearestEnemy();"
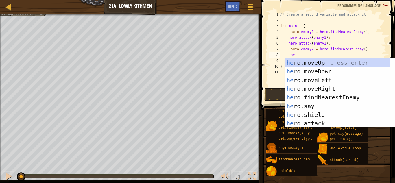
scroll to position [3, 1]
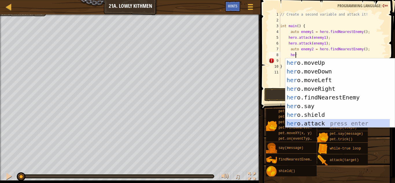
click at [317, 125] on div "her o.moveUp press enter her o.moveDown press enter her o.moveLeft press enter …" at bounding box center [338, 101] width 104 height 87
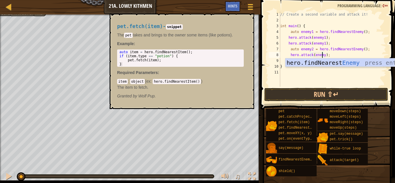
scroll to position [3, 3]
type textarea "hero.attack(enemy2);"
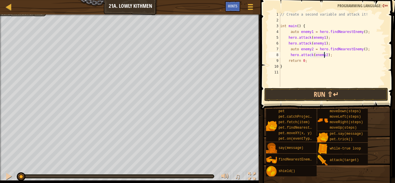
click at [329, 57] on div "// Create a second variable and attack it! int main ( ) { auto enemy1 = hero . …" at bounding box center [332, 55] width 107 height 87
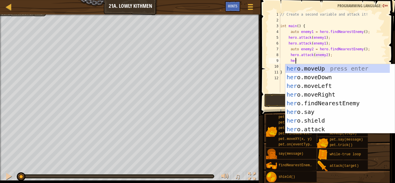
scroll to position [3, 1]
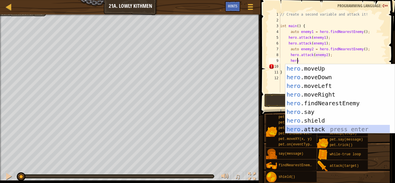
click at [320, 127] on div "hero .moveUp press enter hero .moveDown press enter hero .moveLeft press enter …" at bounding box center [338, 107] width 104 height 87
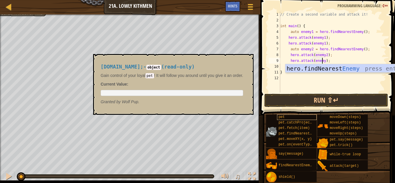
scroll to position [3, 3]
type textarea "hero.attack(enemy2);"
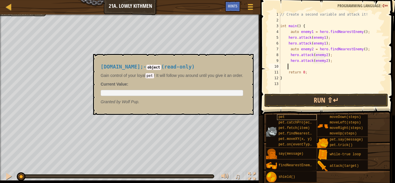
scroll to position [3, 0]
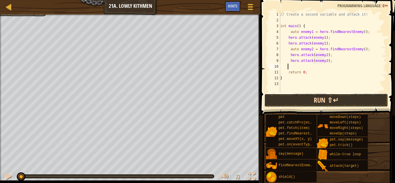
click at [328, 104] on button "Run ⇧↵" at bounding box center [326, 100] width 124 height 13
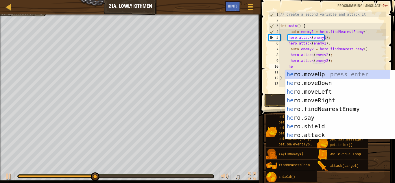
type textarea "hero"
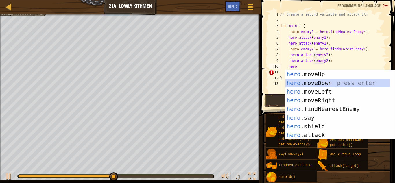
click at [321, 84] on div "hero .moveUp press enter hero .moveDown press enter hero .moveLeft press enter …" at bounding box center [338, 113] width 104 height 87
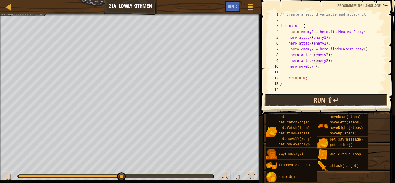
click at [336, 101] on button "Run ⇧↵" at bounding box center [326, 100] width 124 height 13
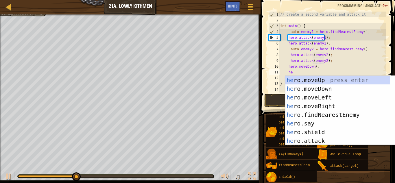
type textarea "hero"
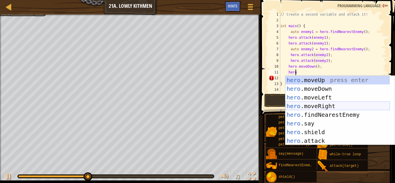
click at [317, 104] on div "hero .moveUp press enter hero .moveDown press enter hero .moveLeft press enter …" at bounding box center [338, 119] width 104 height 87
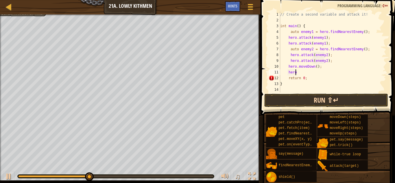
scroll to position [3, 0]
click at [316, 75] on div "// Create a second variable and attack it! int main ( ) { auto enemy1 = hero . …" at bounding box center [330, 58] width 102 height 93
type textarea "hero.moveRight(2);"
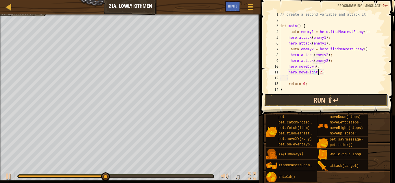
click at [343, 97] on button "Run ⇧↵" at bounding box center [326, 100] width 124 height 13
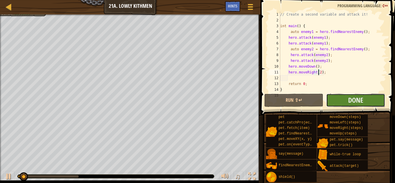
click at [348, 102] on button "Done" at bounding box center [355, 100] width 59 height 13
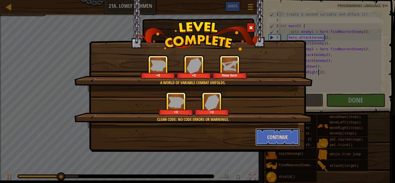
click at [279, 135] on button "Continue" at bounding box center [277, 136] width 45 height 17
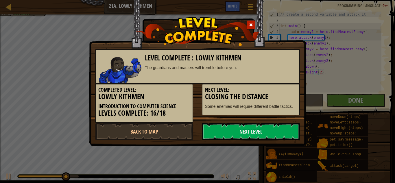
click at [266, 133] on link "Next Level" at bounding box center [251, 131] width 98 height 17
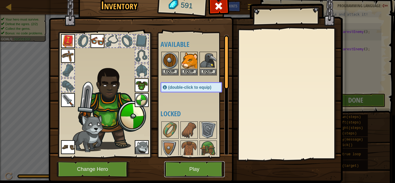
click at [192, 167] on button "Play" at bounding box center [194, 169] width 60 height 16
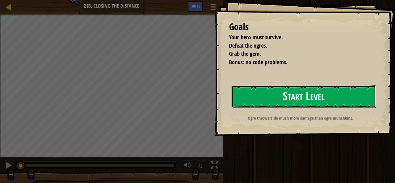
click at [353, 105] on button "Start Level" at bounding box center [304, 96] width 144 height 23
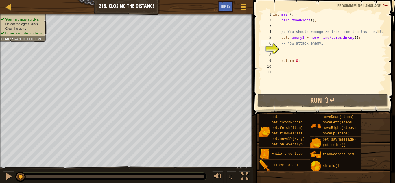
click at [329, 45] on div "int main ( ) { hero . moveRight ( ) ; // You should recognize this from the las…" at bounding box center [329, 58] width 115 height 93
type textarea "// Now attack enemy1."
click at [280, 49] on div "int main ( ) { hero . moveRight ( ) ; // You should recognize this from the las…" at bounding box center [329, 58] width 115 height 93
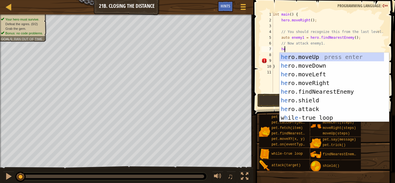
scroll to position [3, 1]
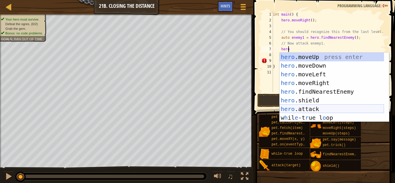
click at [302, 108] on div "hero .moveUp press enter hero .moveDown press enter hero .moveLeft press enter …" at bounding box center [332, 96] width 104 height 87
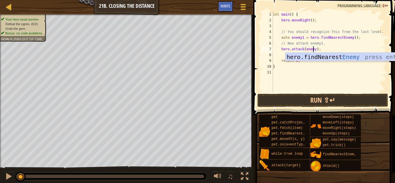
scroll to position [3, 3]
type textarea "hero.attack(enemy1);"
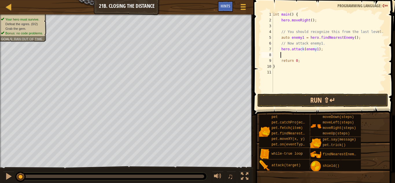
click at [308, 57] on div "int main ( ) { hero . moveRight ( ) ; // You should recognize this from the las…" at bounding box center [329, 58] width 115 height 93
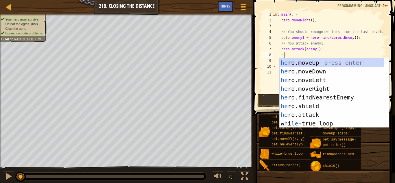
scroll to position [3, 1]
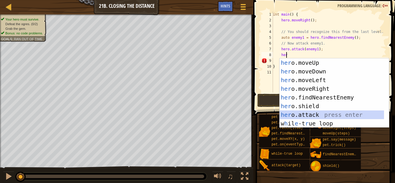
click at [314, 113] on div "her o.moveUp press enter her o.moveDown press enter her o.moveLeft press enter …" at bounding box center [332, 101] width 104 height 87
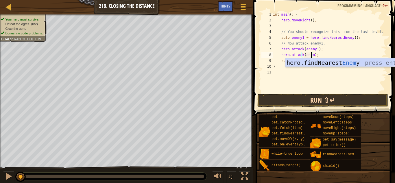
scroll to position [3, 3]
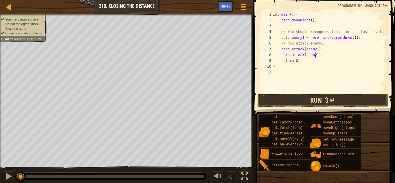
type textarea "hero.attack(enemy1);"
click at [312, 97] on button "Run ⇧↵" at bounding box center [322, 100] width 131 height 13
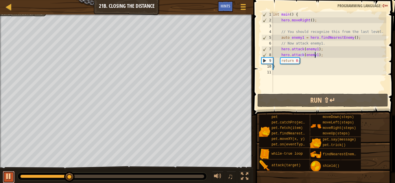
click at [10, 176] on div at bounding box center [9, 177] width 8 height 8
click at [318, 54] on div "int main ( ) { hero . moveRight ( ) ; // You should recognize this from the las…" at bounding box center [329, 58] width 115 height 93
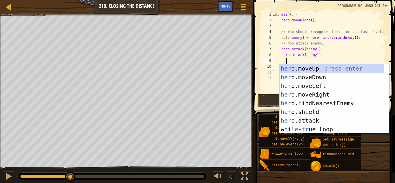
scroll to position [3, 1]
type textarea "hero"
click at [324, 95] on div "hero .moveUp press enter hero .moveDown press enter hero .moveLeft press enter …" at bounding box center [332, 107] width 104 height 87
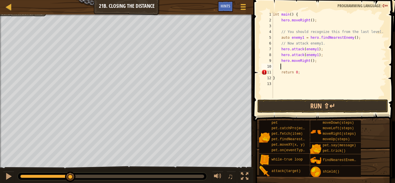
scroll to position [3, 0]
click at [310, 63] on div "int main ( ) { hero . moveRight ( ) ; // You should recognize this from the las…" at bounding box center [329, 61] width 115 height 98
click at [321, 108] on button "Run ⇧↵" at bounding box center [322, 106] width 131 height 13
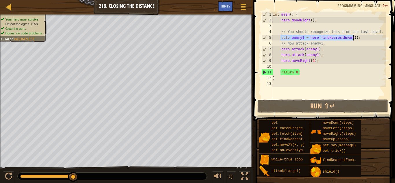
drag, startPoint x: 281, startPoint y: 38, endPoint x: 353, endPoint y: 36, distance: 71.8
click at [353, 36] on div "int main ( ) { hero . moveRight ( ) ; // You should recognize this from the las…" at bounding box center [329, 61] width 115 height 98
paste textarea "auto enemy2"
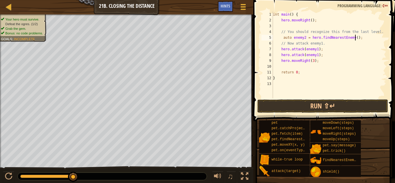
click at [317, 60] on div "int main ( ) { hero . moveRight ( ) ; // You should recognize this from the las…" at bounding box center [329, 61] width 115 height 98
type textarea "h"
paste textarea "auto enemy2 = hero.findNearestEnemy();"
type textarea "auto enemy2 = hero.findNearestEnemy();"
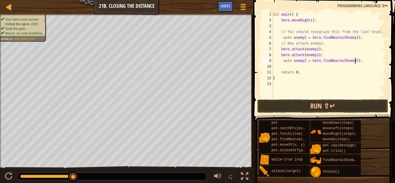
click at [285, 68] on div "int main ( ) { hero . moveRight ( ) ; // You should recognize this from the las…" at bounding box center [329, 61] width 115 height 98
click at [302, 38] on div "int main ( ) { hero . moveRight ( ) ; // You should recognize this from the las…" at bounding box center [329, 61] width 115 height 98
click at [305, 37] on div "int main ( ) { hero . moveRight ( ) ; // You should recognize this from the las…" at bounding box center [329, 61] width 115 height 98
type textarea "auto enemy1 = hero.findNearestEnemy();"
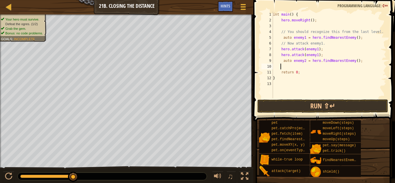
click at [294, 64] on div "int main ( ) { hero . moveRight ( ) ; // You should recognize this from the las…" at bounding box center [329, 61] width 115 height 98
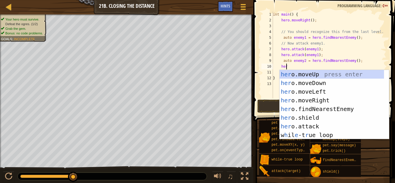
scroll to position [3, 1]
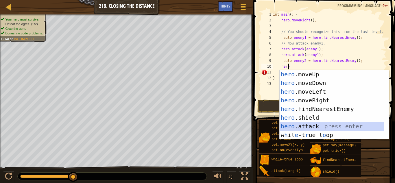
click at [302, 125] on div "hero .moveUp press enter hero .moveDown press enter hero .moveLeft press enter …" at bounding box center [332, 113] width 104 height 87
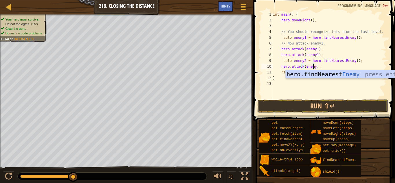
scroll to position [3, 3]
type textarea "hero.attack(enemy2);"
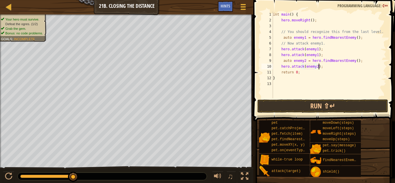
click at [323, 68] on div "int main ( ) { hero . moveRight ( ) ; // You should recognize this from the las…" at bounding box center [329, 61] width 115 height 98
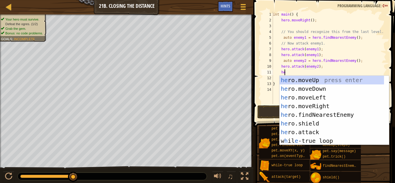
scroll to position [3, 1]
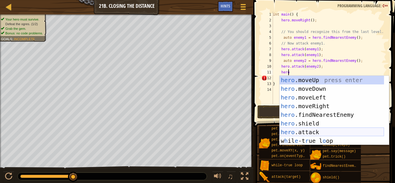
click at [300, 130] on div "hero .moveUp press enter hero .moveDown press enter hero .moveLeft press enter …" at bounding box center [332, 119] width 104 height 87
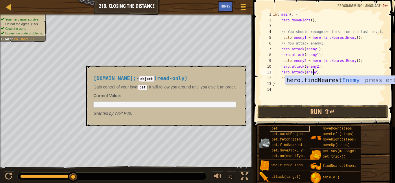
scroll to position [3, 3]
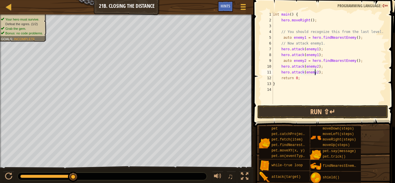
click at [322, 77] on div "int main ( ) { hero . moveRight ( ) ; // You should recognize this from the las…" at bounding box center [329, 64] width 115 height 104
click at [324, 71] on div "int main ( ) { hero . moveRight ( ) ; // You should recognize this from the las…" at bounding box center [329, 64] width 115 height 104
type textarea "hero.attack(enemy2);"
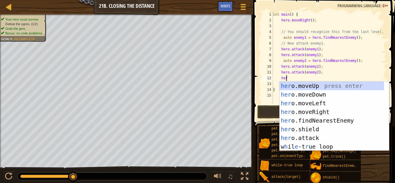
scroll to position [3, 1]
type textarea "hero"
click at [325, 113] on div "hero .moveUp press enter hero .moveDown press enter hero .moveLeft press enter …" at bounding box center [332, 125] width 104 height 87
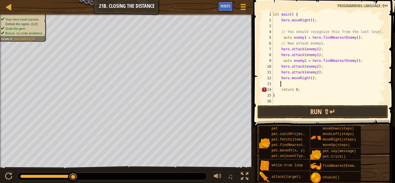
click at [310, 80] on div "int main ( ) { hero . moveRight ( ) ; // You should recognize this from the las…" at bounding box center [329, 64] width 115 height 104
type textarea "hero.moveRight(3);"
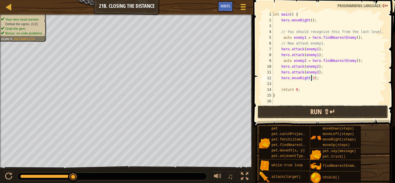
click at [327, 111] on button "Run ⇧↵" at bounding box center [322, 111] width 131 height 13
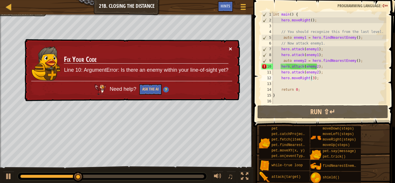
click at [231, 49] on button "×" at bounding box center [230, 49] width 3 height 6
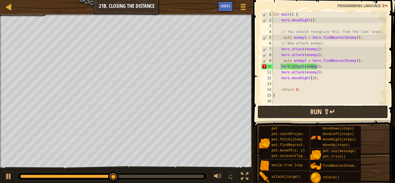
click at [316, 111] on button "Run ⇧↵" at bounding box center [322, 111] width 131 height 13
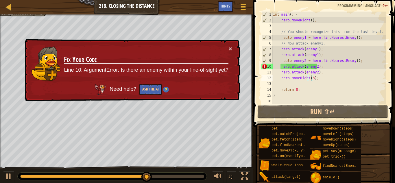
click at [228, 50] on td "Fix Your Code Line 10: ArgumentError: Is there an enemy within your line-of-sig…" at bounding box center [146, 63] width 165 height 35
click at [231, 49] on button "×" at bounding box center [230, 49] width 3 height 6
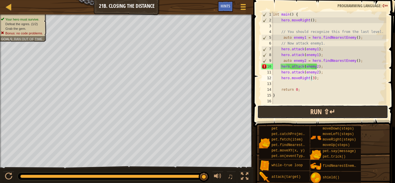
click at [323, 112] on button "Run ⇧↵" at bounding box center [322, 111] width 131 height 13
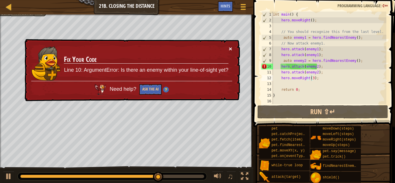
click at [231, 51] on button "×" at bounding box center [230, 49] width 3 height 6
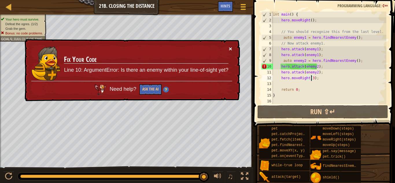
click at [229, 49] on button "×" at bounding box center [230, 49] width 3 height 6
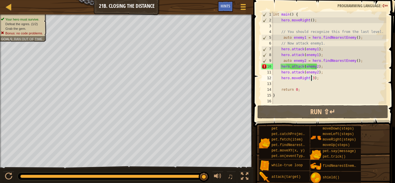
click at [281, 79] on div "int main ( ) { hero . moveRight ( ) ; // You should recognize this from the las…" at bounding box center [329, 64] width 115 height 104
drag, startPoint x: 280, startPoint y: 79, endPoint x: 316, endPoint y: 81, distance: 36.5
click at [316, 81] on div "int main ( ) { hero . moveRight ( ) ; // You should recognize this from the las…" at bounding box center [329, 64] width 115 height 104
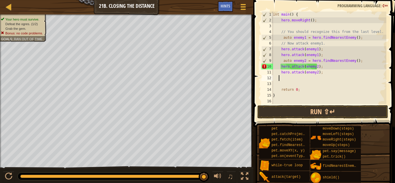
scroll to position [3, 0]
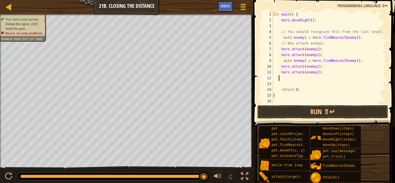
click at [321, 54] on div "int main ( ) { hero . moveRight ( ) ; // You should recognize this from the las…" at bounding box center [329, 64] width 115 height 104
type textarea "hero.attack(enemy1);"
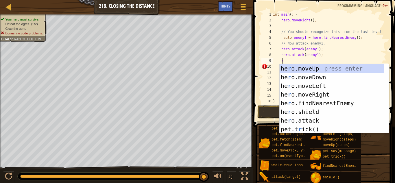
scroll to position [3, 0]
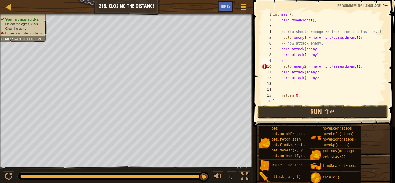
paste textarea "hero.moveRight(3);"
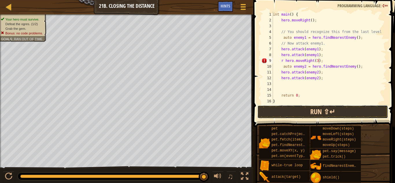
click at [341, 110] on button "Run ⇧↵" at bounding box center [322, 111] width 131 height 13
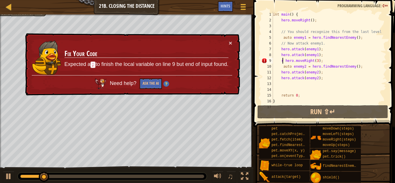
click at [283, 62] on div "int main ( ) { hero . moveRight ( ) ; // You should recognize this from the las…" at bounding box center [327, 64] width 110 height 104
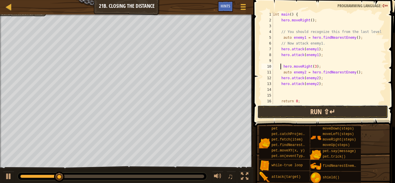
click at [320, 112] on button "Run ⇧↵" at bounding box center [322, 111] width 131 height 13
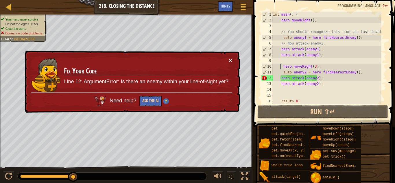
click at [231, 62] on button "×" at bounding box center [230, 60] width 3 height 6
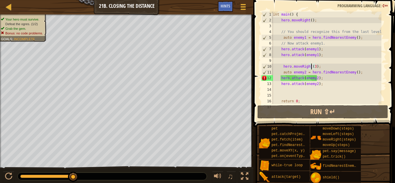
click at [312, 67] on div "int main ( ) { hero . moveRight ( ) ; // You should recognize this from the las…" at bounding box center [327, 64] width 110 height 104
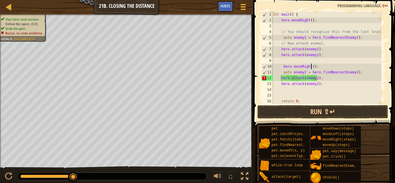
scroll to position [3, 3]
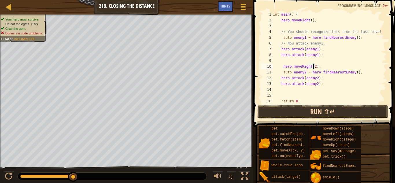
type textarea "hero.moveRight(2);"
click at [326, 108] on button "Run ⇧↵" at bounding box center [322, 111] width 131 height 13
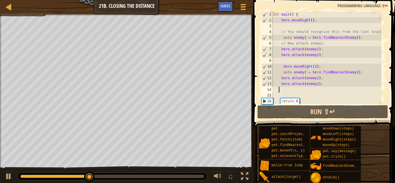
click at [282, 92] on div "int main ( ) { hero . moveRight ( ) ; // You should recognize this from the las…" at bounding box center [327, 64] width 110 height 104
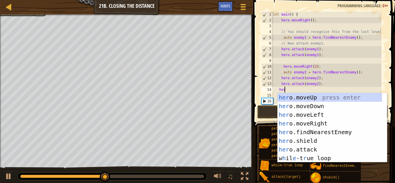
type textarea "hero"
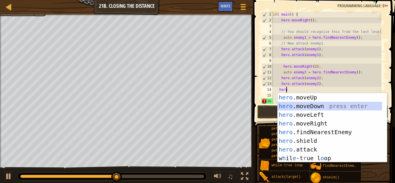
click at [288, 103] on div "hero .moveUp press enter hero .moveDown press enter hero .moveLeft press enter …" at bounding box center [330, 136] width 104 height 87
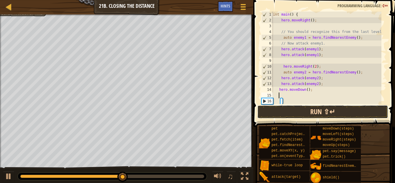
click at [294, 113] on button "Run ⇧↵" at bounding box center [322, 111] width 131 height 13
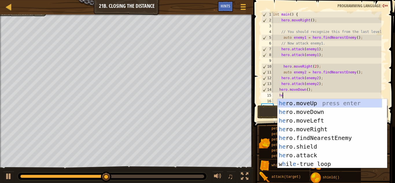
type textarea "hero"
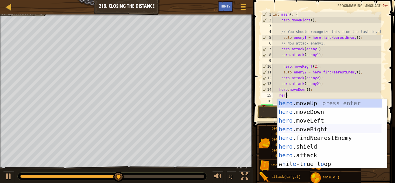
click at [306, 132] on div "hero .moveUp press enter hero .moveDown press enter hero .moveLeft press enter …" at bounding box center [330, 142] width 104 height 87
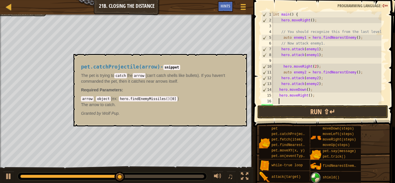
scroll to position [3, 0]
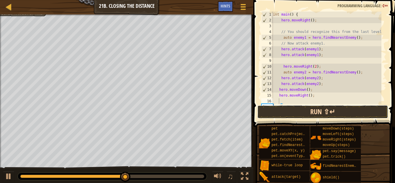
click at [371, 115] on button "Run ⇧↵" at bounding box center [322, 111] width 131 height 13
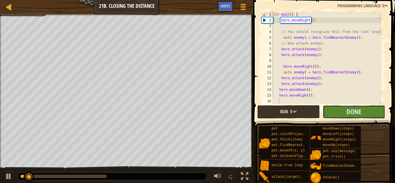
click at [371, 115] on button "Done" at bounding box center [354, 111] width 62 height 13
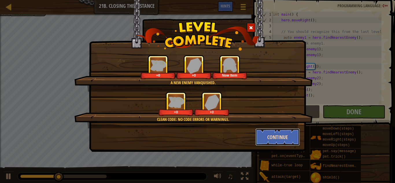
click at [271, 138] on button "Continue" at bounding box center [277, 136] width 45 height 17
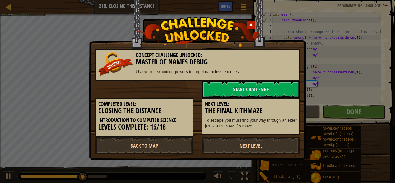
drag, startPoint x: 242, startPoint y: 153, endPoint x: 237, endPoint y: 155, distance: 5.2
click at [242, 153] on link "Next Level" at bounding box center [251, 145] width 98 height 17
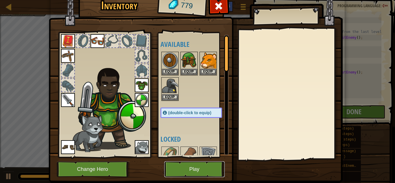
click at [196, 167] on button "Play" at bounding box center [194, 169] width 60 height 16
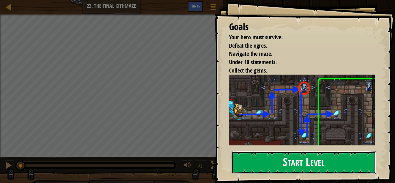
click at [259, 151] on button "Start Level" at bounding box center [304, 162] width 144 height 23
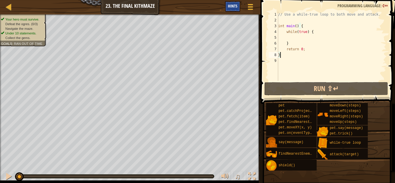
click at [228, 9] on div "Hints" at bounding box center [232, 6] width 15 height 11
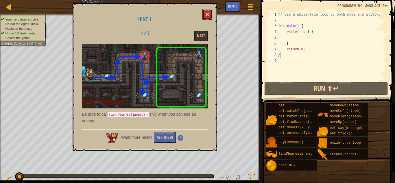
click at [205, 10] on button at bounding box center [208, 14] width 10 height 11
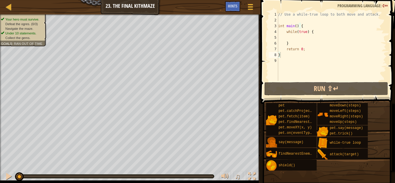
click at [288, 38] on div "// Use a while-true loop to both move and attack. int main ( ) { while ( true )…" at bounding box center [331, 52] width 109 height 81
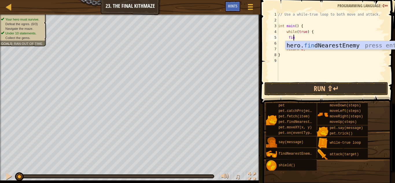
scroll to position [3, 1]
type textarea "find"
click at [295, 43] on div "hero. find NearestEnemy press enter" at bounding box center [340, 54] width 109 height 26
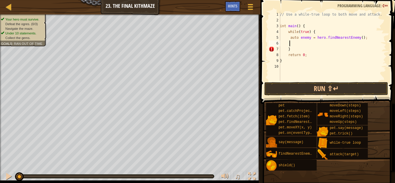
scroll to position [3, 1]
click at [308, 39] on div "// Use a while-true loop to both move and attack. int main ( ) { while ( true )…" at bounding box center [333, 52] width 108 height 81
type textarea "auto enemy = hero.findNearestEnemy();"
click at [310, 40] on div "// Use a while-true loop to both move and attack. int main ( ) { while ( true )…" at bounding box center [333, 52] width 108 height 81
click at [308, 41] on div "// Use a while-true loop to both move and attack. int main ( ) { while ( true )…" at bounding box center [333, 52] width 108 height 81
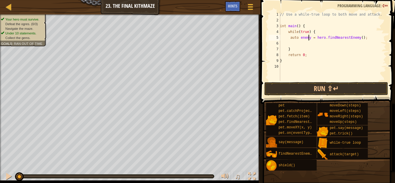
click at [308, 38] on div "// Use a while-true loop to both move and attack. int main ( ) { while ( true )…" at bounding box center [333, 52] width 108 height 81
type textarea "auto enemy1 = hero.findNearestEnemy();"
click at [301, 43] on div "// Use a while-true loop to both move and attack. int main ( ) { while ( true )…" at bounding box center [333, 52] width 108 height 81
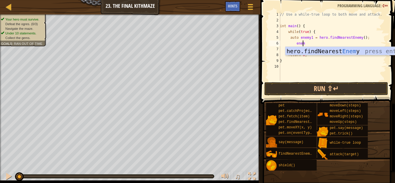
scroll to position [3, 2]
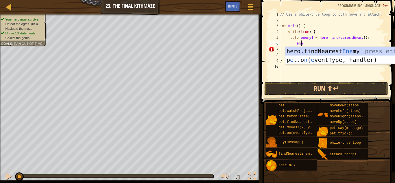
type textarea "e"
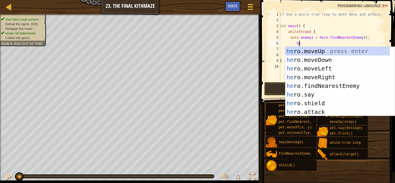
scroll to position [3, 1]
click at [310, 113] on div "hero .moveUp press enter hero .moveDown press enter hero .moveLeft press enter …" at bounding box center [338, 90] width 104 height 87
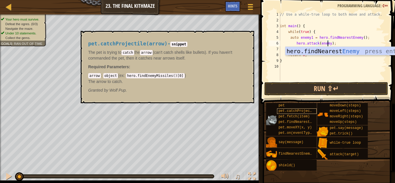
scroll to position [3, 4]
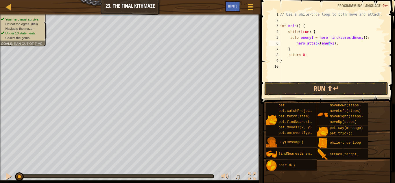
click at [296, 49] on div "// Use a while-true loop to both move and attack. int main ( ) { while ( true )…" at bounding box center [333, 52] width 108 height 81
click at [334, 44] on div "// Use a while-true loop to both move and attack. int main ( ) { while ( true )…" at bounding box center [333, 52] width 108 height 81
type textarea "hero.attack(enemy1);"
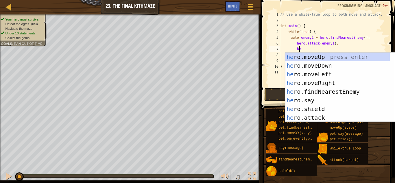
scroll to position [3, 1]
click at [319, 117] on div "hero .moveUp press enter hero .moveDown press enter hero .moveLeft press enter …" at bounding box center [338, 96] width 104 height 87
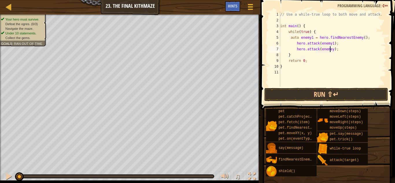
scroll to position [3, 4]
click at [311, 97] on button "Run ⇧↵" at bounding box center [326, 94] width 124 height 13
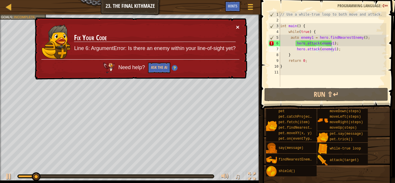
click at [236, 27] on button "×" at bounding box center [237, 27] width 3 height 6
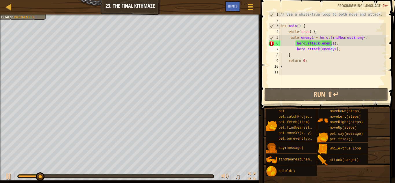
click at [316, 34] on div "// Use a while-true loop to both move and attack. int main ( ) { while ( true )…" at bounding box center [332, 55] width 107 height 87
type textarea "while(true) {"
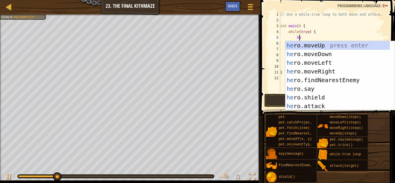
scroll to position [3, 1]
type textarea "hero"
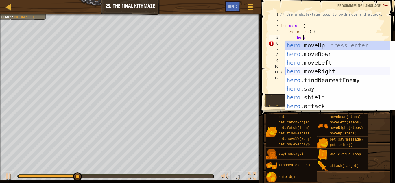
click at [320, 73] on div "hero .moveUp press enter hero .moveDown press enter hero .moveLeft press enter …" at bounding box center [338, 84] width 104 height 87
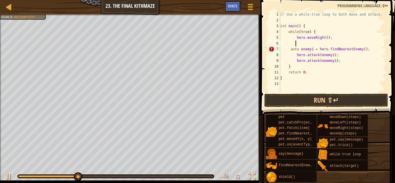
scroll to position [3, 1]
click at [323, 38] on div "// Use a while-true loop to both move and attack. int main ( ) { while ( true )…" at bounding box center [332, 58] width 107 height 93
click at [324, 38] on div "// Use a while-true loop to both move and attack. int main ( ) { while ( true )…" at bounding box center [332, 58] width 107 height 93
type textarea "hero.moveRight(2);"
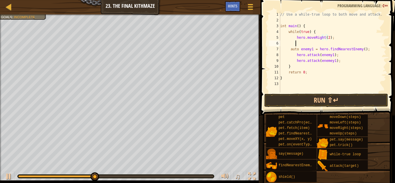
click at [297, 44] on div "// Use a while-true loop to both move and attack. int main ( ) { while ( true )…" at bounding box center [332, 58] width 107 height 93
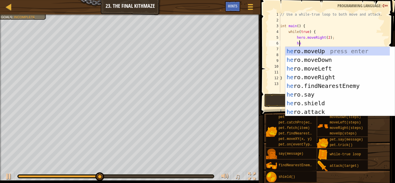
scroll to position [3, 1]
type textarea "hero"
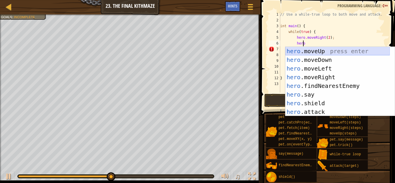
click at [321, 52] on div "hero .moveUp press enter hero .moveDown press enter hero .moveLeft press enter …" at bounding box center [338, 90] width 104 height 87
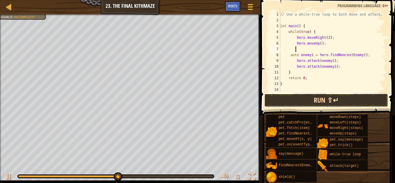
click at [308, 102] on button "Run ⇧↵" at bounding box center [326, 100] width 124 height 13
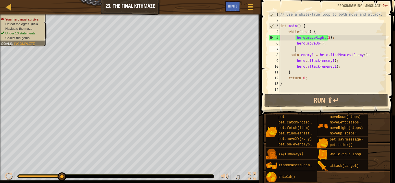
drag, startPoint x: 326, startPoint y: 38, endPoint x: 336, endPoint y: 41, distance: 10.1
click at [327, 39] on div "// Use a while-true loop to both move and attack. int main ( ) { while ( true )…" at bounding box center [332, 58] width 107 height 93
type textarea "hero.moveRight();"
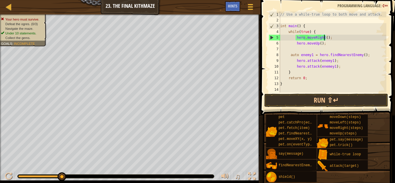
click at [310, 52] on div "// Use a while-true loop to both move and attack. int main ( ) { while ( true )…" at bounding box center [332, 58] width 107 height 93
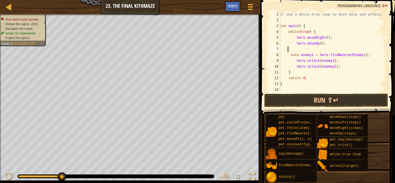
scroll to position [3, 0]
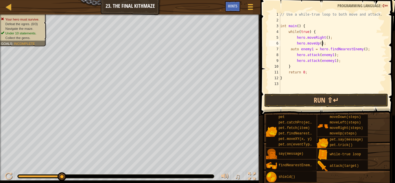
drag, startPoint x: 339, startPoint y: 59, endPoint x: 339, endPoint y: 63, distance: 3.8
click at [339, 62] on div "// Use a while-true loop to both move and attack. int main ( ) { while ( true )…" at bounding box center [332, 58] width 107 height 93
type textarea "hero.attack(enemey1);"
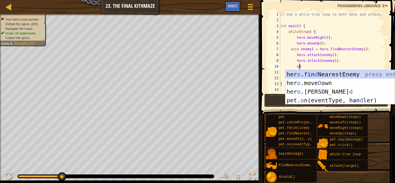
type textarea "o"
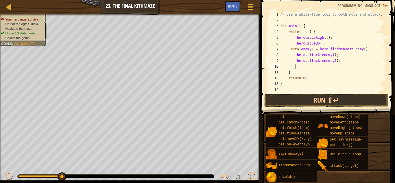
scroll to position [3, 1]
type textarea "d"
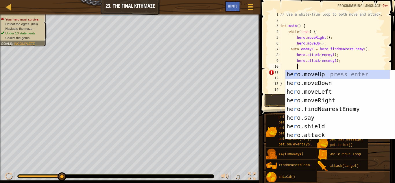
scroll to position [3, 1]
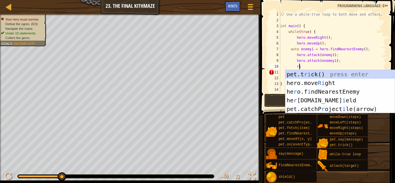
type textarea "rig"
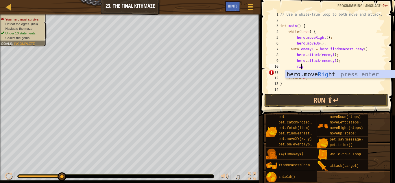
scroll to position [3, 1]
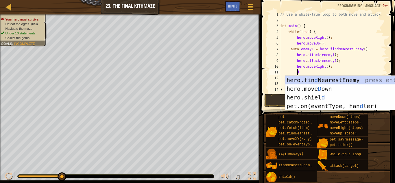
type textarea "do"
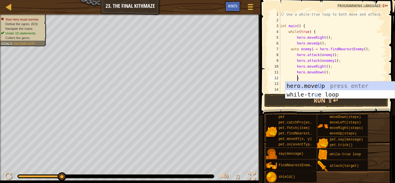
type textarea "up"
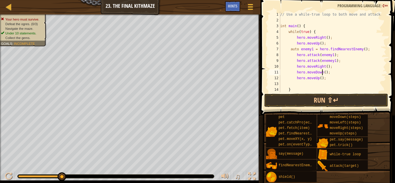
click at [323, 73] on div "// Use a while-true loop to both move and attack. int main ( ) { while ( true )…" at bounding box center [330, 58] width 102 height 93
click at [326, 99] on button "Run ⇧↵" at bounding box center [326, 100] width 124 height 13
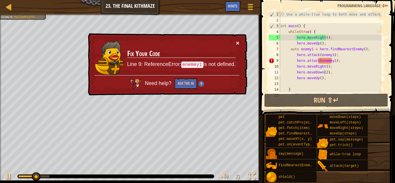
click at [239, 45] on button "×" at bounding box center [237, 43] width 3 height 6
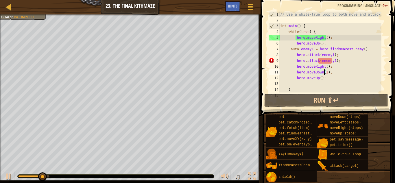
click at [310, 50] on div "// Use a while-true loop to both move and attack. int main ( ) { while ( true )…" at bounding box center [330, 58] width 102 height 93
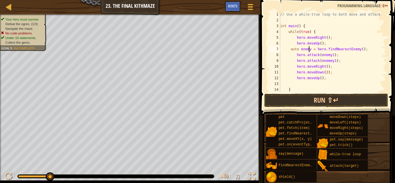
click at [330, 54] on div "// Use a while-true loop to both move and attack. int main ( ) { while ( true )…" at bounding box center [330, 58] width 102 height 93
click at [332, 62] on div "// Use a while-true loop to both move and attack. int main ( ) { while ( true )…" at bounding box center [330, 58] width 102 height 93
type textarea "hero.attack(enemy);"
click at [338, 100] on button "Run ⇧↵" at bounding box center [326, 100] width 124 height 13
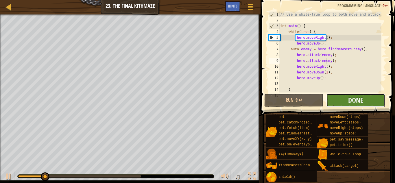
click at [338, 99] on button "Done" at bounding box center [355, 100] width 59 height 13
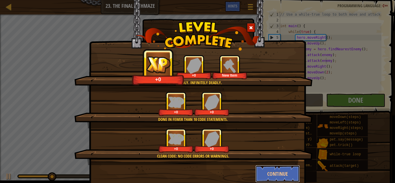
drag, startPoint x: 279, startPoint y: 167, endPoint x: 281, endPoint y: 170, distance: 3.3
click at [281, 170] on button "Continue" at bounding box center [277, 173] width 45 height 17
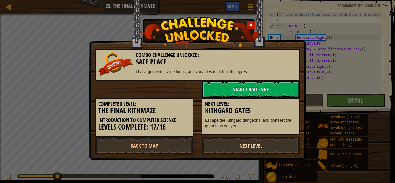
click at [263, 150] on link "Next Level" at bounding box center [251, 145] width 98 height 17
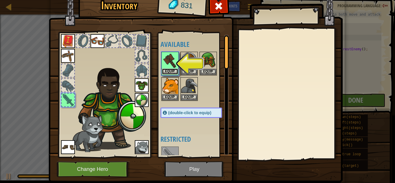
click at [171, 71] on button "Equip" at bounding box center [170, 72] width 16 height 6
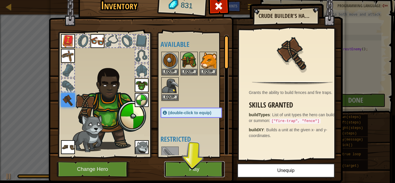
click at [204, 171] on button "Play" at bounding box center [194, 169] width 60 height 16
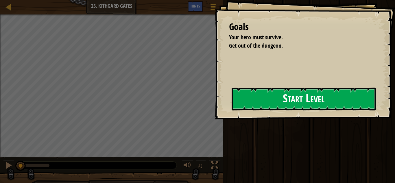
click at [318, 102] on button "Start Level" at bounding box center [304, 99] width 144 height 23
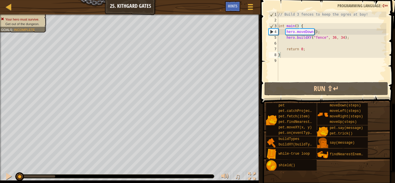
click at [225, 162] on div "Your hero must survive. Get out of the dungeon. Goals : Incomplete ♫ Gordon 152…" at bounding box center [197, 98] width 395 height 169
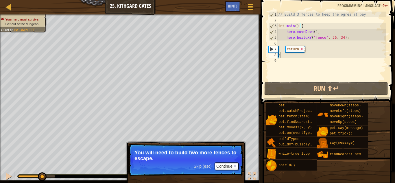
click at [226, 162] on p "Skip (esc) Continue You will need to build two more fences to escape." at bounding box center [185, 160] width 115 height 32
click at [227, 164] on button "Continue" at bounding box center [227, 167] width 24 height 8
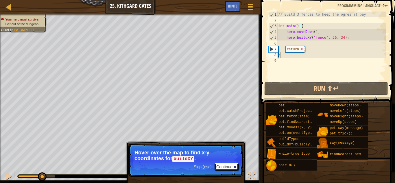
click at [220, 166] on button "Continue" at bounding box center [227, 167] width 24 height 8
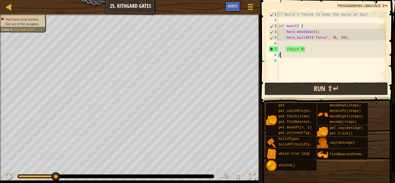
click at [282, 90] on button "Run ⇧↵" at bounding box center [326, 88] width 124 height 13
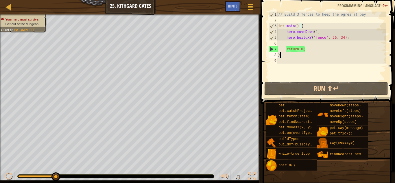
click at [333, 38] on div "// Build 3 fences to keep the ogres at bay! int main ( ) { hero . moveDown ( ) …" at bounding box center [331, 52] width 109 height 81
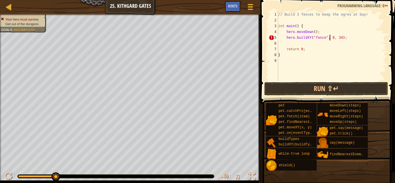
scroll to position [3, 4]
type textarea "hero.buildXY("fence", 36, 34);"
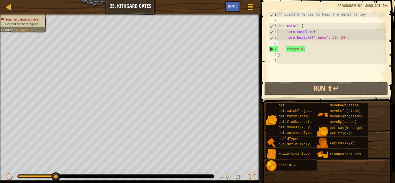
click at [293, 45] on div "// Build 3 fences to keep the ogres at bay! int main ( ) { hero . moveDown ( ) …" at bounding box center [331, 52] width 109 height 81
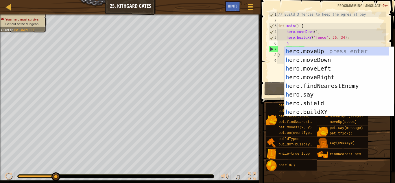
scroll to position [3, 1]
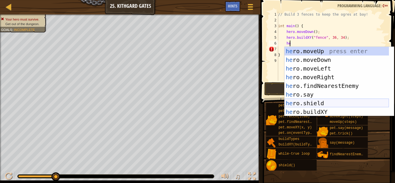
click at [326, 108] on div "he ro.moveUp press enter he ro.moveDown press enter he ro.moveLeft press enter …" at bounding box center [337, 90] width 104 height 87
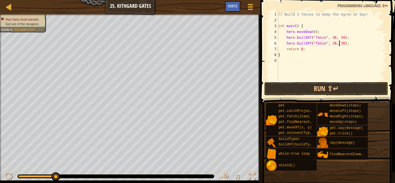
click at [339, 45] on div "// Build 3 fences to keep the ogres at bay! int main ( ) { hero . moveDown ( ) …" at bounding box center [331, 52] width 109 height 81
type textarea "hero.buildXY("fence", 36, 31);"
click at [345, 45] on div "// Build 3 fences to keep the ogres at bay! int main ( ) { hero . moveDown ( ) …" at bounding box center [331, 52] width 109 height 81
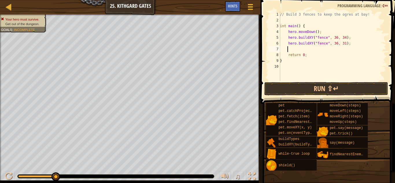
type textarea "e"
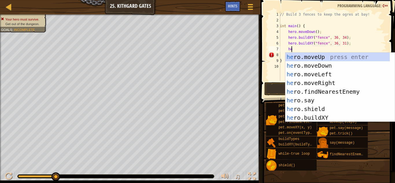
scroll to position [3, 1]
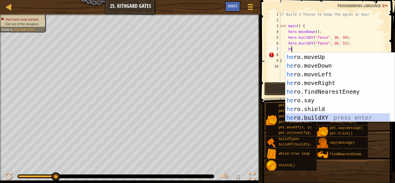
click at [330, 119] on div "he ro.moveUp press enter he ro.moveDown press enter he ro.moveLeft press enter …" at bounding box center [338, 96] width 104 height 87
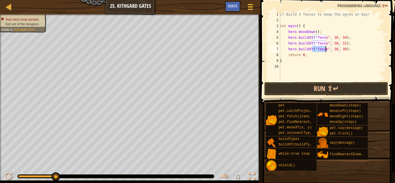
click at [342, 50] on div "// Build 3 fences to keep the ogres at bay! int main ( ) { hero . moveDown ( ) …" at bounding box center [333, 52] width 108 height 81
type textarea "hero.buildXY("fence", 36, 27);"
click at [357, 51] on div "// Build 3 fences to keep the ogres at bay! int main ( ) { hero . moveDown ( ) …" at bounding box center [333, 52] width 108 height 81
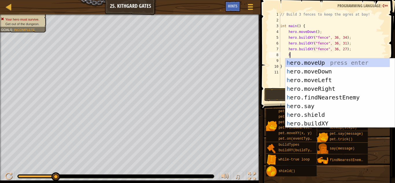
scroll to position [3, 1]
type textarea "her"
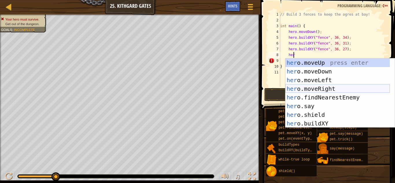
click at [325, 87] on div "her o.moveUp press enter her o.moveDown press enter her o.moveLeft press enter …" at bounding box center [338, 101] width 104 height 87
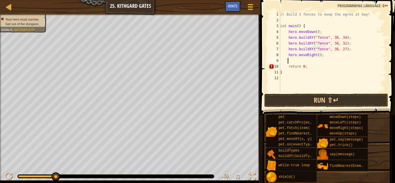
scroll to position [3, 0]
click at [316, 54] on div "// Build 3 fences to keep the ogres at bay! int main ( ) { hero . moveDown ( ) …" at bounding box center [332, 58] width 107 height 93
type textarea "hero.moveRight(4);"
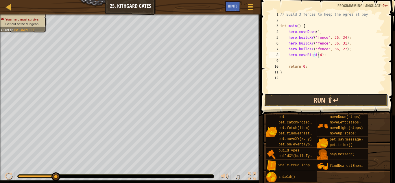
click at [350, 102] on button "Run ⇧↵" at bounding box center [326, 100] width 124 height 13
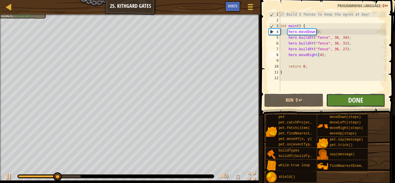
click at [350, 102] on span "Done" at bounding box center [355, 99] width 15 height 9
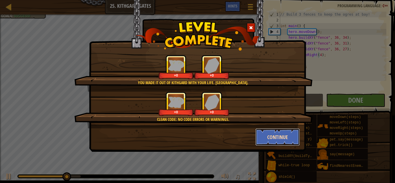
click at [269, 133] on button "Continue" at bounding box center [277, 136] width 45 height 17
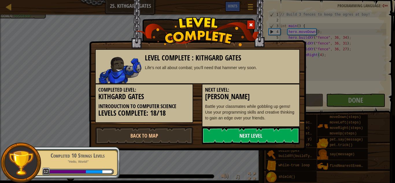
click at [254, 137] on link "Next Level" at bounding box center [251, 135] width 98 height 17
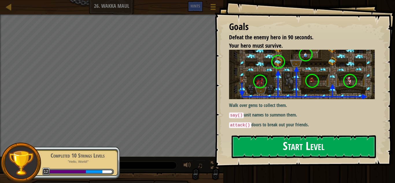
click at [313, 113] on div "Goals Defeat the enemy hero in 90 seconds. Your hero must survive. Walk over ge…" at bounding box center [305, 83] width 181 height 167
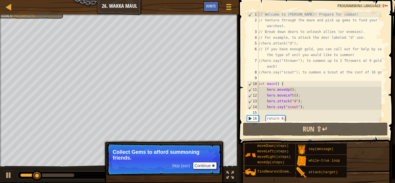
scroll to position [12, 0]
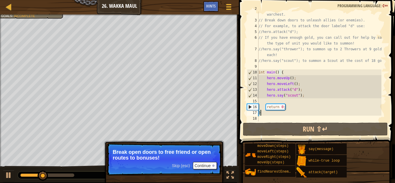
click at [191, 157] on p "Break open doors to free friend or open routes to bonuses!" at bounding box center [164, 155] width 103 height 12
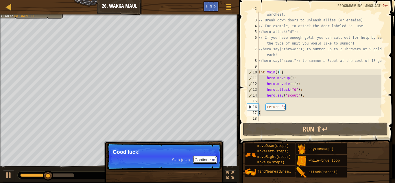
click at [210, 161] on button "Continue" at bounding box center [205, 160] width 24 height 8
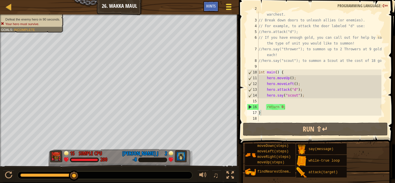
click at [230, 8] on div at bounding box center [229, 7] width 8 height 8
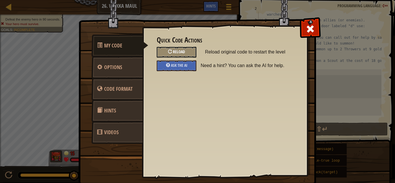
click at [181, 53] on span "Reload" at bounding box center [179, 51] width 12 height 5
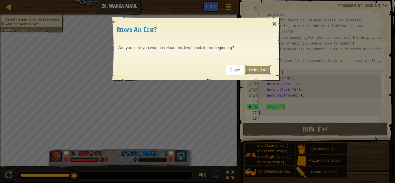
click at [262, 68] on link "Reload All" at bounding box center [258, 70] width 26 height 10
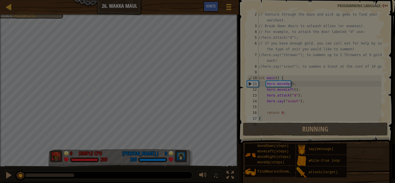
scroll to position [6, 0]
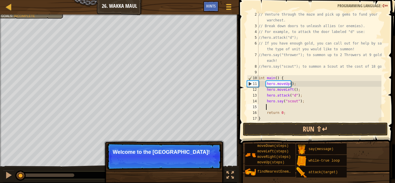
click at [284, 108] on div "// Venture through the maze and pick up gems to fund your warchest. // Break do…" at bounding box center [319, 75] width 124 height 127
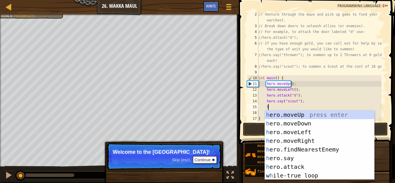
scroll to position [3, 1]
type textarea "her"
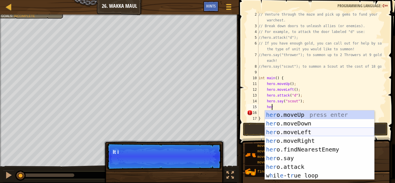
click at [329, 131] on div "her o.moveUp press enter her o.moveDown press enter her o.moveLeft press enter …" at bounding box center [319, 154] width 109 height 87
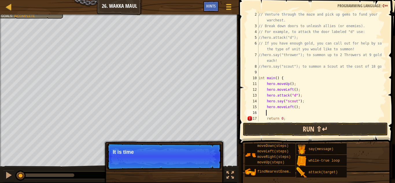
scroll to position [3, 0]
click at [292, 109] on div "// Venture through the maze and pick up gems to fund your warchest. // Break do…" at bounding box center [319, 75] width 124 height 127
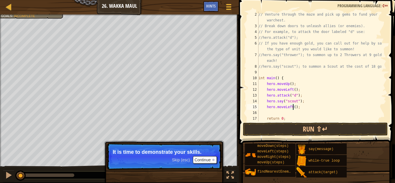
type textarea "hero.moveLeft(4);"
click at [286, 115] on div "// Venture through the maze and pick up gems to fund your warchest. // Break do…" at bounding box center [319, 75] width 124 height 127
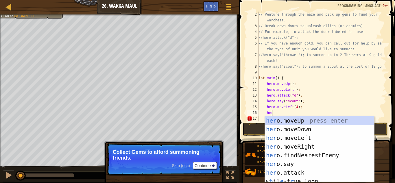
scroll to position [3, 1]
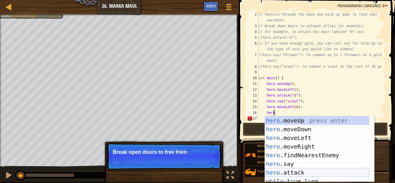
click at [322, 176] on div "hero .moveUp press enter hero .moveDown press enter hero .moveLeft press enter …" at bounding box center [317, 157] width 104 height 83
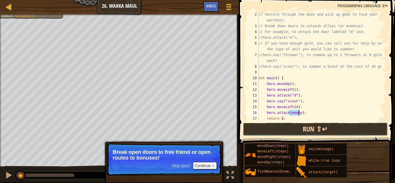
click at [306, 132] on button "Run ⇧↵" at bounding box center [315, 129] width 145 height 13
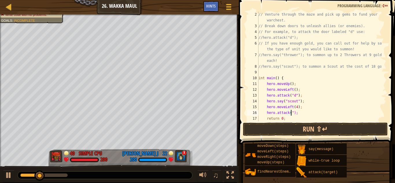
scroll to position [3, 3]
type textarea "hero.attack("b");"
click at [313, 115] on div "// Venture through the maze and pick up gems to fund your warchest. // Break do…" at bounding box center [319, 75] width 124 height 127
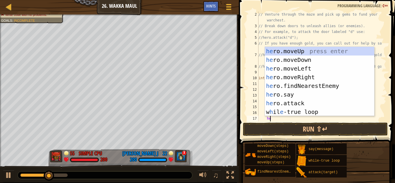
scroll to position [3, 1]
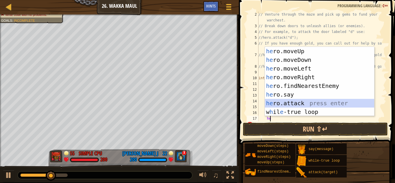
click at [306, 104] on div "he ro.moveUp press enter he ro.moveDown press enter he ro.moveLeft press enter …" at bounding box center [319, 90] width 109 height 87
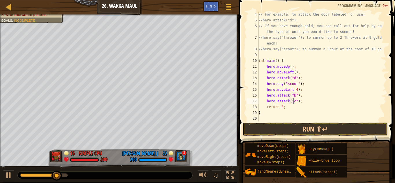
scroll to position [23, 0]
click at [299, 101] on div "// For example, to attack the door labeled "d" use: //hero.attack("d"); // If y…" at bounding box center [319, 73] width 124 height 122
type textarea "hero.attack("c");"
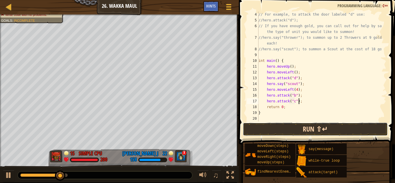
click at [332, 128] on button "Run ⇧↵" at bounding box center [315, 129] width 145 height 13
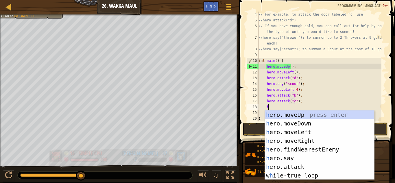
scroll to position [3, 1]
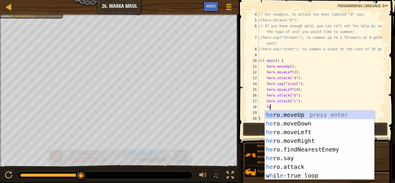
type textarea "her"
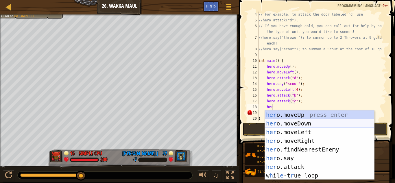
click at [307, 125] on div "her o.moveUp press enter her o.moveDown press enter her o.moveLeft press enter …" at bounding box center [319, 154] width 109 height 87
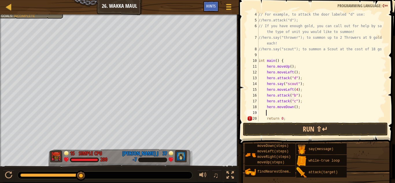
scroll to position [3, 0]
click at [294, 110] on div "// For example, to attack the door labeled "d" use: //hero.attack("d"); // If y…" at bounding box center [319, 73] width 124 height 122
click at [292, 106] on div "// For example, to attack the door labeled "d" use: //hero.attack("d"); // If y…" at bounding box center [319, 73] width 124 height 122
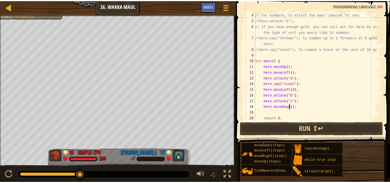
scroll to position [3, 3]
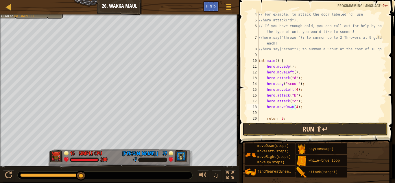
type textarea "hero.moveDown(4);"
click at [300, 127] on button "Run ⇧↵" at bounding box center [315, 129] width 145 height 13
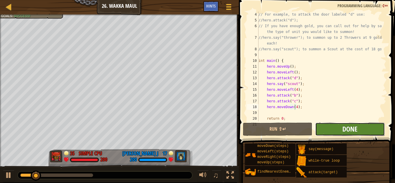
click at [344, 131] on span "Done" at bounding box center [350, 128] width 15 height 9
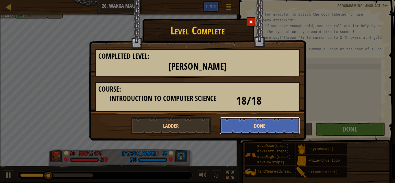
click at [254, 127] on button "Done" at bounding box center [260, 125] width 80 height 17
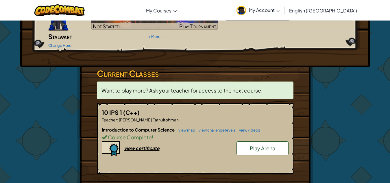
scroll to position [58, 0]
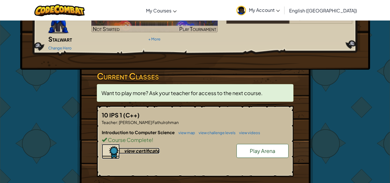
click at [147, 148] on div "view certificate" at bounding box center [142, 151] width 36 height 6
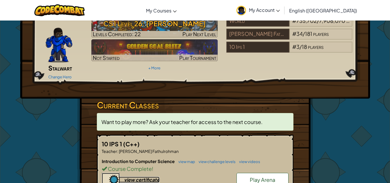
scroll to position [0, 0]
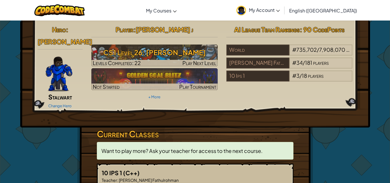
click at [280, 9] on span "My Account" at bounding box center [264, 10] width 31 height 6
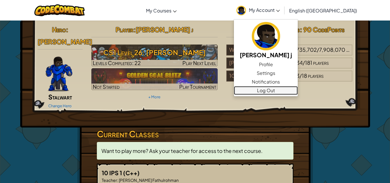
click at [295, 92] on link "Log Out" at bounding box center [266, 90] width 64 height 9
